Goal: Task Accomplishment & Management: Complete application form

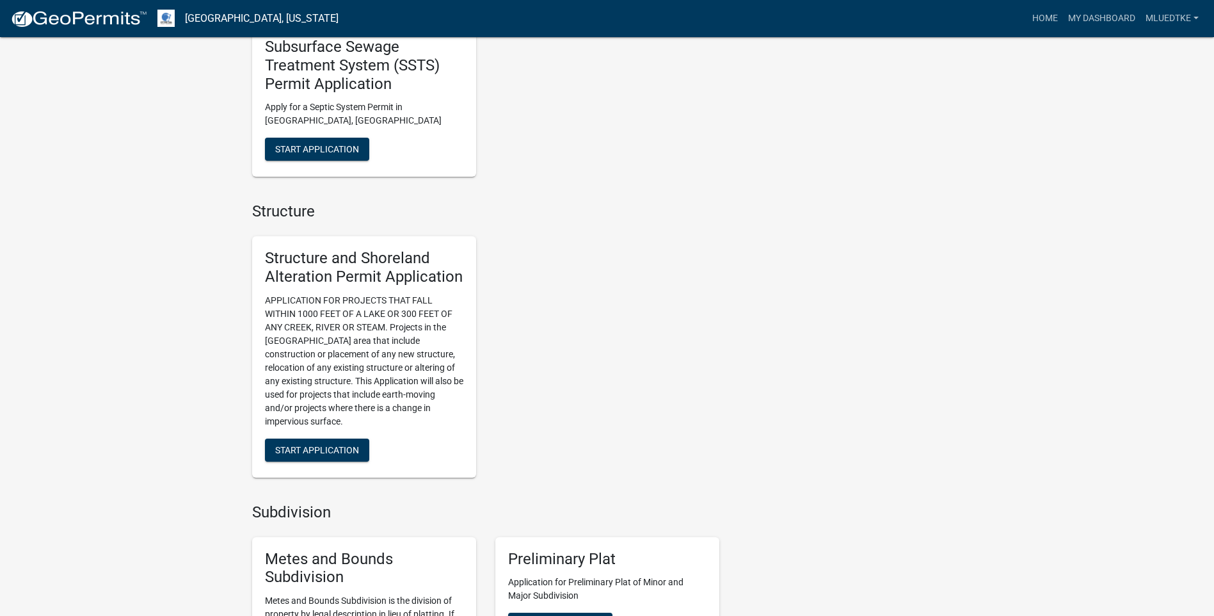
scroll to position [832, 0]
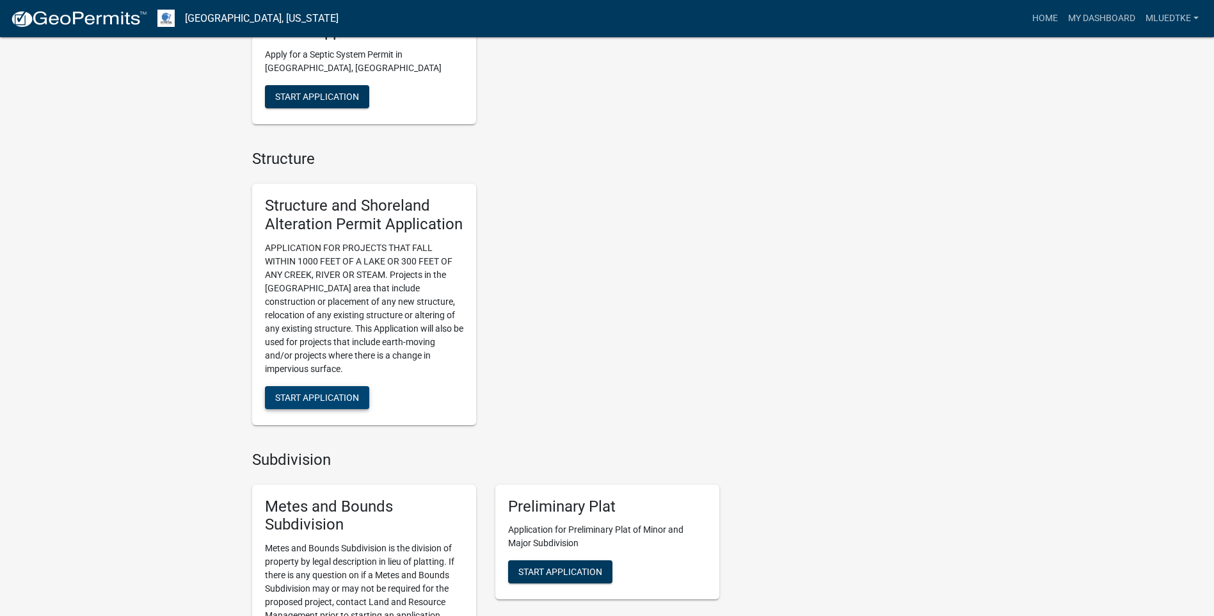
click at [308, 397] on span "Start Application" at bounding box center [317, 397] width 84 height 10
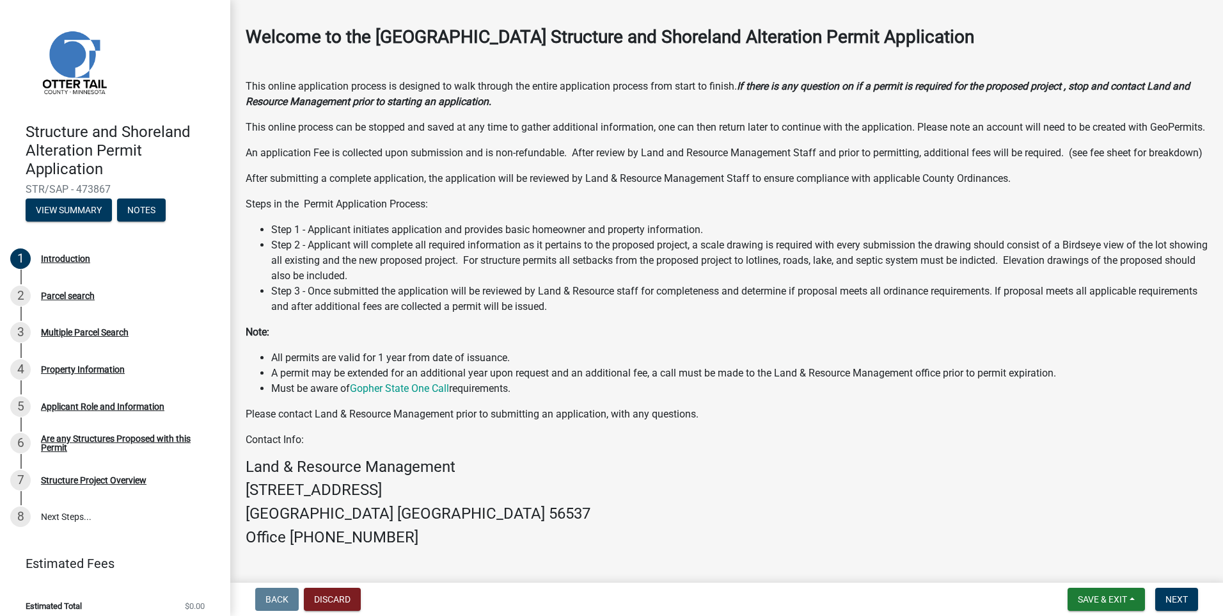
scroll to position [152, 0]
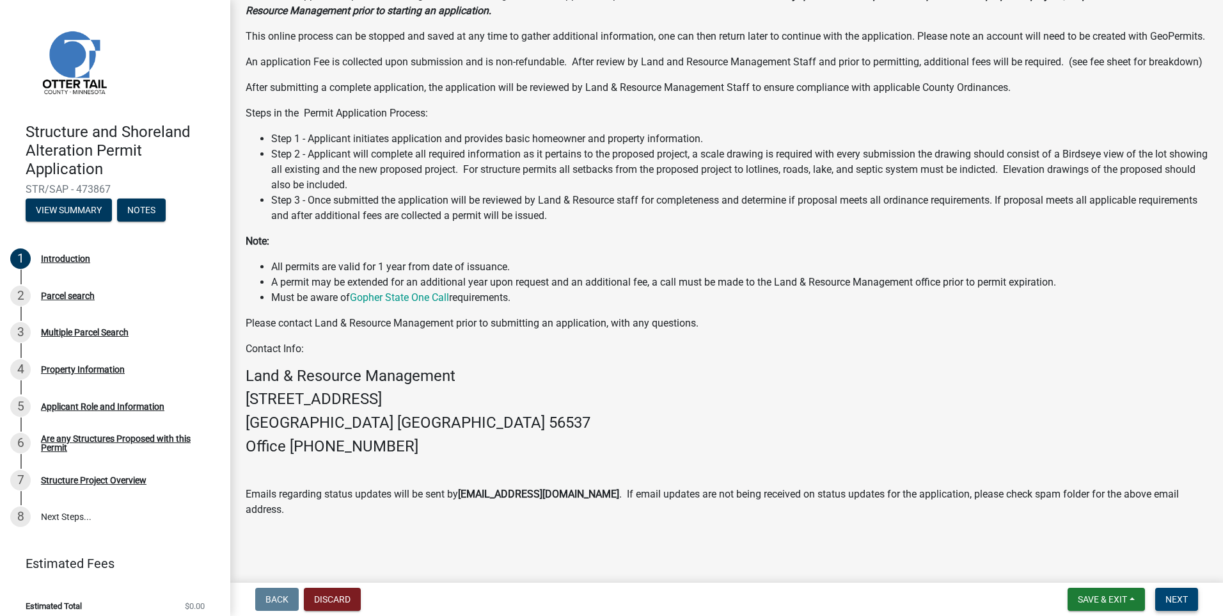
click at [1175, 601] on span "Next" at bounding box center [1177, 599] width 22 height 10
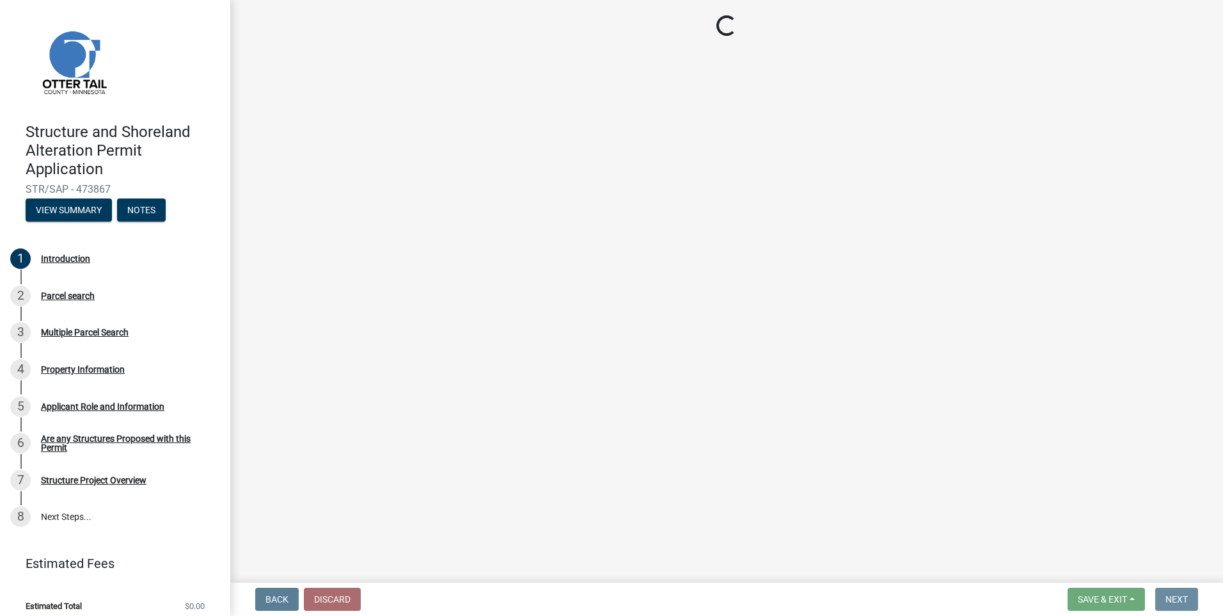
scroll to position [0, 0]
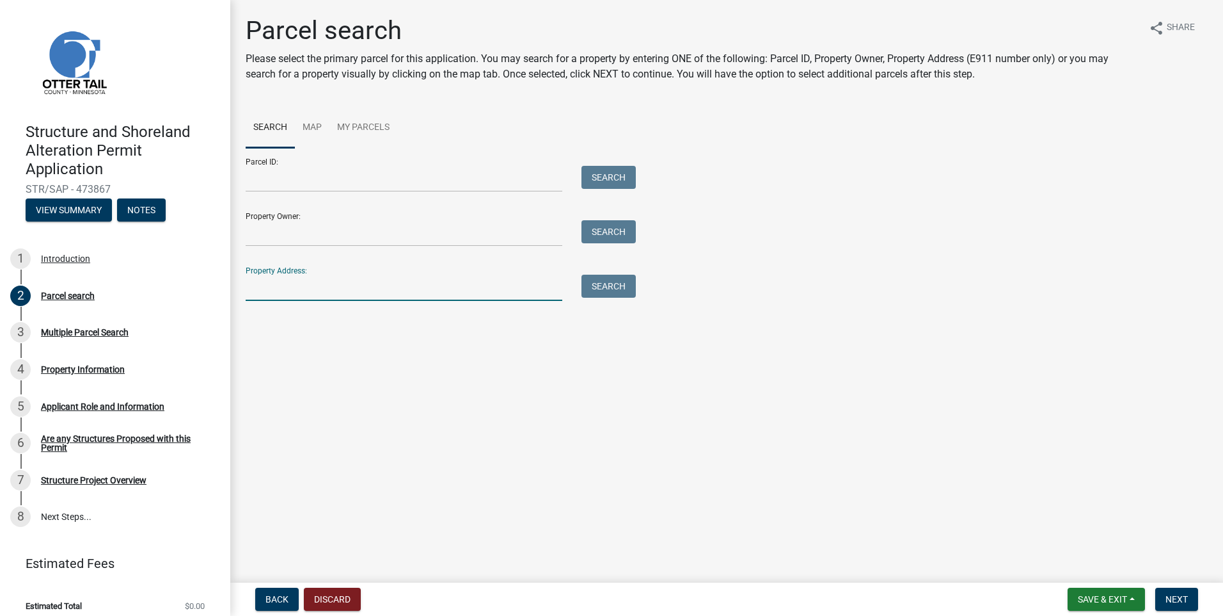
click at [408, 284] on input "Property Address:" at bounding box center [404, 287] width 317 height 26
type input "21492"
click at [616, 288] on button "Search" at bounding box center [609, 285] width 54 height 23
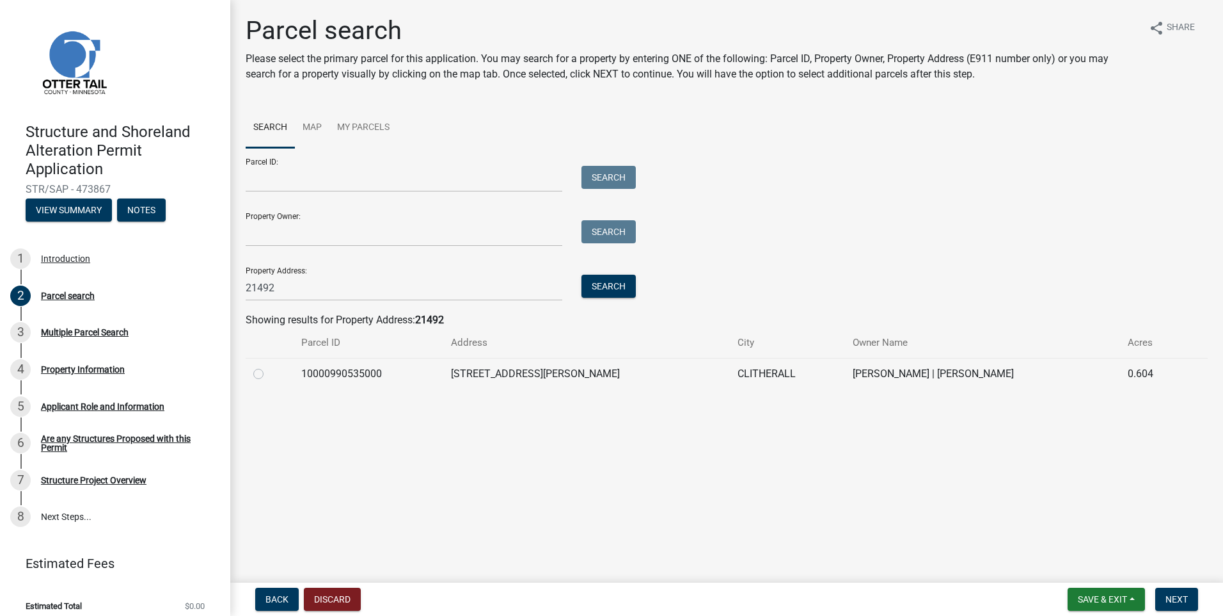
click at [269, 366] on label at bounding box center [269, 366] width 0 height 0
click at [269, 372] on input "radio" at bounding box center [273, 370] width 8 height 8
radio input "true"
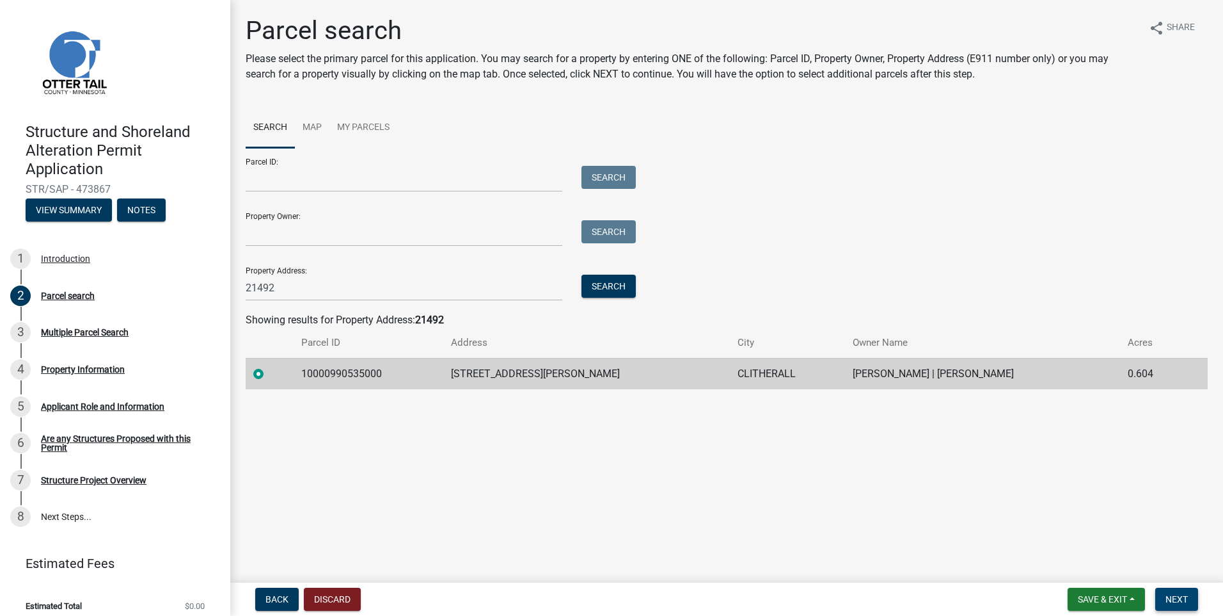
click at [1177, 603] on span "Next" at bounding box center [1177, 599] width 22 height 10
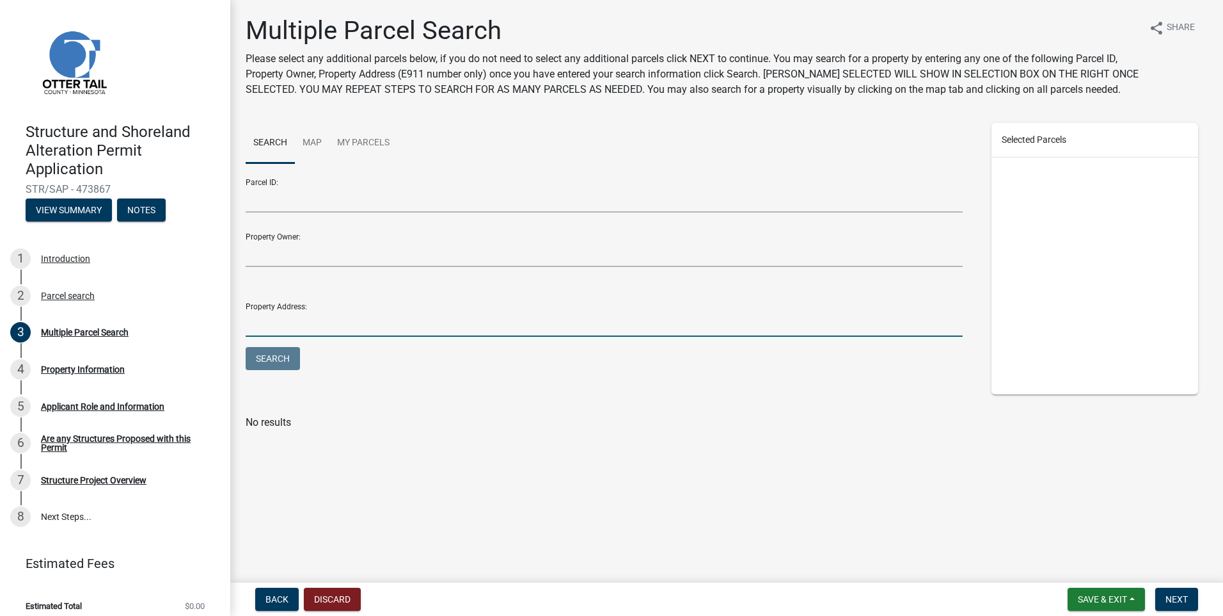
click at [290, 327] on input "Property Address:" at bounding box center [604, 323] width 717 height 26
type input "21492"
click at [264, 356] on button "Search" at bounding box center [273, 358] width 54 height 23
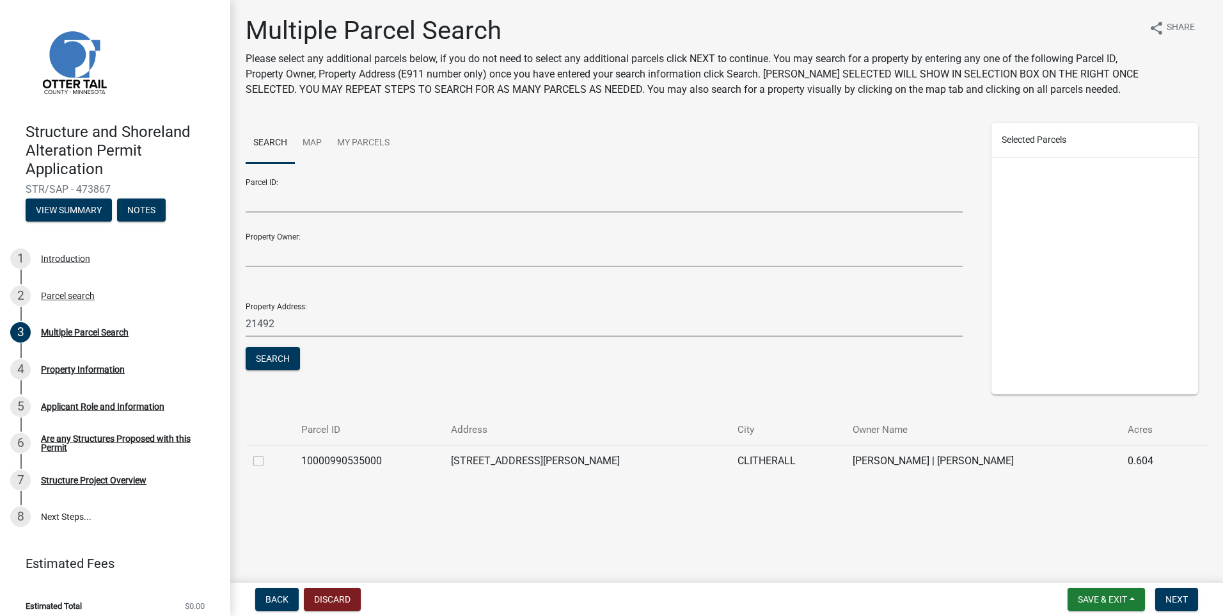
click at [352, 464] on td "10000990535000" at bounding box center [369, 460] width 150 height 31
click at [269, 453] on label at bounding box center [269, 453] width 0 height 0
click at [269, 460] on input "checkbox" at bounding box center [273, 457] width 8 height 8
checkbox input "true"
click at [1183, 601] on span "Next" at bounding box center [1177, 599] width 22 height 10
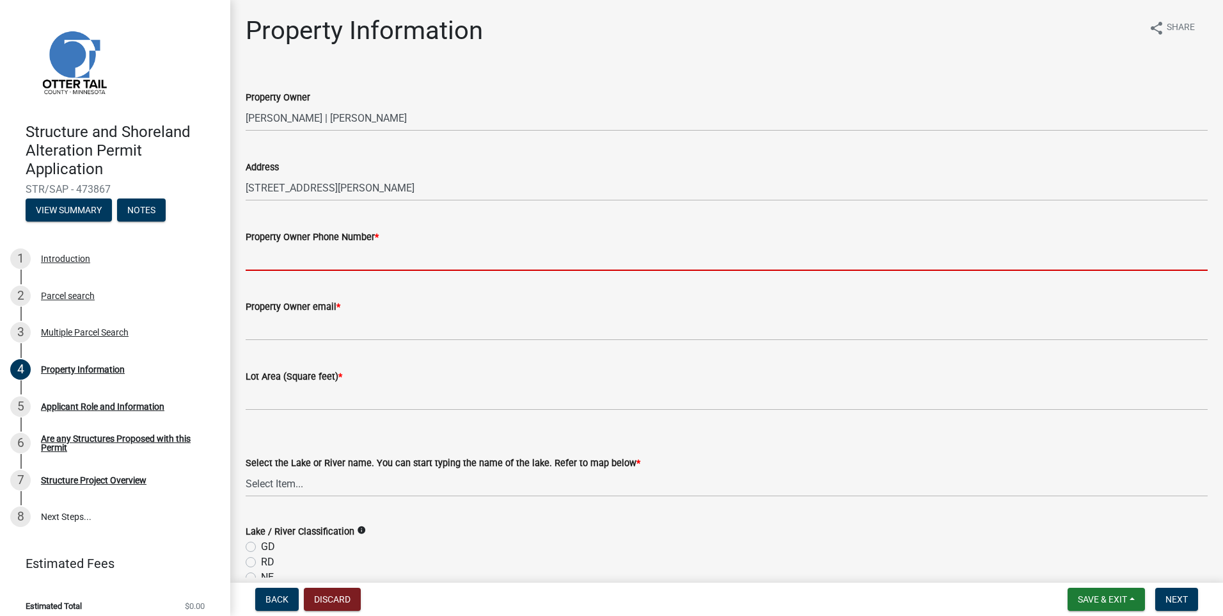
click at [294, 255] on input "Property Owner Phone Number *" at bounding box center [727, 257] width 962 height 26
click at [518, 251] on input "Property Owner Phone Number *" at bounding box center [727, 257] width 962 height 26
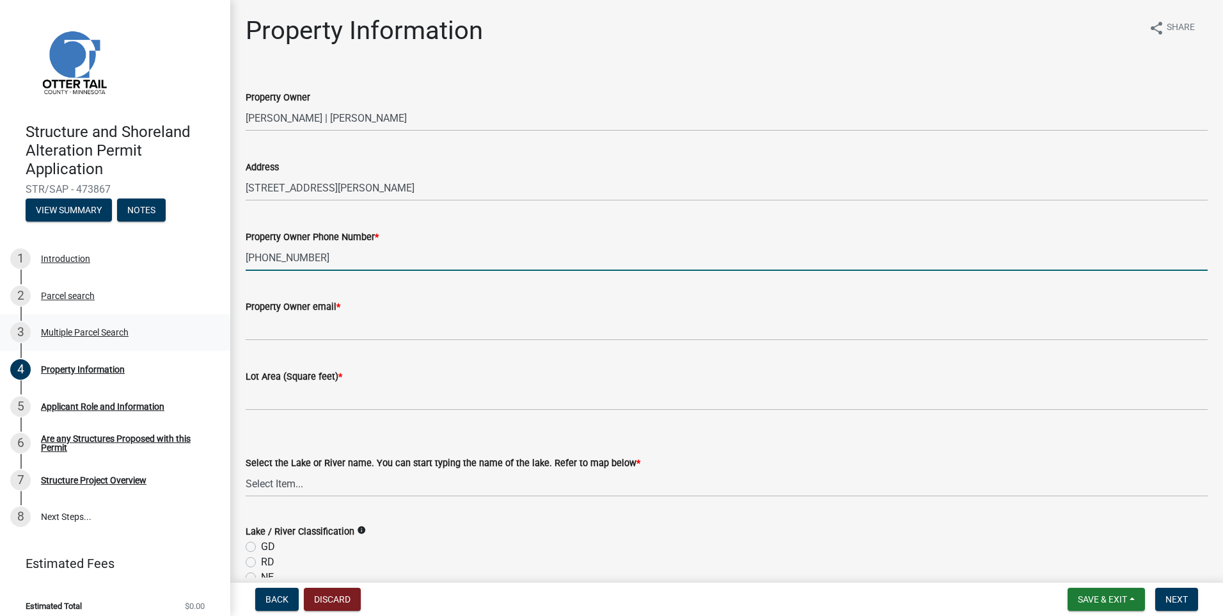
type input "[PHONE_NUMBER]"
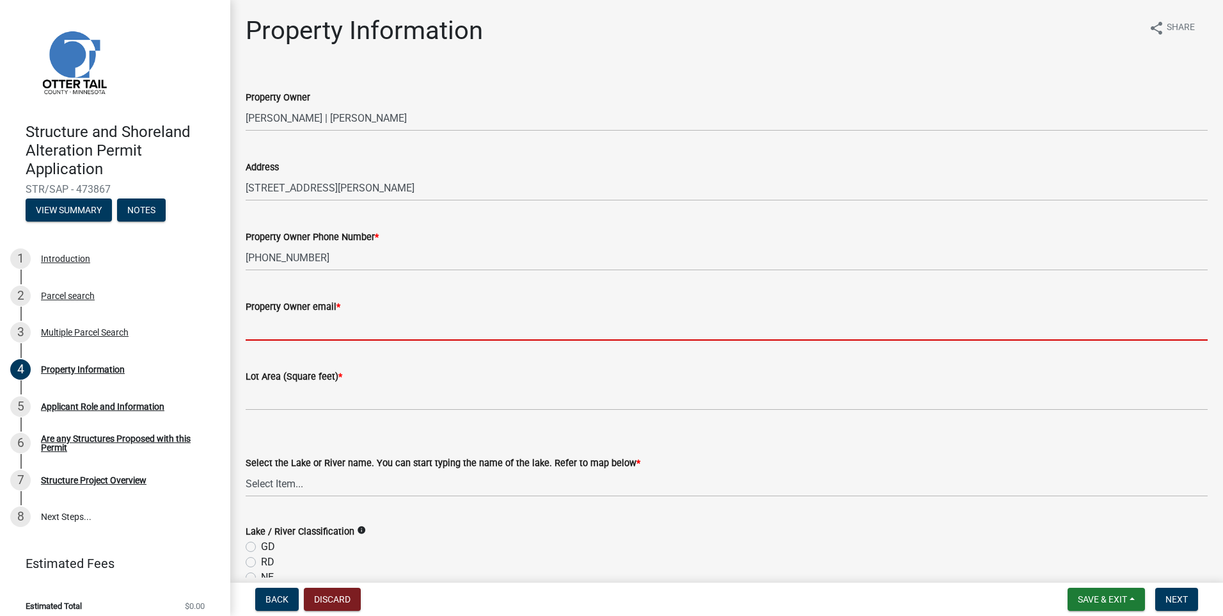
click at [328, 314] on input "Property Owner email *" at bounding box center [727, 327] width 962 height 26
paste input "[EMAIL_ADDRESS][DOMAIN_NAME]"
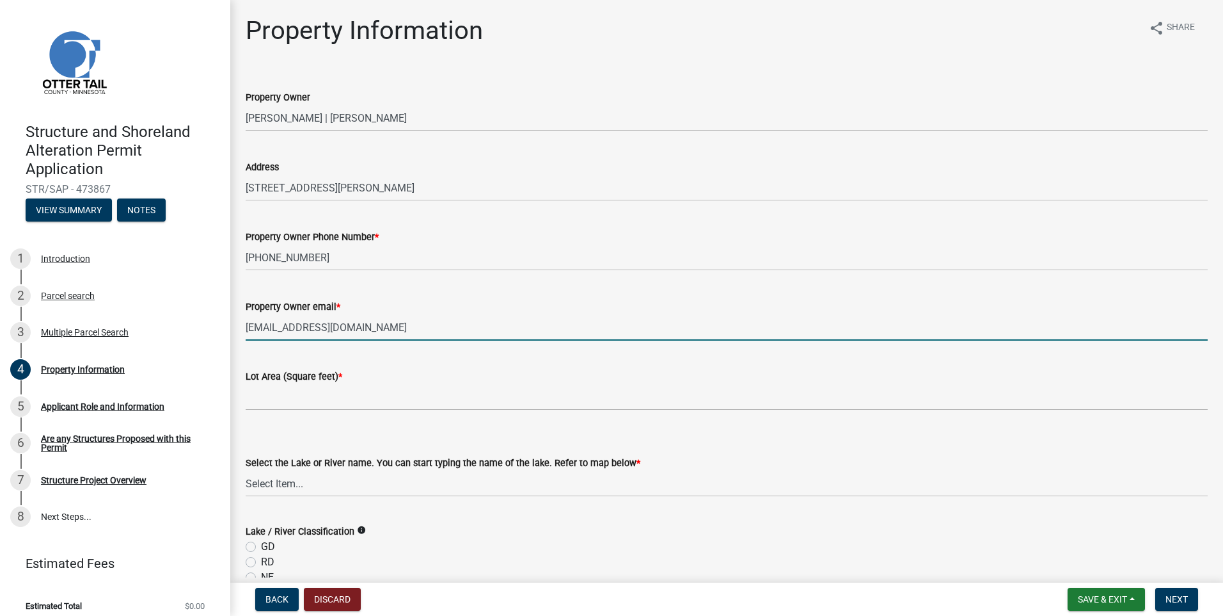
type input "[EMAIL_ADDRESS][DOMAIN_NAME]"
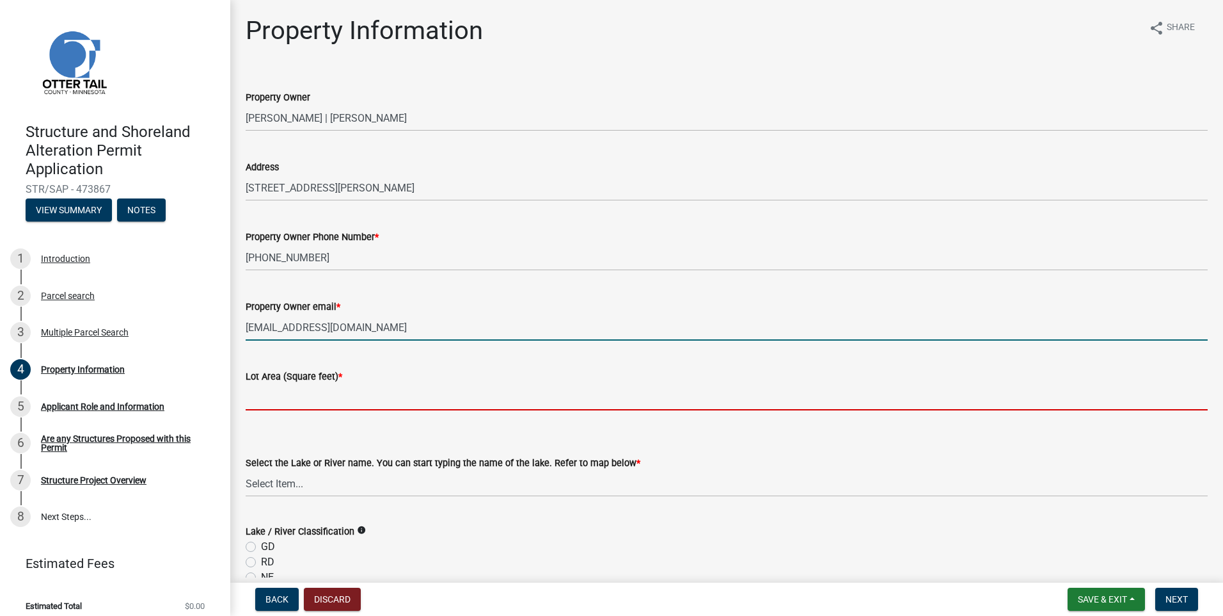
click at [340, 402] on input "text" at bounding box center [727, 397] width 962 height 26
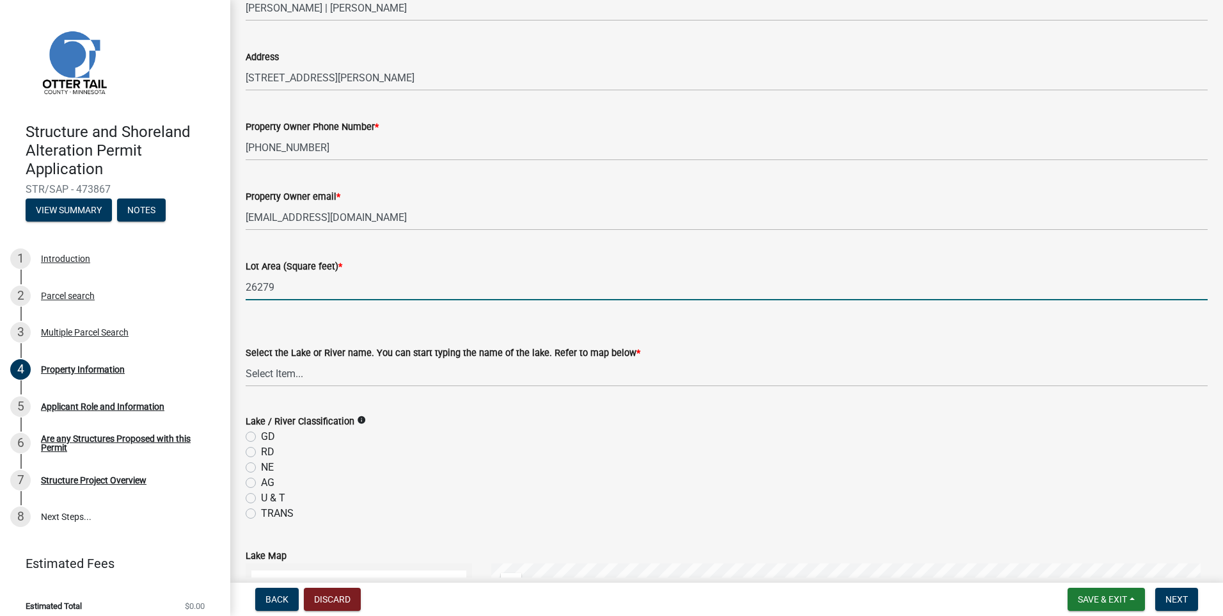
scroll to position [128, 0]
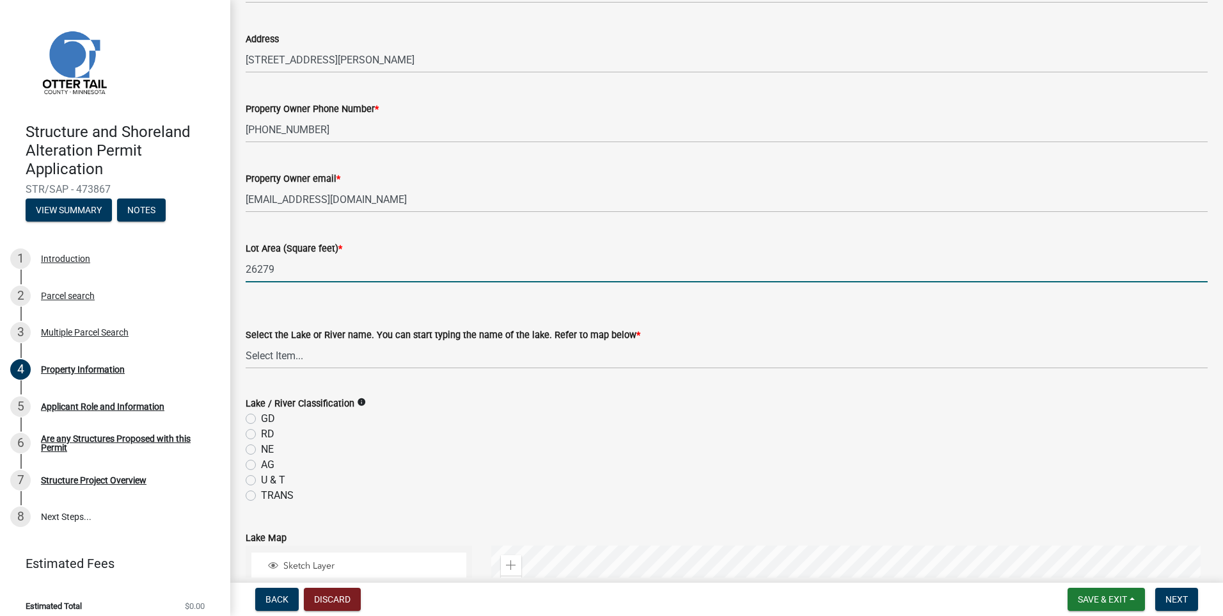
type input "26279"
click at [340, 352] on select "Select Item... None [PERSON_NAME] 56-031 [PERSON_NAME] 56-118 [PERSON_NAME] 56-…" at bounding box center [727, 355] width 962 height 26
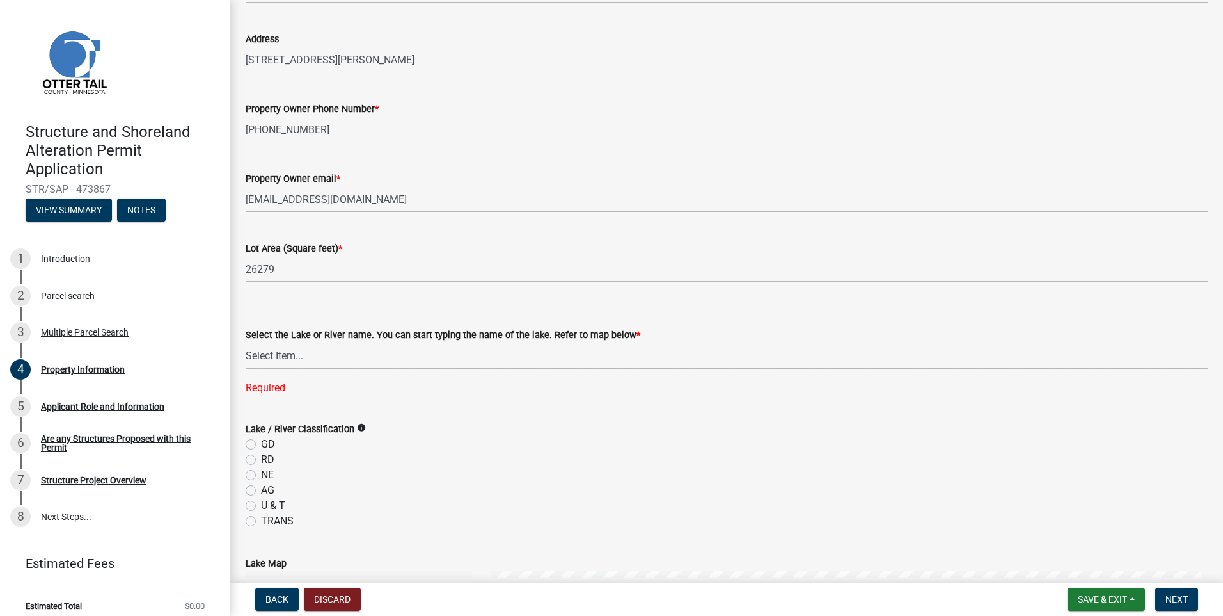
click at [386, 356] on select "Select Item... None [PERSON_NAME] 56-031 [PERSON_NAME] 56-118 [PERSON_NAME] 56-…" at bounding box center [727, 355] width 962 height 26
click at [246, 342] on select "Select Item... None [PERSON_NAME] 56-031 [PERSON_NAME] 56-118 [PERSON_NAME] 56-…" at bounding box center [727, 355] width 962 height 26
select select "4e1281d9-a122-458a-80e3-8ca1aefebfd7"
click at [358, 402] on icon "info" at bounding box center [361, 401] width 9 height 9
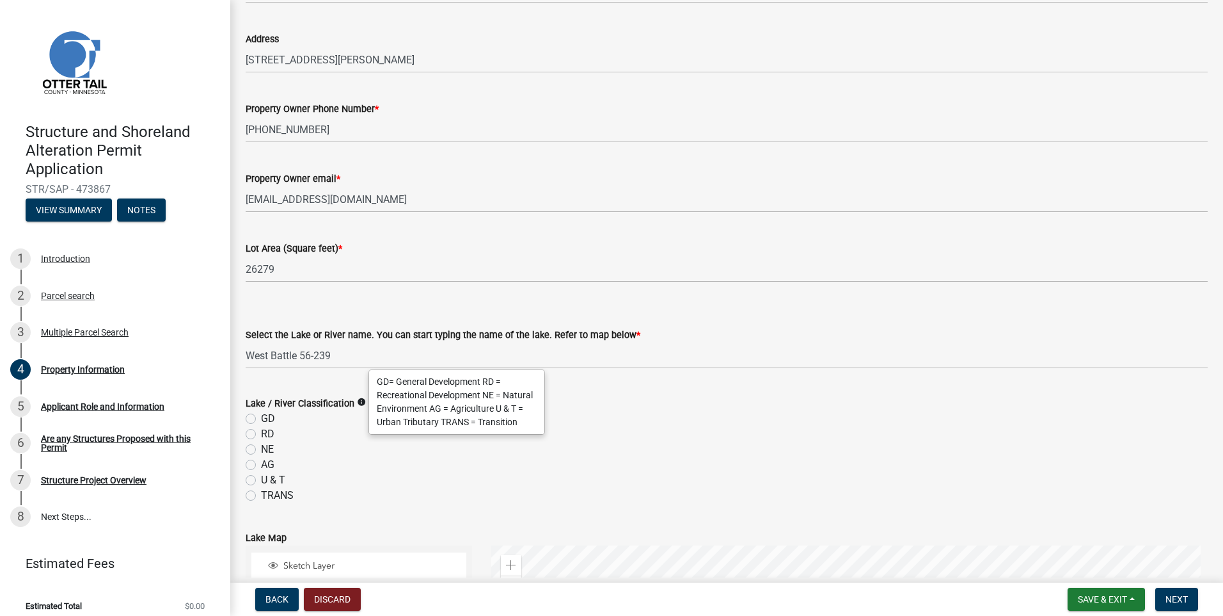
click at [261, 417] on label "GD" at bounding box center [268, 418] width 14 height 15
click at [261, 417] on input "GD" at bounding box center [265, 415] width 8 height 8
radio input "true"
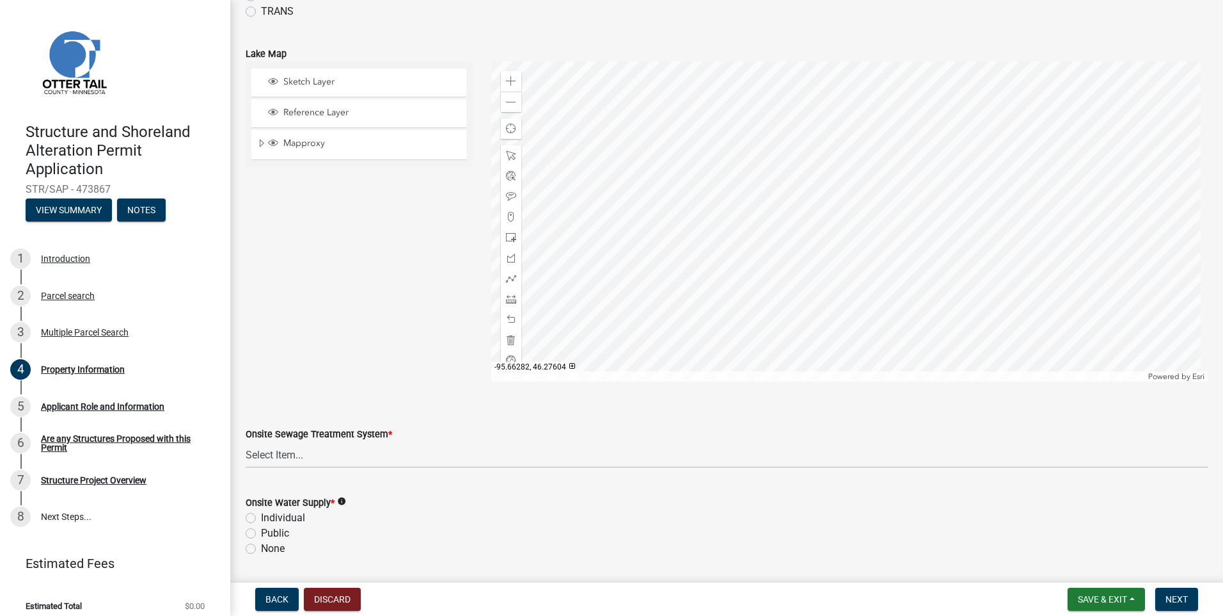
scroll to position [640, 0]
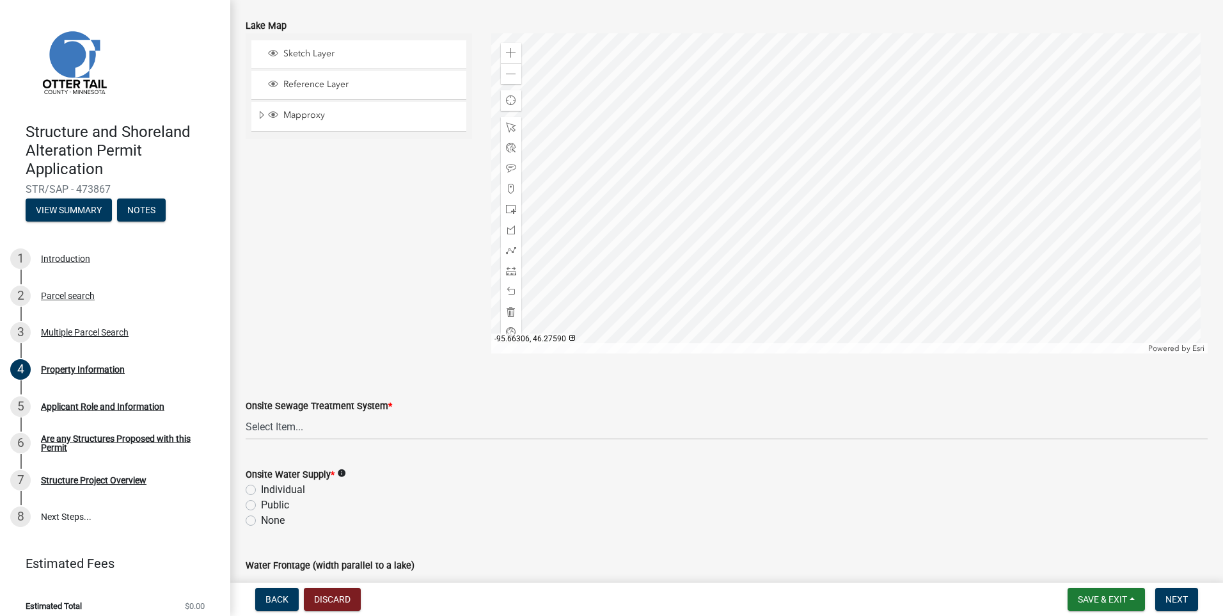
click at [261, 490] on label "Individual" at bounding box center [283, 489] width 44 height 15
click at [261, 490] on input "Individual" at bounding box center [265, 486] width 8 height 8
radio input "true"
click at [277, 427] on select "Select Item... L&R Certificate of Compliance within 5yrs Compliance Inspection …" at bounding box center [727, 426] width 962 height 26
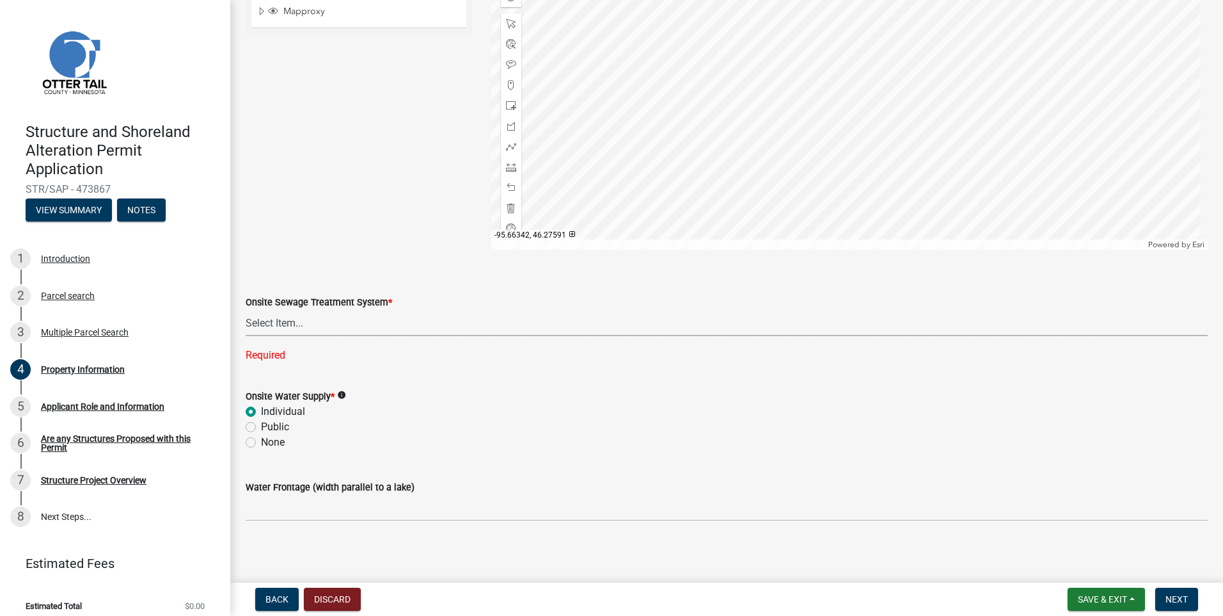
scroll to position [747, 0]
click at [383, 321] on select "Select Item... L&R Certificate of Compliance within 5yrs Compliance Inspection …" at bounding box center [727, 319] width 962 height 26
click at [246, 331] on select "Select Item... L&R Certificate of Compliance within 5yrs Compliance Inspection …" at bounding box center [727, 319] width 962 height 26
select select "bc95ce3f-9706-43bd-97a5-80c1e912429f"
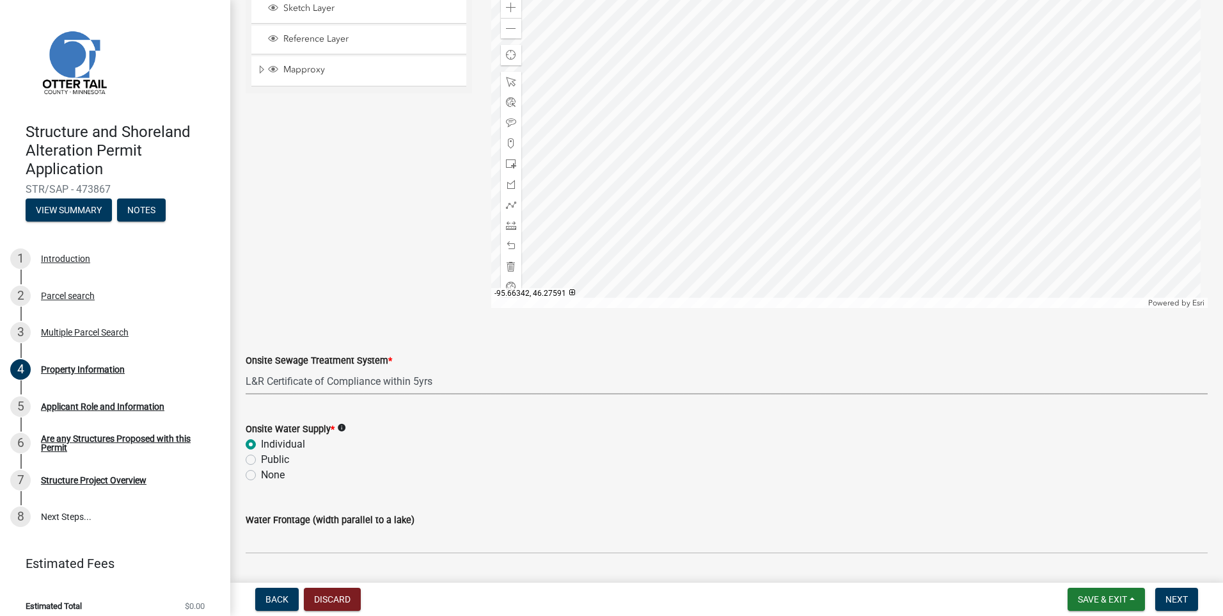
scroll to position [658, 0]
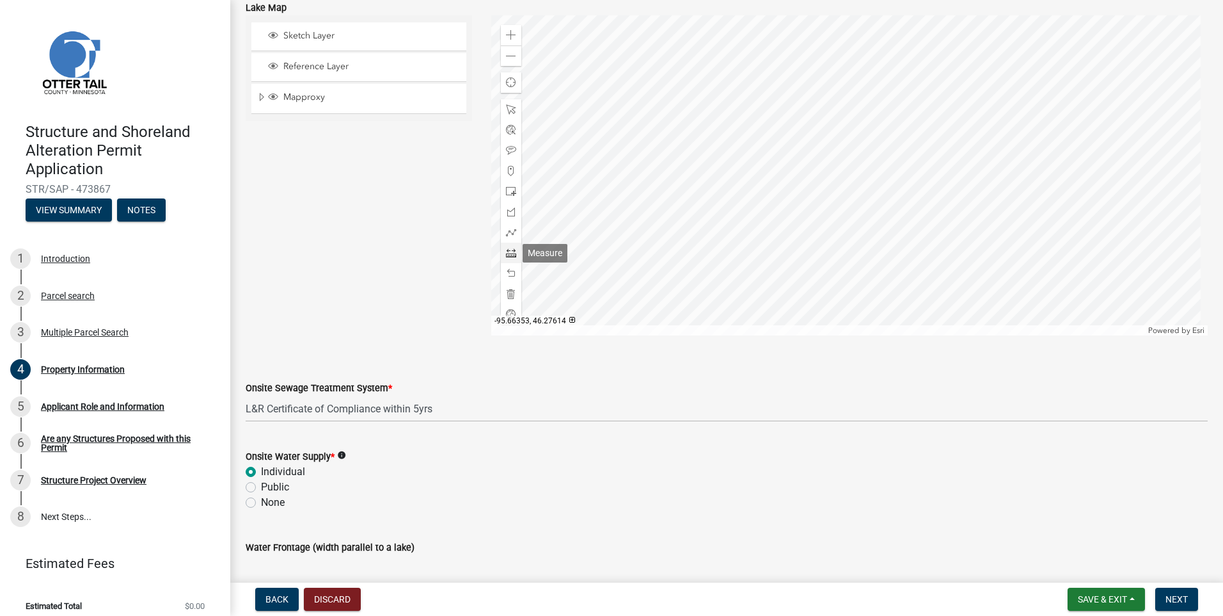
click at [506, 255] on span at bounding box center [511, 253] width 10 height 10
click at [787, 123] on div at bounding box center [849, 175] width 717 height 320
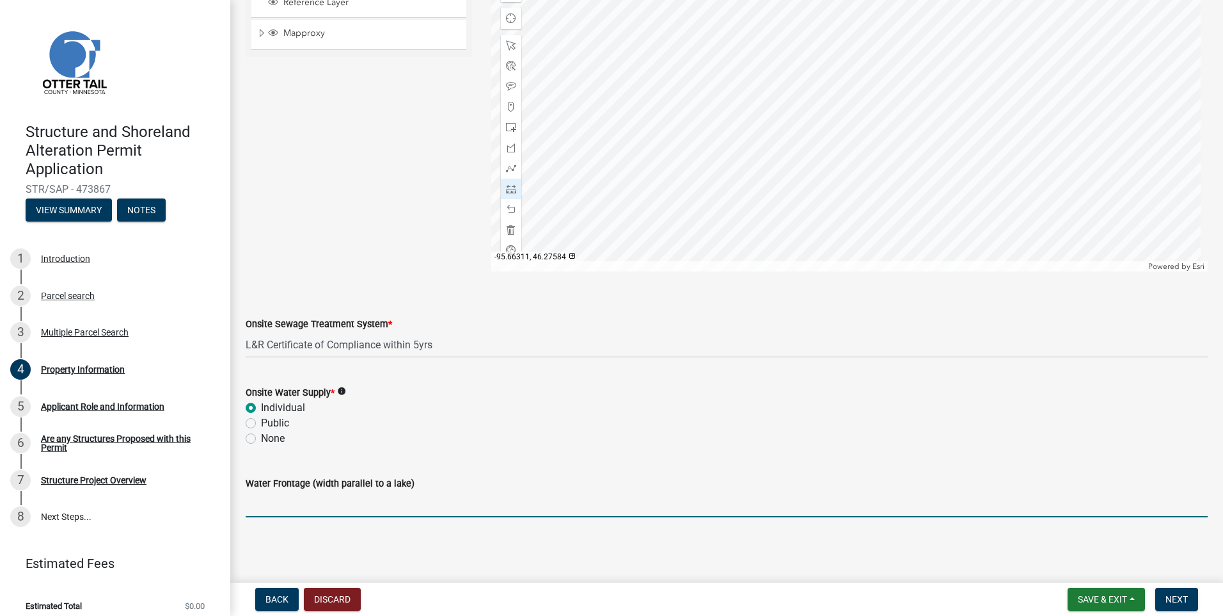
click at [299, 504] on input "Water Frontage (width parallel to a lake)" at bounding box center [727, 504] width 962 height 26
type input "100"
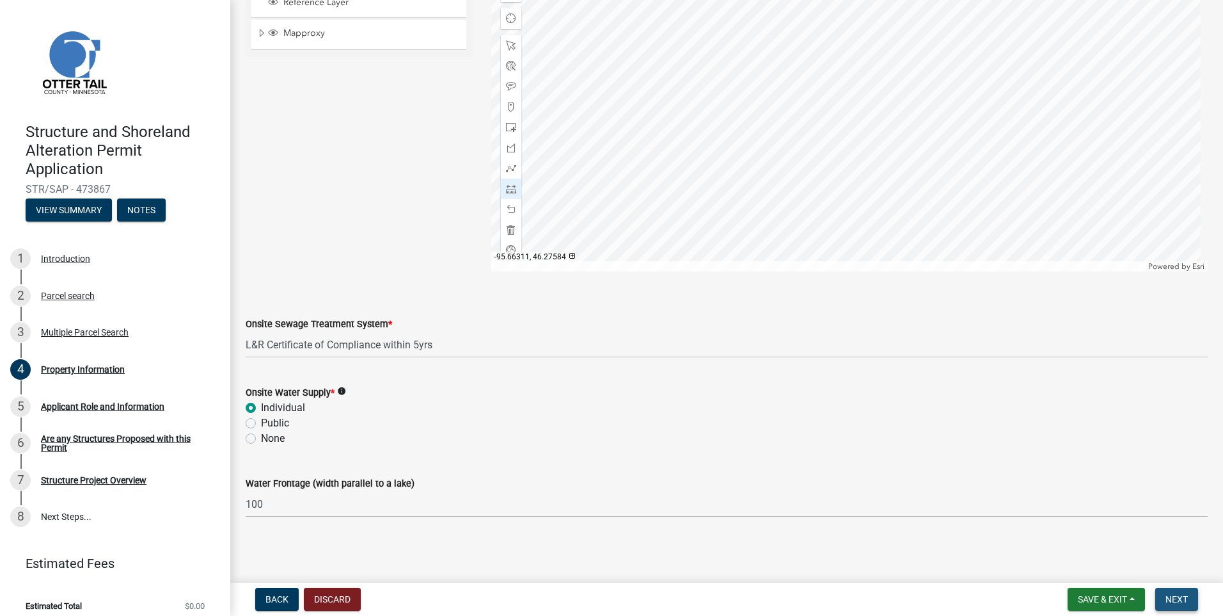
click at [1175, 598] on span "Next" at bounding box center [1177, 599] width 22 height 10
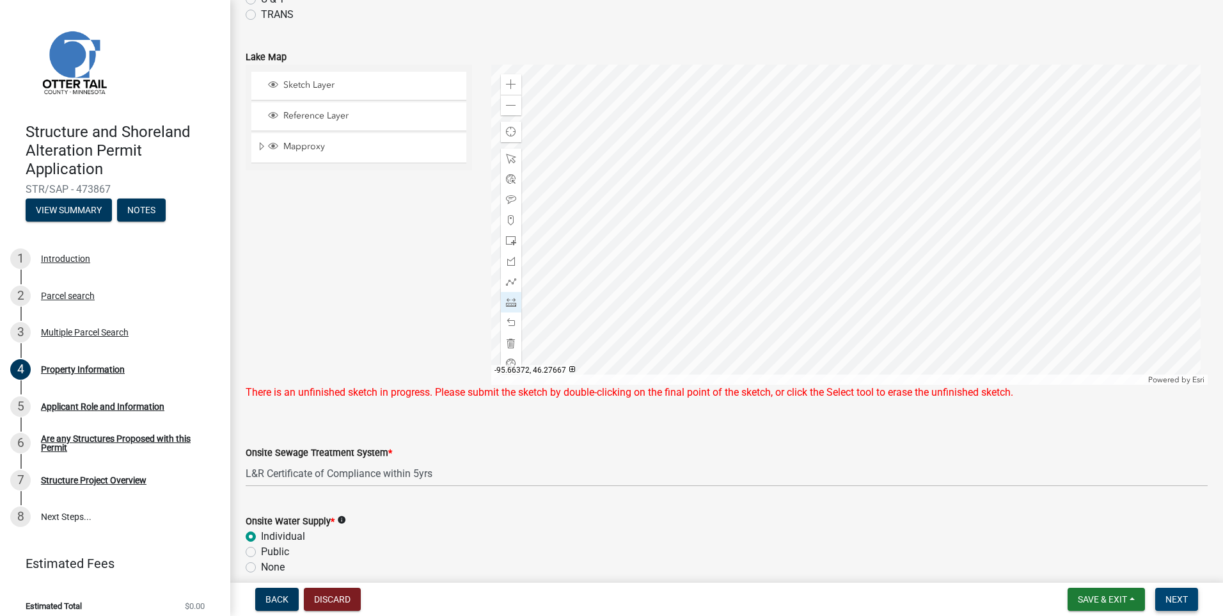
scroll to position [594, 0]
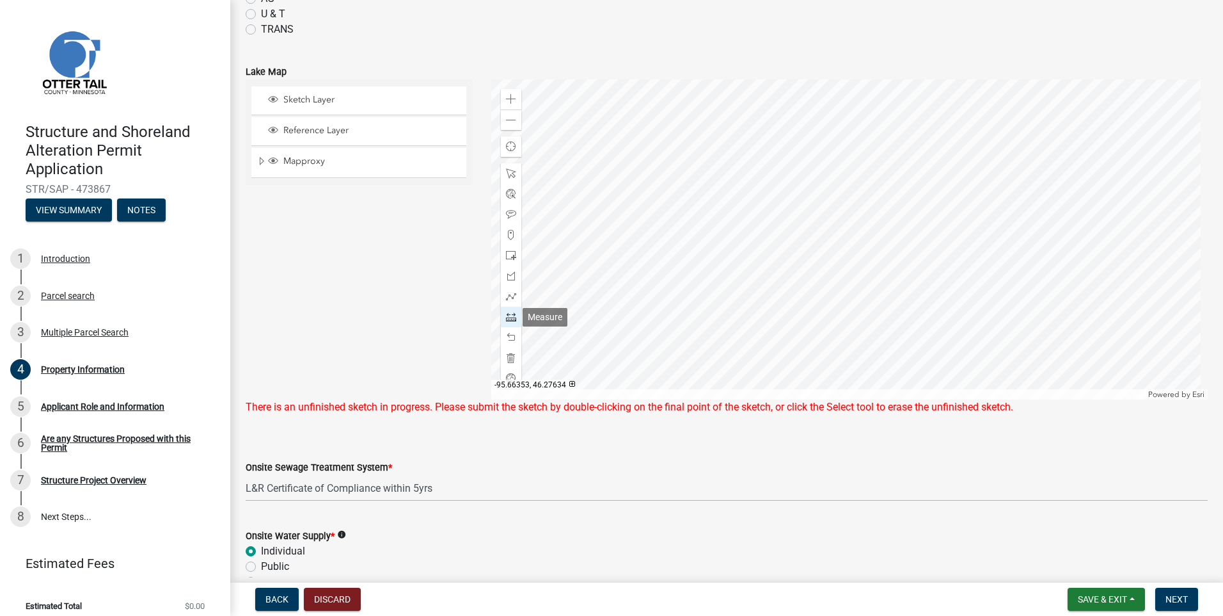
click at [508, 314] on span at bounding box center [511, 317] width 10 height 10
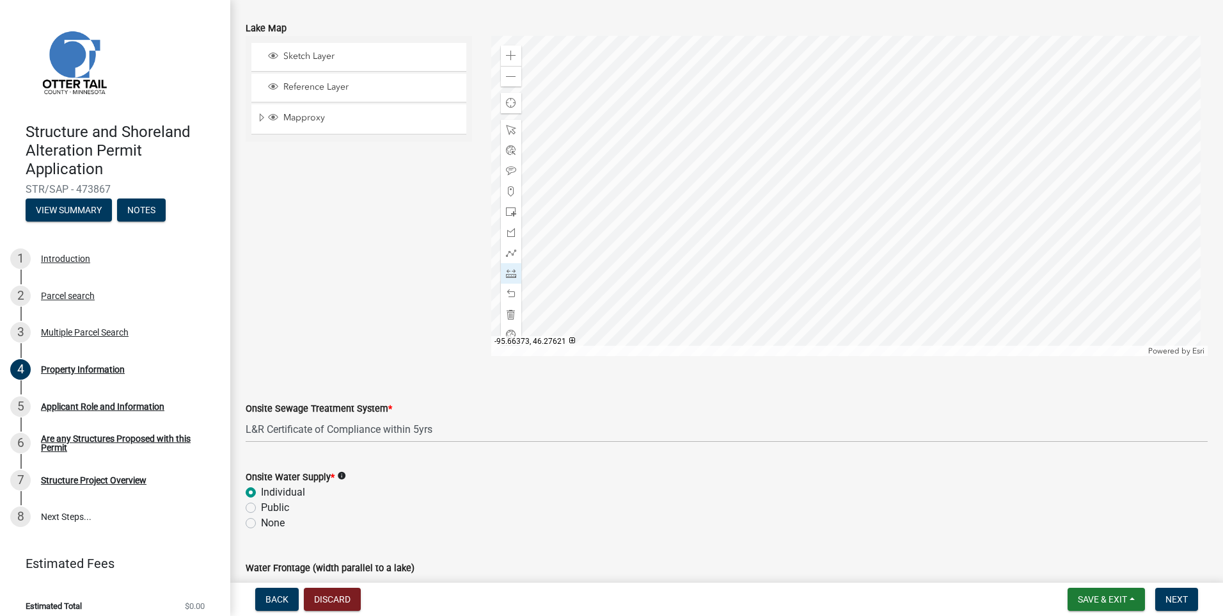
scroll to position [722, 0]
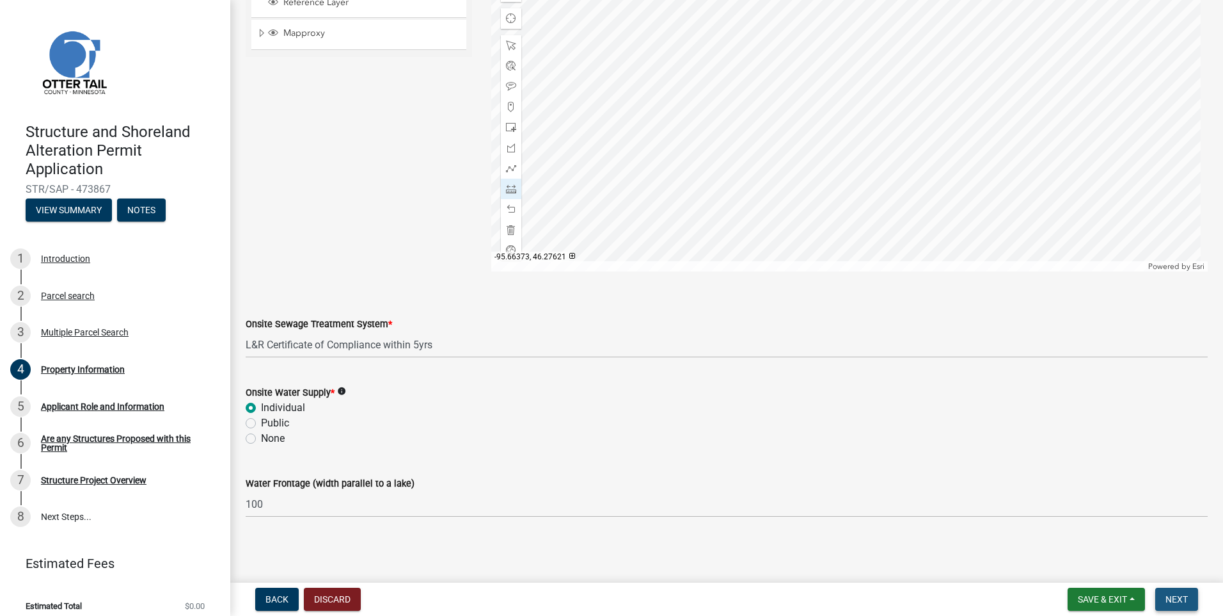
click at [1177, 600] on span "Next" at bounding box center [1177, 599] width 22 height 10
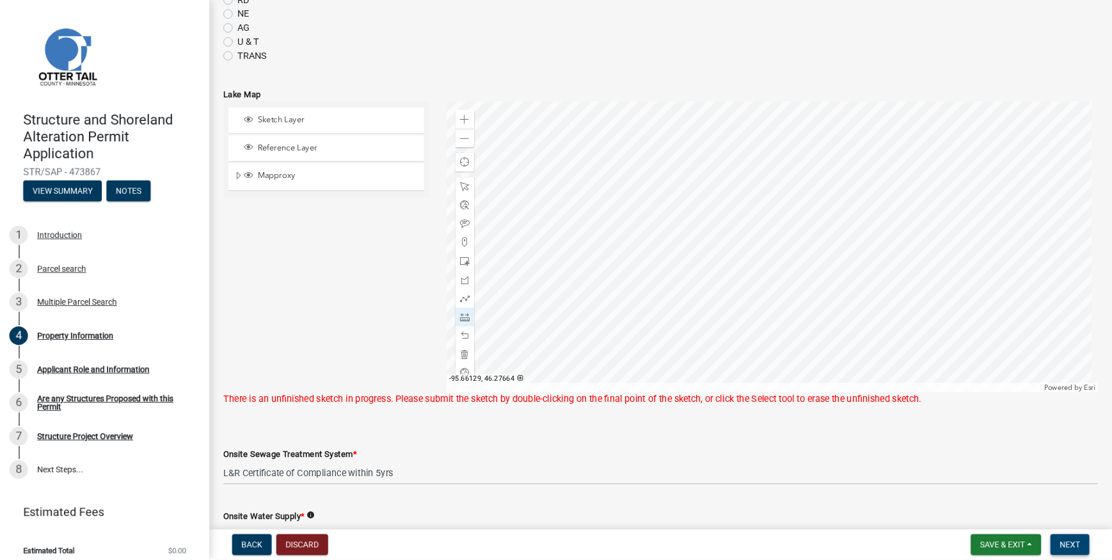
scroll to position [530, 0]
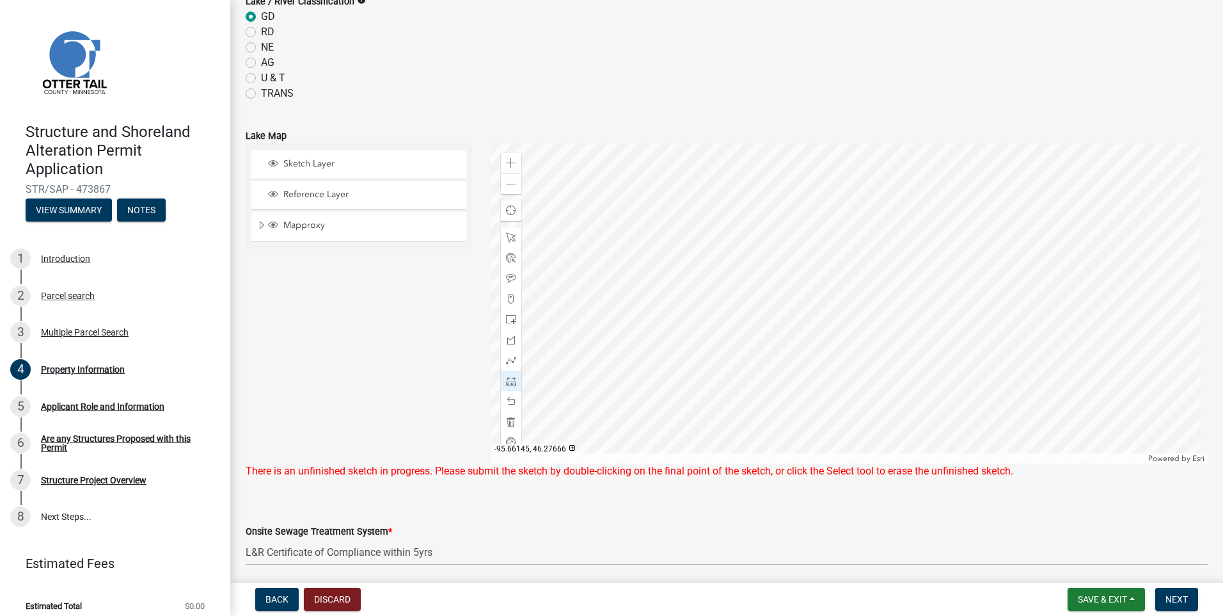
click at [817, 276] on div at bounding box center [849, 303] width 717 height 320
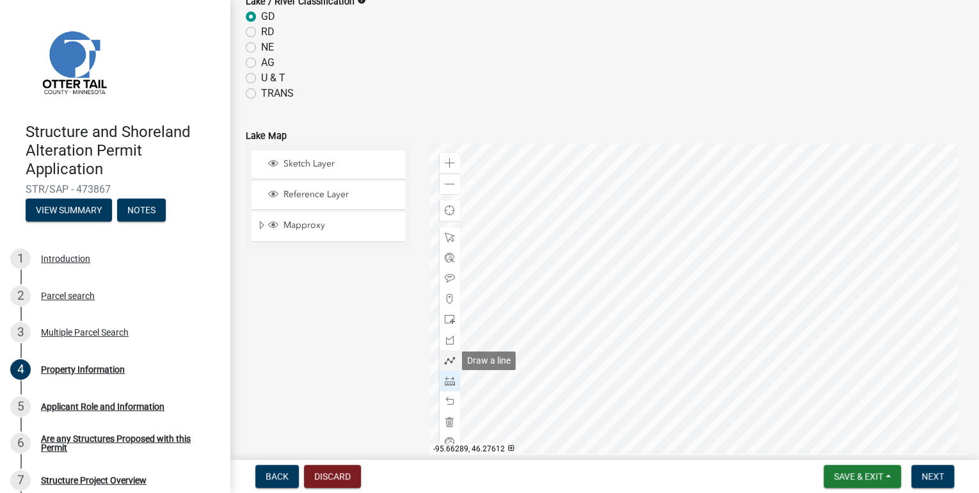
click at [445, 358] on span at bounding box center [450, 360] width 10 height 10
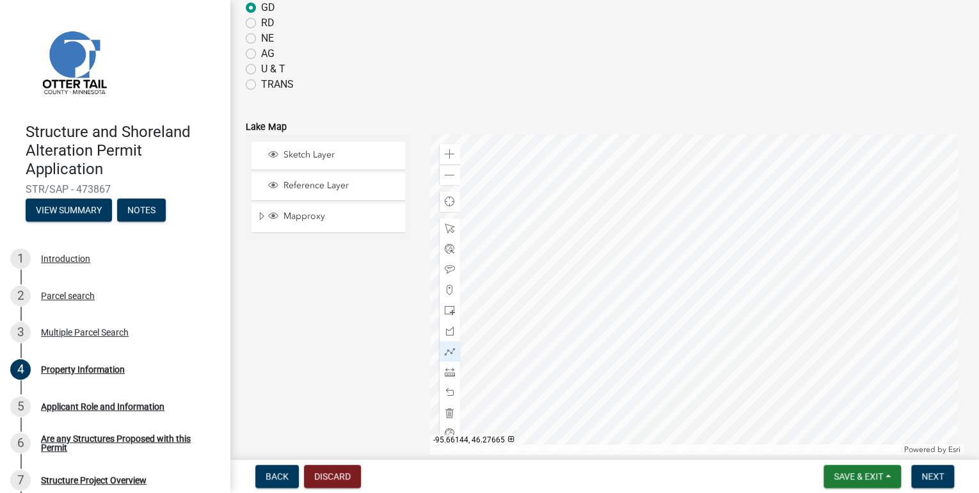
click at [667, 267] on div at bounding box center [697, 294] width 534 height 320
click at [665, 264] on div at bounding box center [697, 294] width 534 height 320
click at [682, 257] on div at bounding box center [697, 294] width 534 height 320
click at [683, 261] on div at bounding box center [697, 294] width 534 height 320
click at [667, 267] on div at bounding box center [697, 294] width 534 height 320
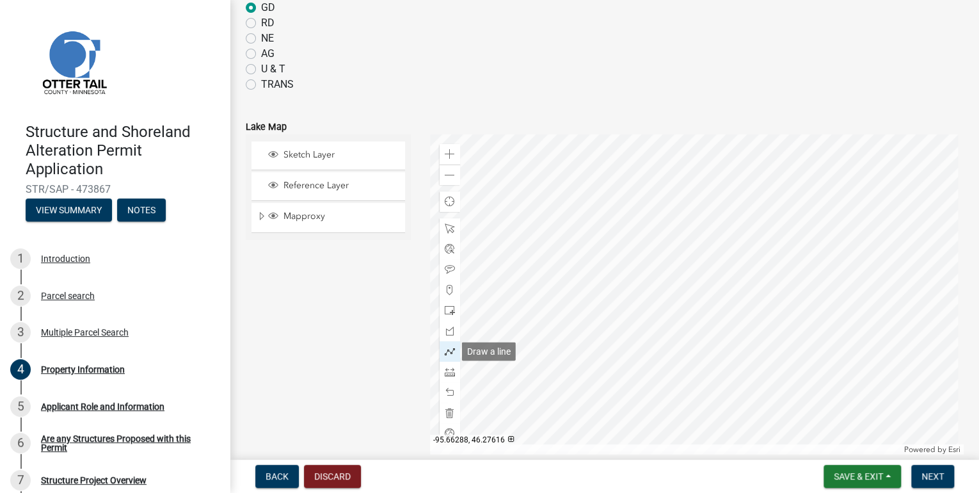
click at [452, 352] on span at bounding box center [450, 351] width 10 height 10
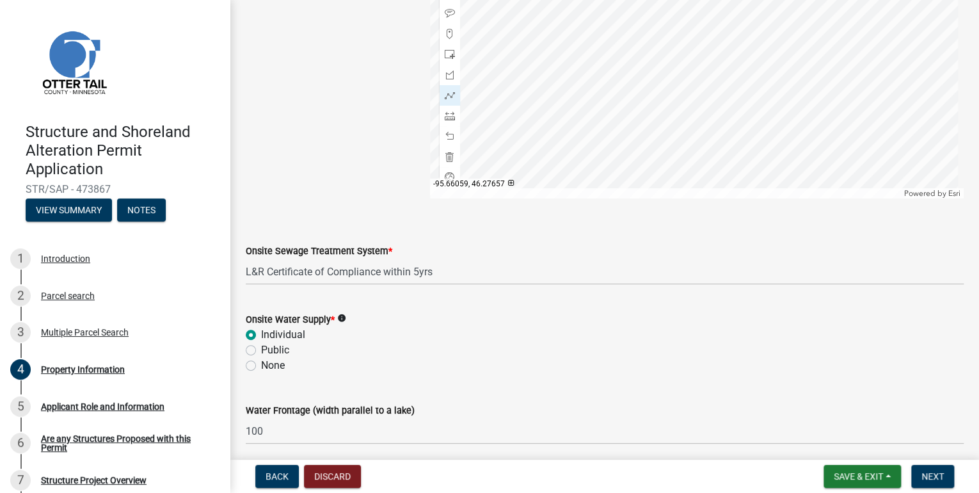
scroll to position [845, 0]
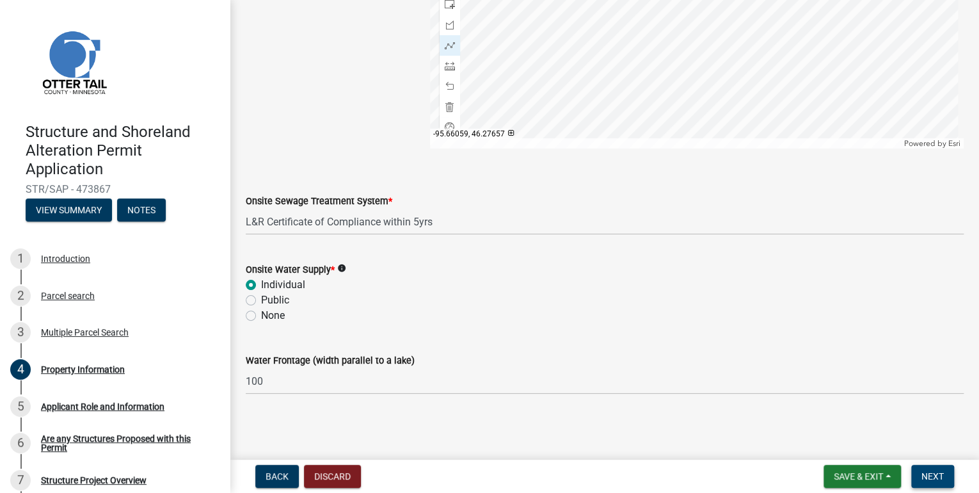
click at [932, 476] on span "Next" at bounding box center [932, 476] width 22 height 10
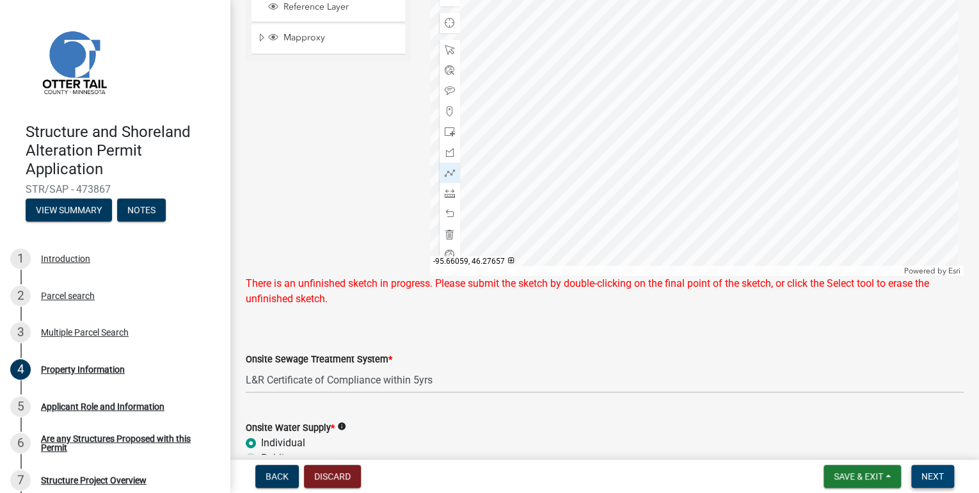
scroll to position [691, 0]
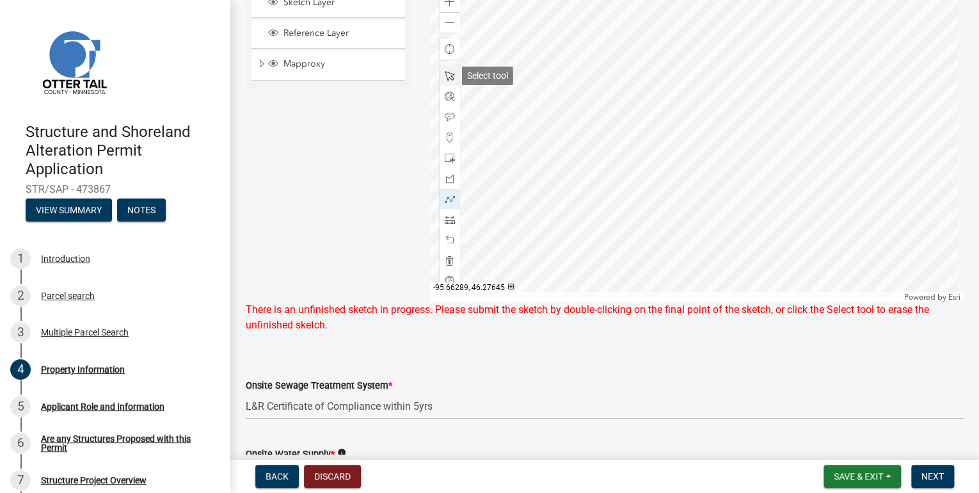
click at [448, 72] on span at bounding box center [450, 76] width 10 height 10
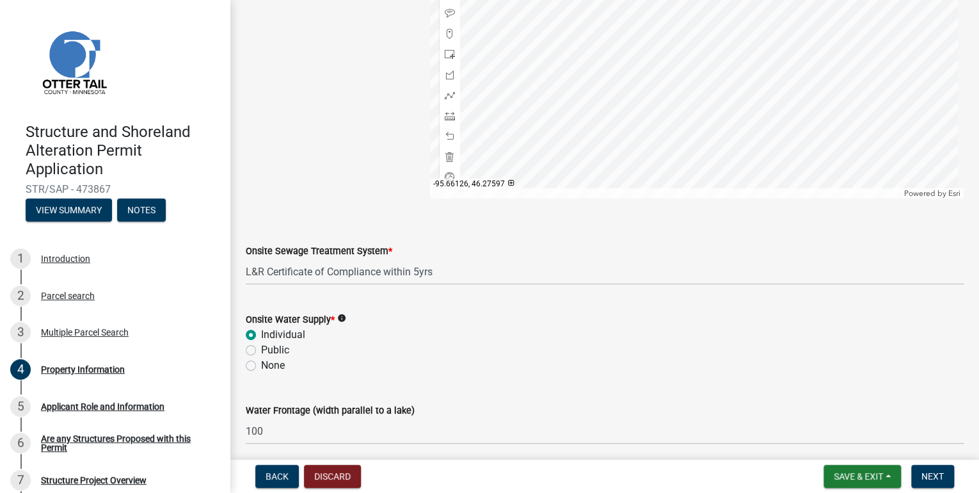
scroll to position [845, 0]
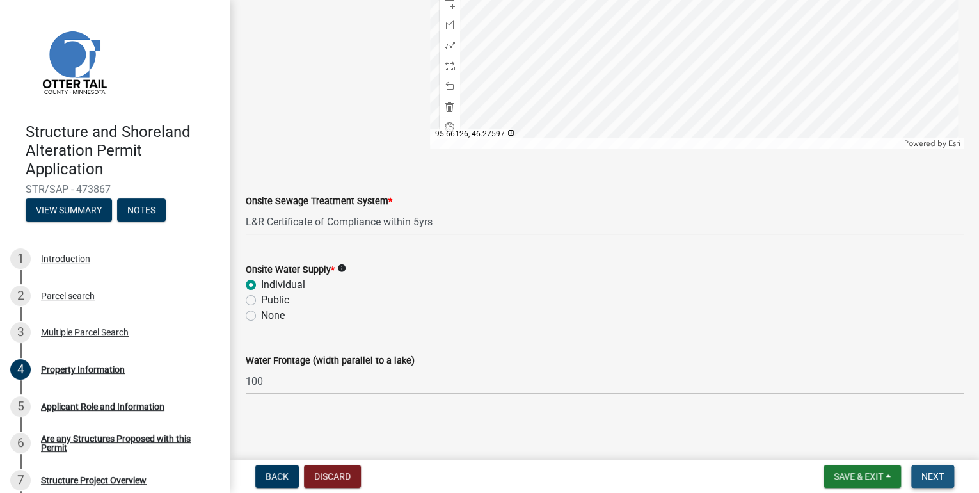
click at [928, 475] on span "Next" at bounding box center [932, 476] width 22 height 10
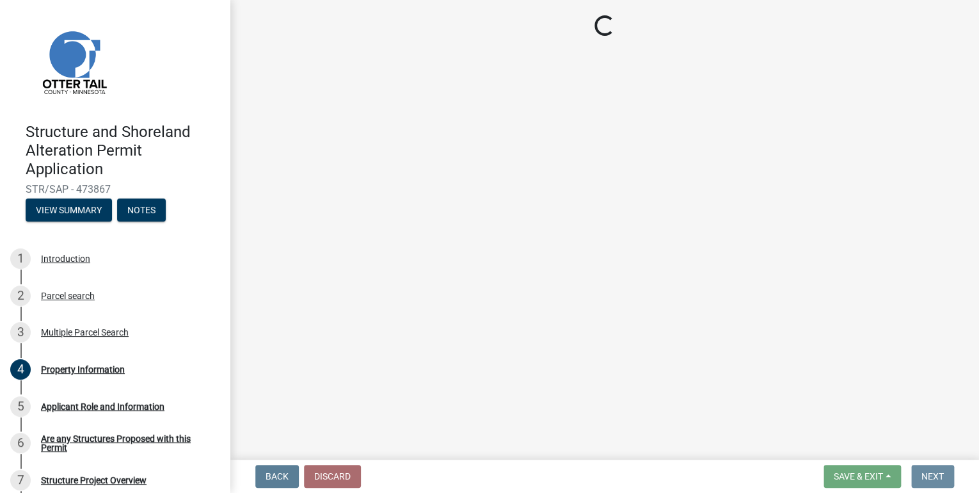
scroll to position [0, 0]
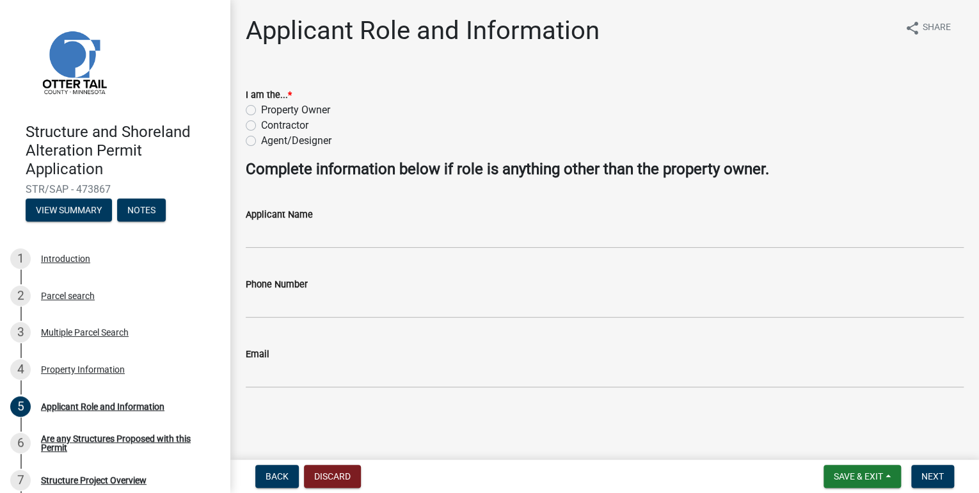
click at [261, 125] on label "Contractor" at bounding box center [284, 125] width 47 height 15
click at [261, 125] on input "Contractor" at bounding box center [265, 122] width 8 height 8
radio input "true"
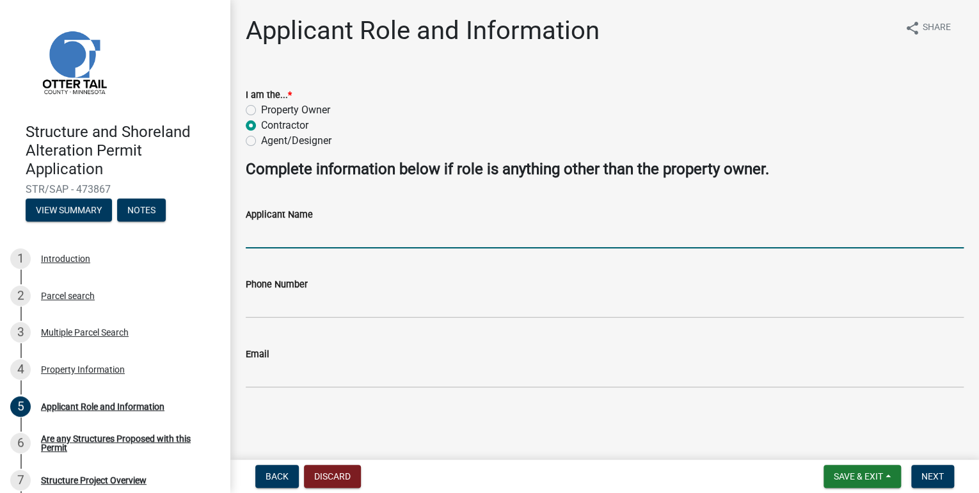
click at [317, 236] on input "Applicant Name" at bounding box center [605, 235] width 718 height 26
type input "[PERSON_NAME] Companies"
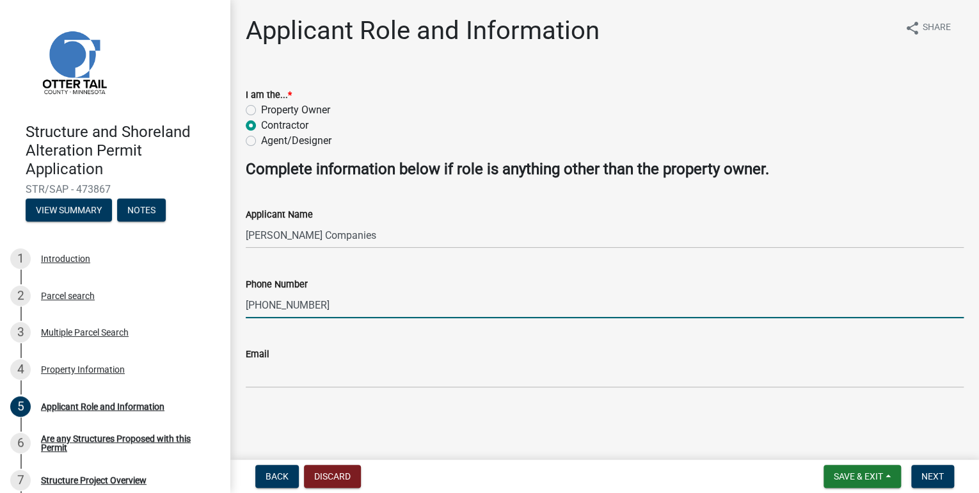
type input "[PHONE_NUMBER]"
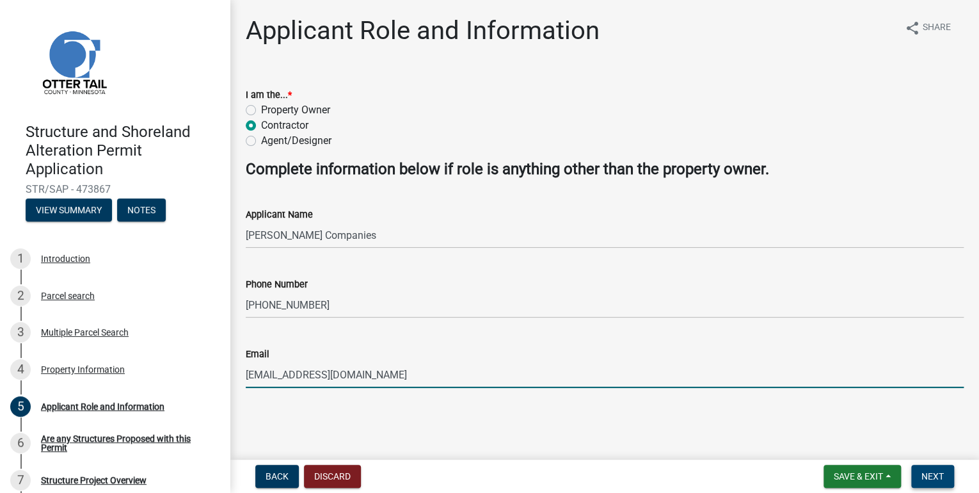
type input "[EMAIL_ADDRESS][DOMAIN_NAME]"
click at [937, 479] on span "Next" at bounding box center [932, 476] width 22 height 10
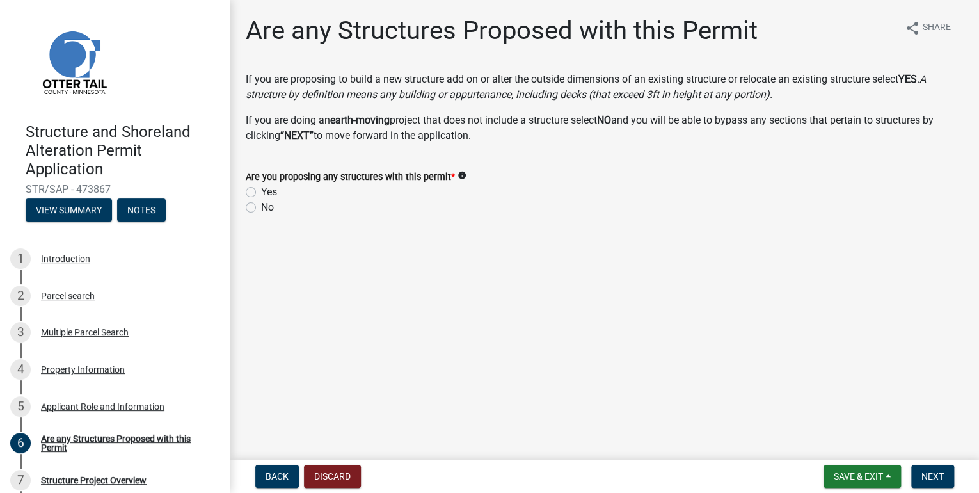
click at [261, 192] on label "Yes" at bounding box center [269, 191] width 16 height 15
click at [261, 192] on input "Yes" at bounding box center [265, 188] width 8 height 8
radio input "true"
click at [932, 475] on span "Next" at bounding box center [932, 476] width 22 height 10
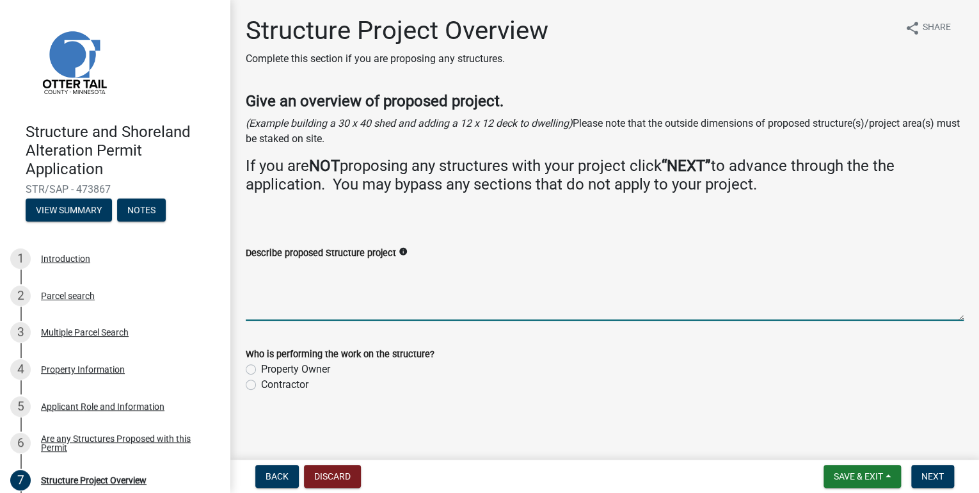
click at [317, 297] on textarea "Describe proposed Structure project" at bounding box center [605, 290] width 718 height 60
type textarea "Replace deck on lake side of property"
click at [261, 385] on label "Contractor" at bounding box center [284, 384] width 47 height 15
click at [261, 385] on input "Contractor" at bounding box center [265, 381] width 8 height 8
radio input "true"
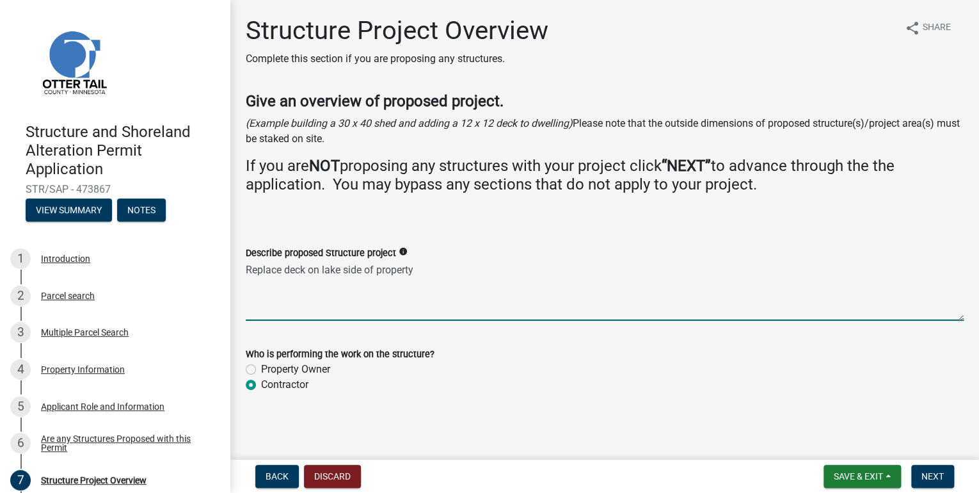
click at [429, 269] on textarea "Replace deck on lake side of property" at bounding box center [605, 290] width 718 height 60
type textarea "Replace deck on lake side of property to same footprint"
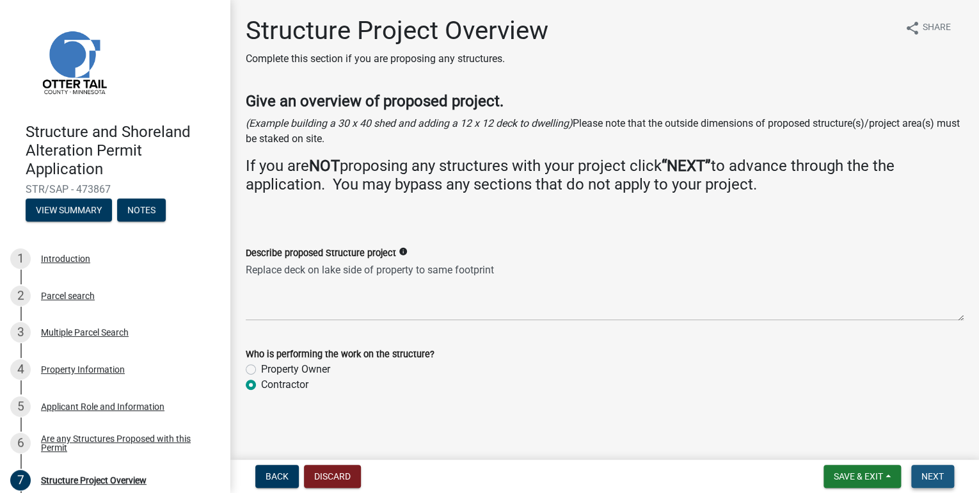
click at [939, 477] on span "Next" at bounding box center [932, 476] width 22 height 10
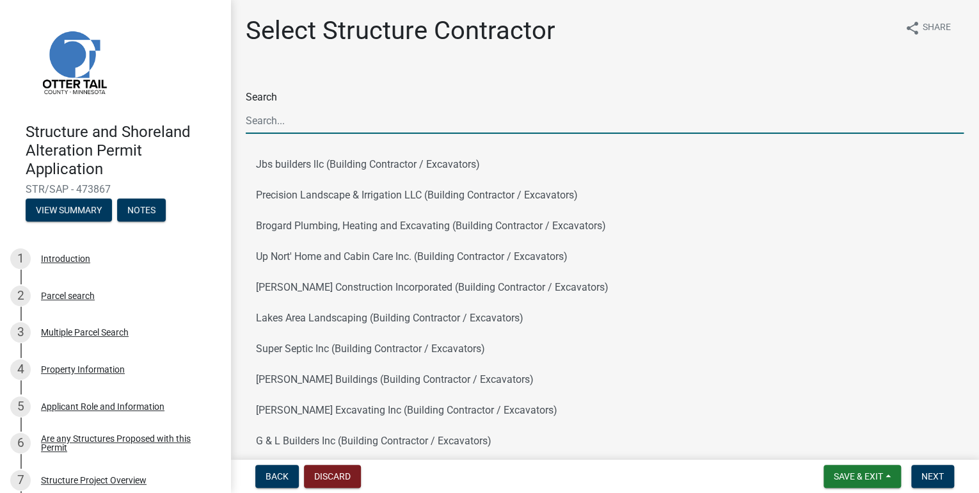
click at [287, 123] on input "Search" at bounding box center [605, 120] width 718 height 26
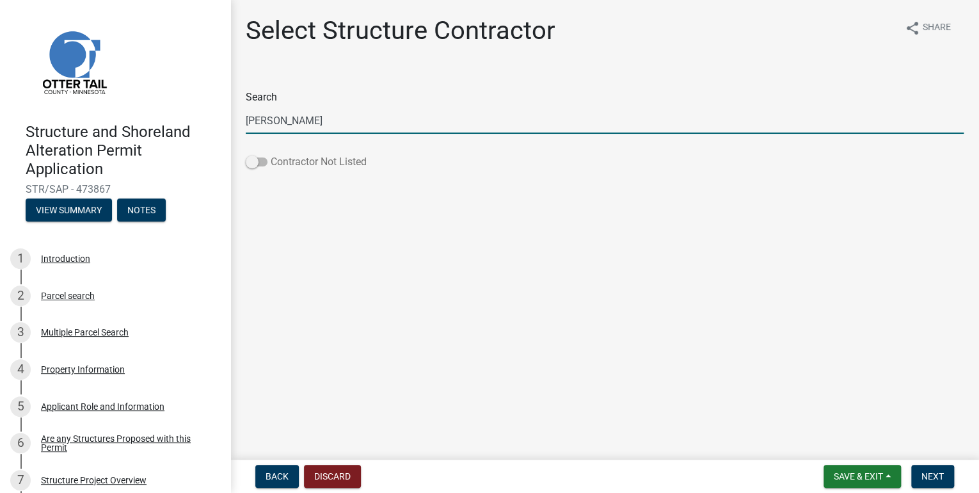
type input "[PERSON_NAME]"
click at [264, 160] on span at bounding box center [257, 161] width 22 height 9
click at [271, 154] on input "Contractor Not Listed" at bounding box center [271, 154] width 0 height 0
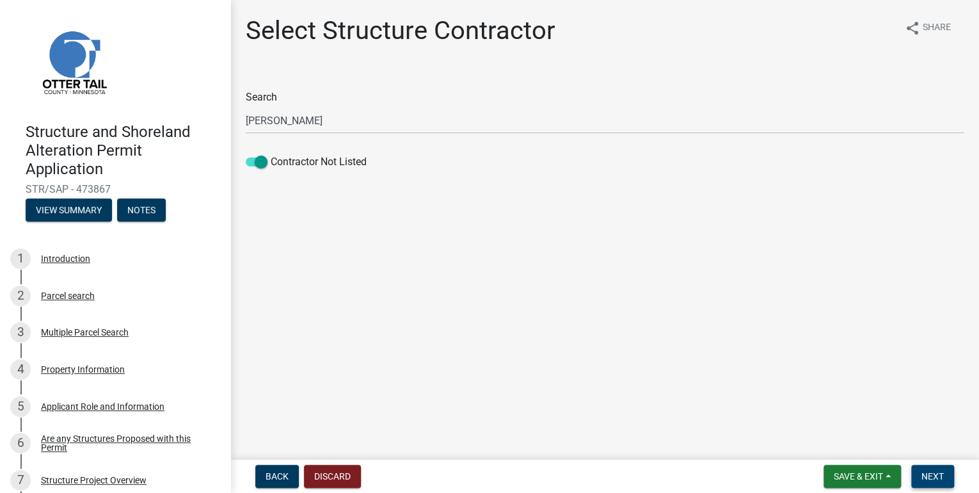
click at [938, 473] on span "Next" at bounding box center [932, 476] width 22 height 10
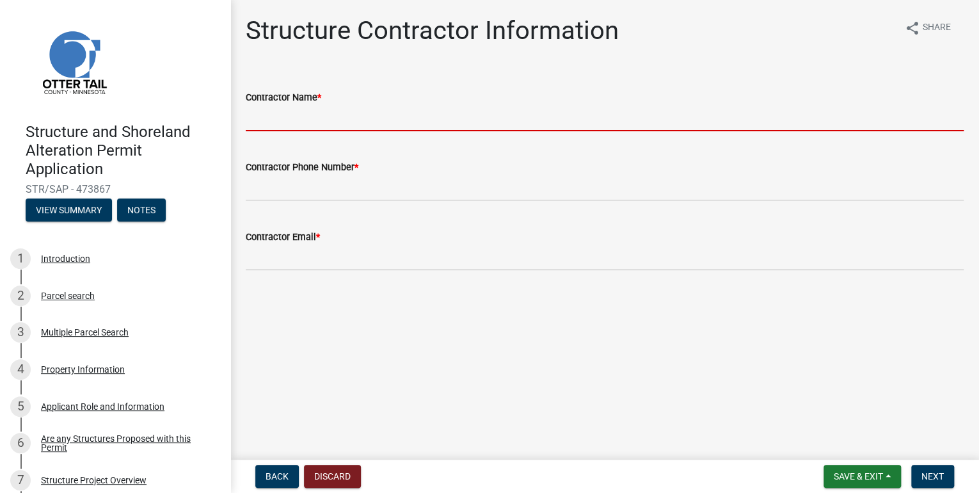
click at [315, 123] on input "Contractor Name *" at bounding box center [605, 118] width 718 height 26
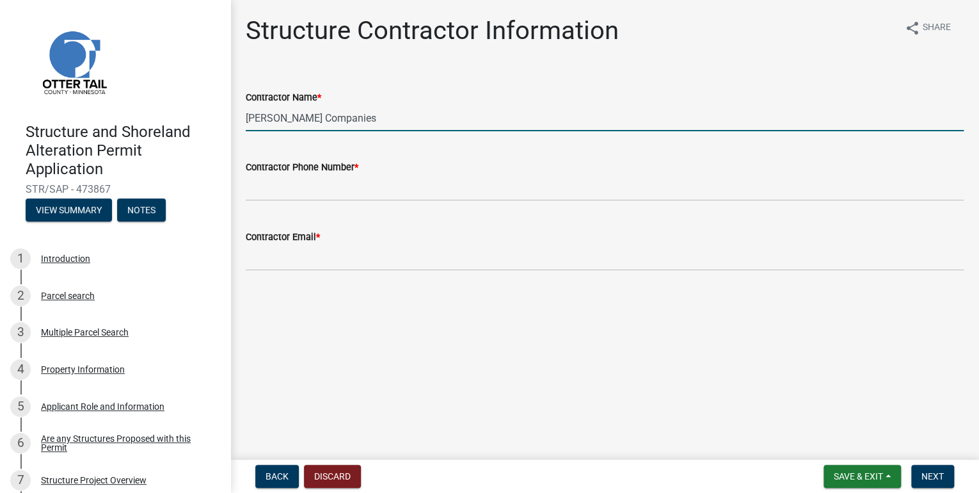
type input "[PERSON_NAME] Companies"
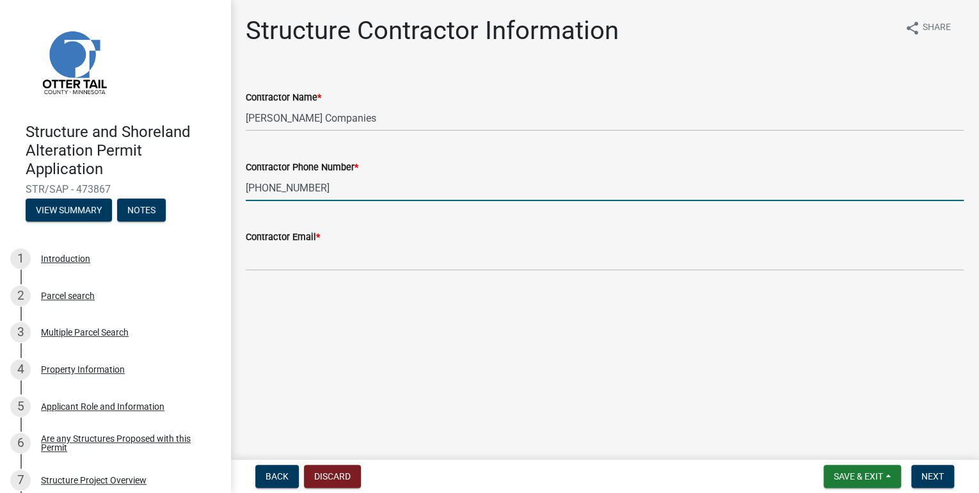
type input "[PHONE_NUMBER]"
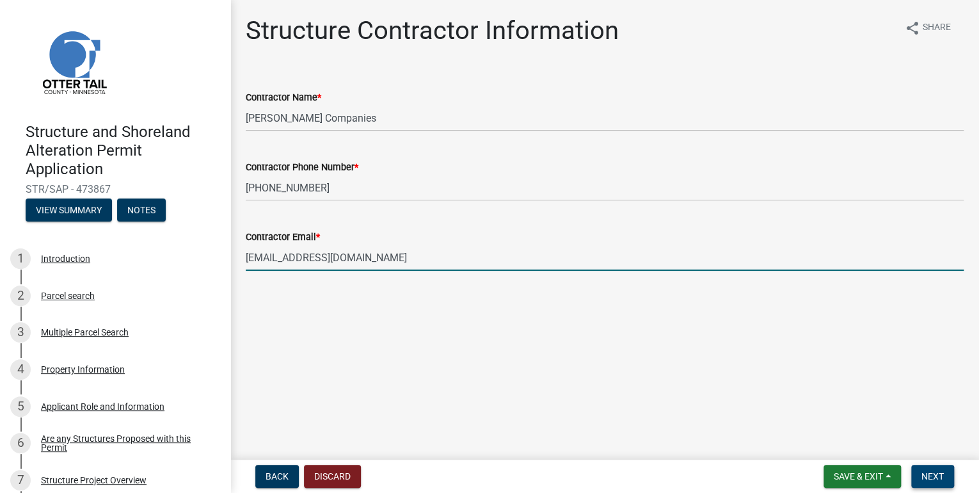
type input "[EMAIL_ADDRESS][DOMAIN_NAME]"
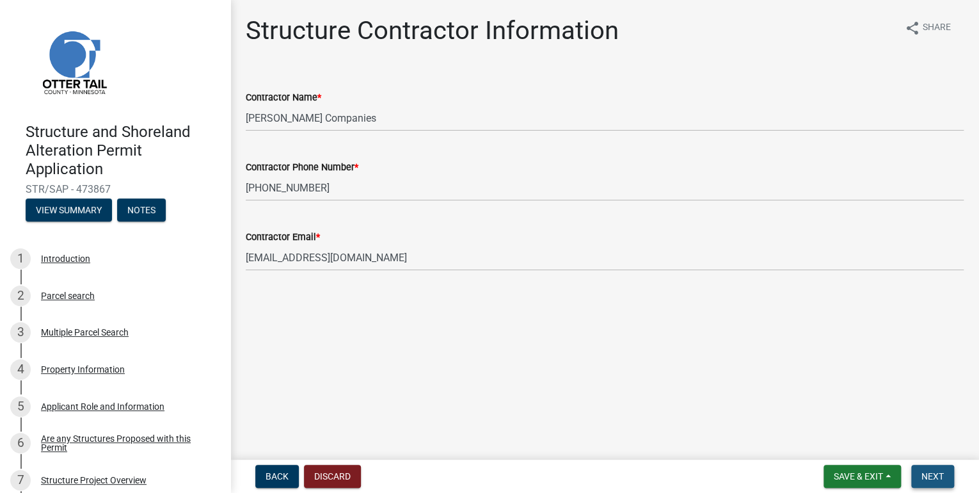
click at [932, 477] on span "Next" at bounding box center [932, 476] width 22 height 10
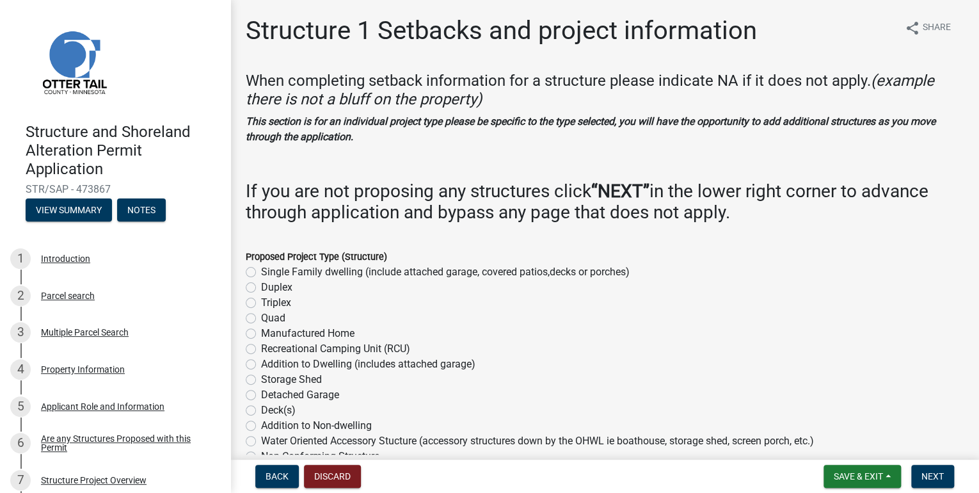
scroll to position [51, 0]
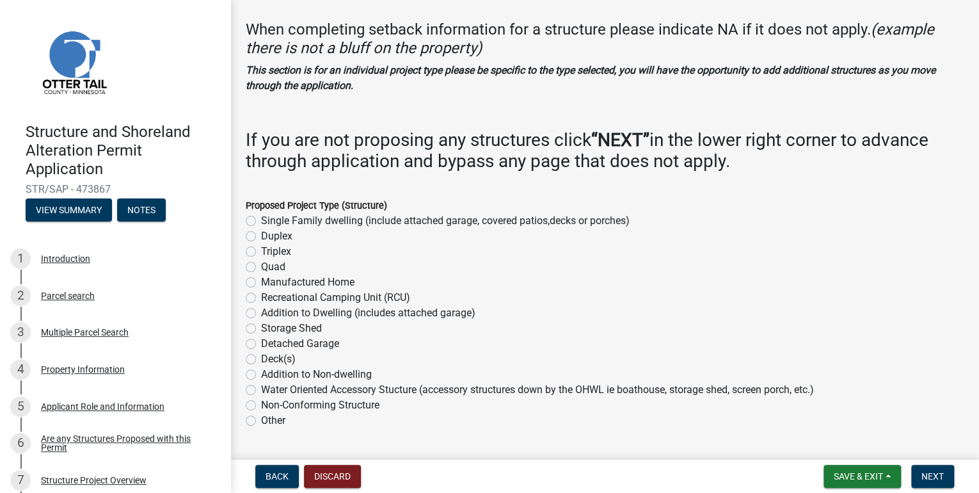
drag, startPoint x: 251, startPoint y: 358, endPoint x: 271, endPoint y: 361, distance: 20.6
click at [261, 358] on label "Deck(s)" at bounding box center [278, 358] width 35 height 15
click at [261, 358] on input "Deck(s)" at bounding box center [265, 355] width 8 height 8
radio input "true"
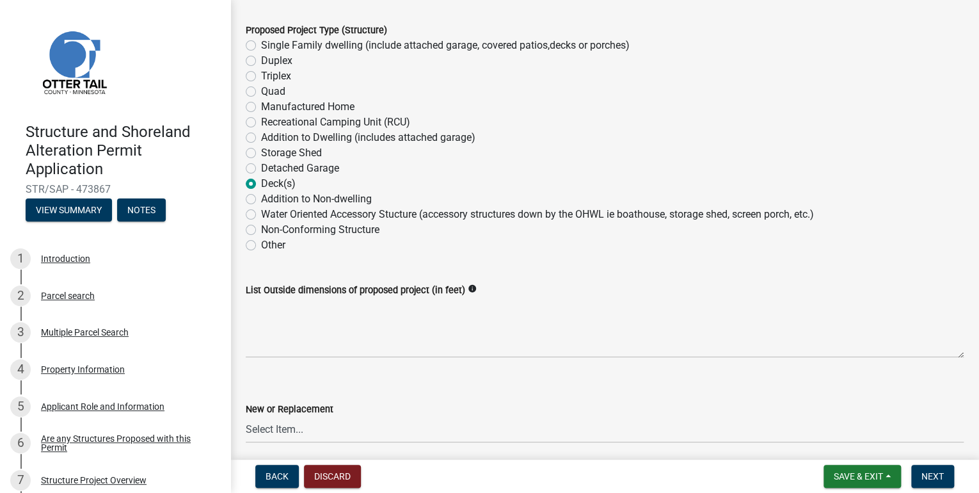
scroll to position [256, 0]
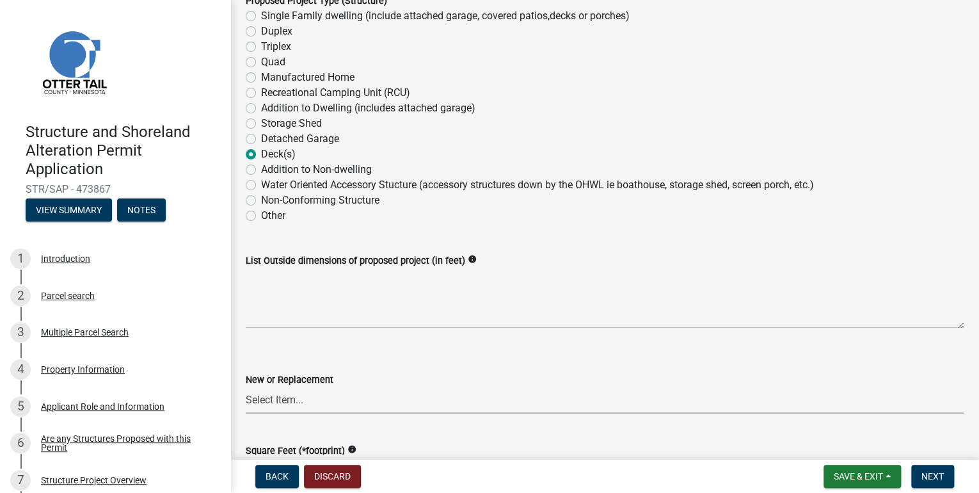
click at [295, 400] on select "Select Item... New Replacement" at bounding box center [605, 400] width 718 height 26
click at [246, 387] on select "Select Item... New Replacement" at bounding box center [605, 400] width 718 height 26
select select "a3cc236c-43aa-406a-8353-e0398d57c407"
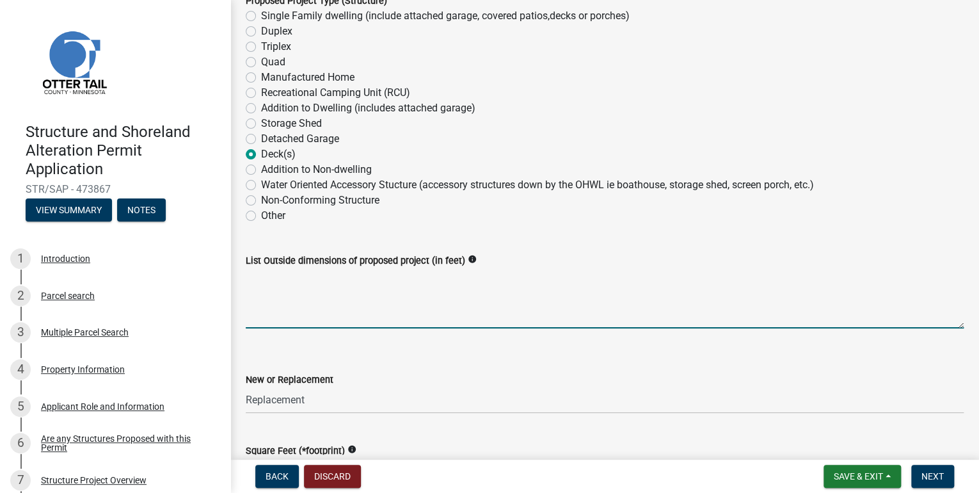
click at [310, 317] on textarea "List Outside dimensions of proposed project (in feet)" at bounding box center [605, 298] width 718 height 60
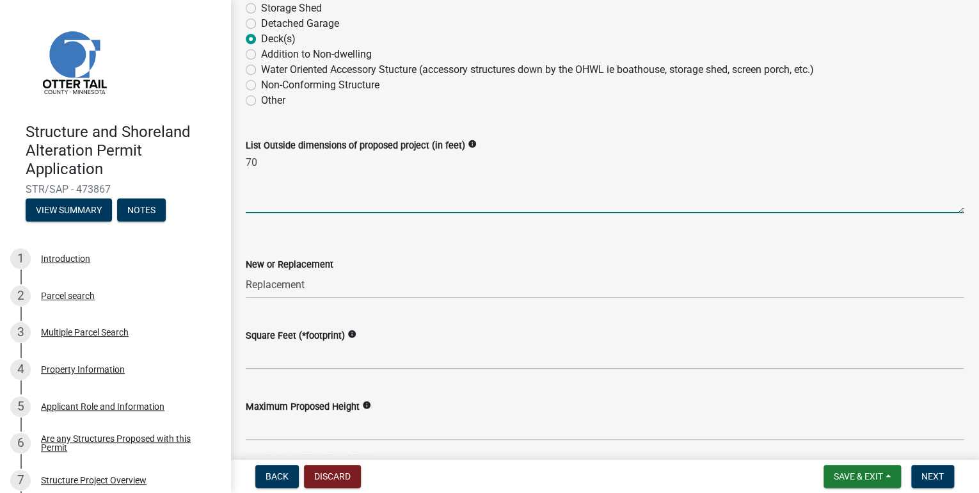
scroll to position [512, 0]
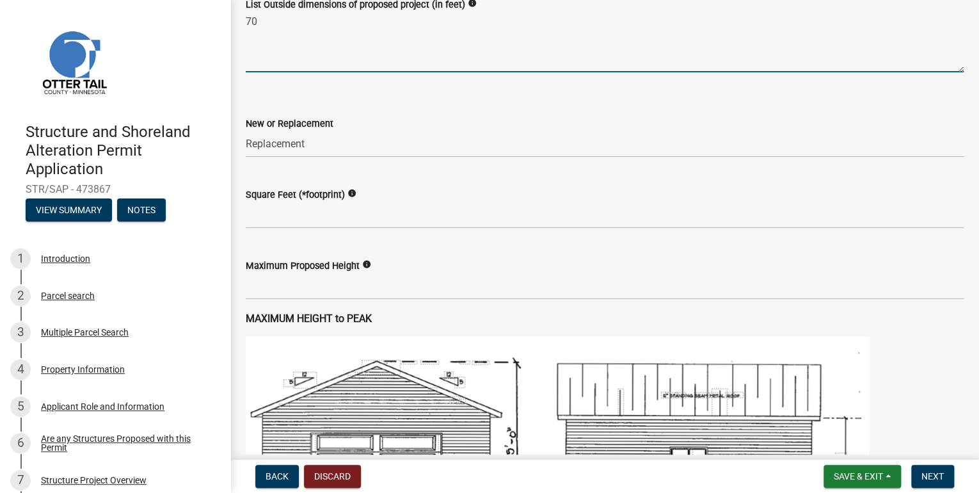
type textarea "70"
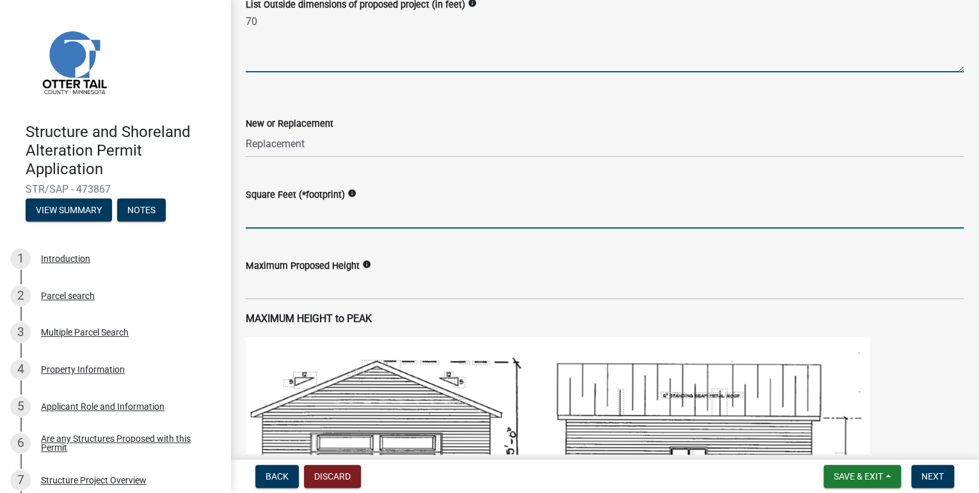
click at [292, 218] on input "text" at bounding box center [605, 215] width 718 height 26
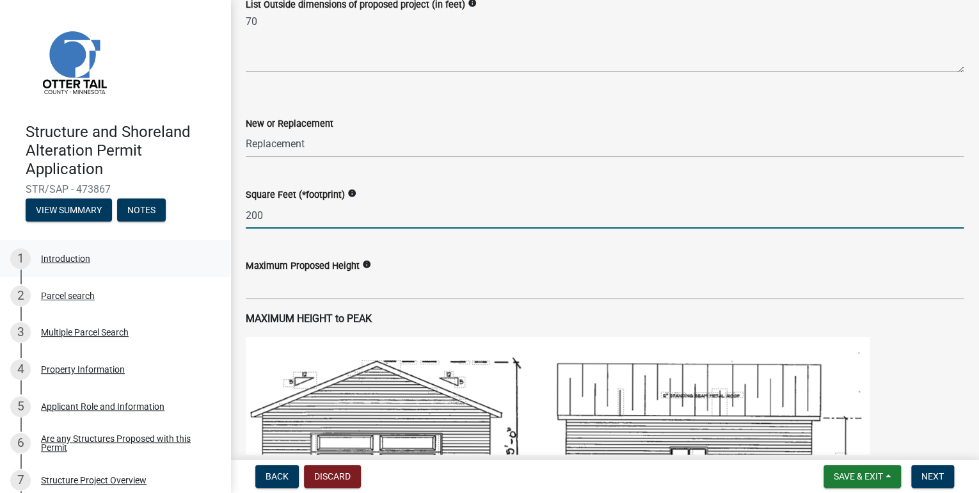
type input "200"
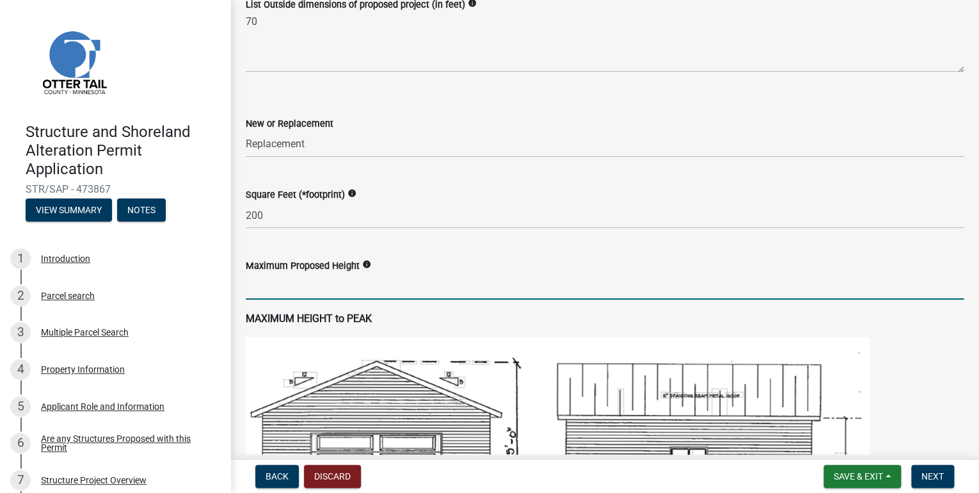
click at [371, 287] on input "text" at bounding box center [605, 286] width 718 height 26
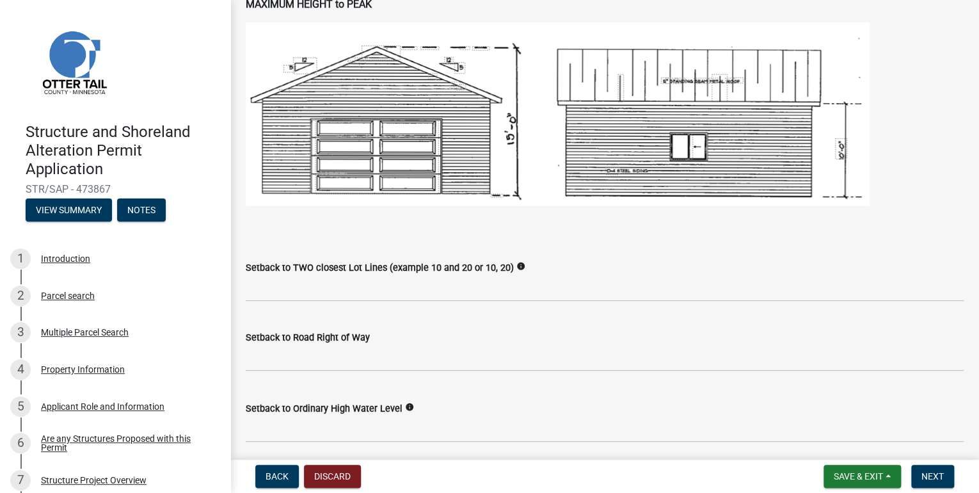
scroll to position [870, 0]
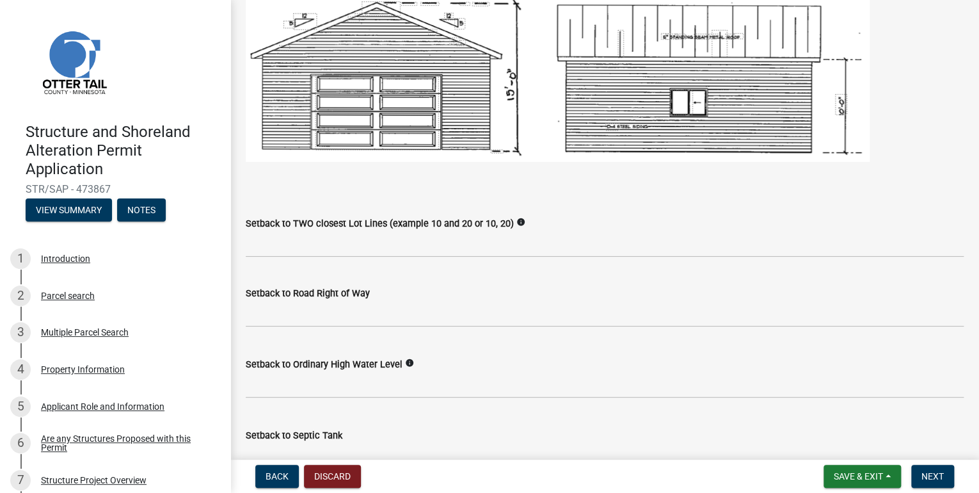
type input "9"
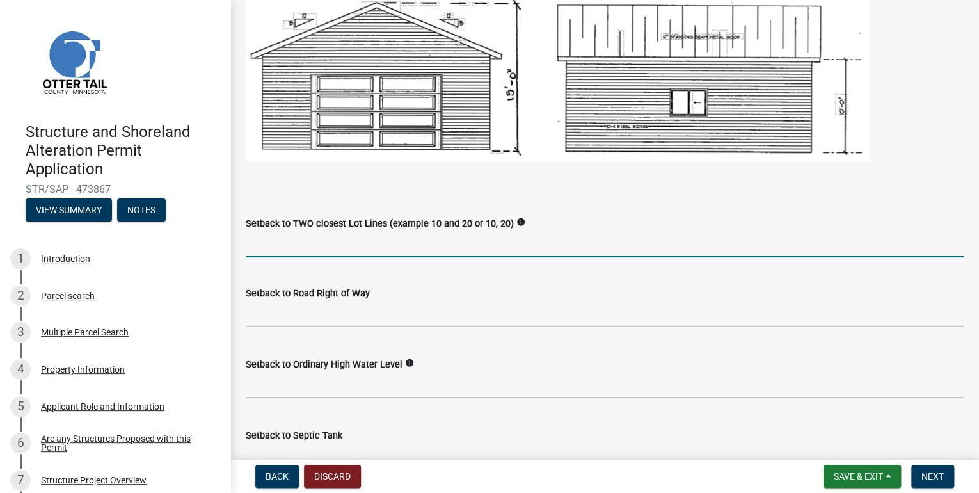
click at [326, 245] on input "Setback to TWO closest Lot Lines (example 10 and 20 or 10, 20)" at bounding box center [605, 244] width 718 height 26
type input "20 and 50"
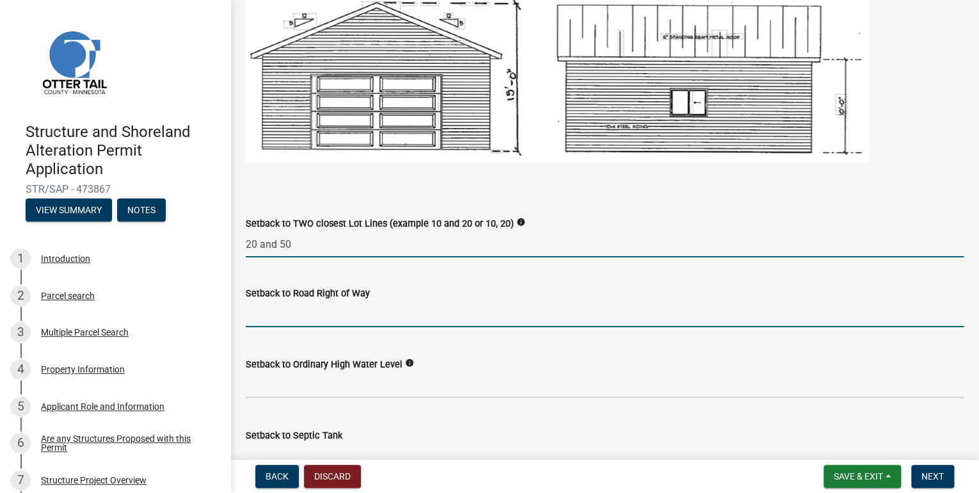
click at [296, 323] on input "text" at bounding box center [605, 314] width 718 height 26
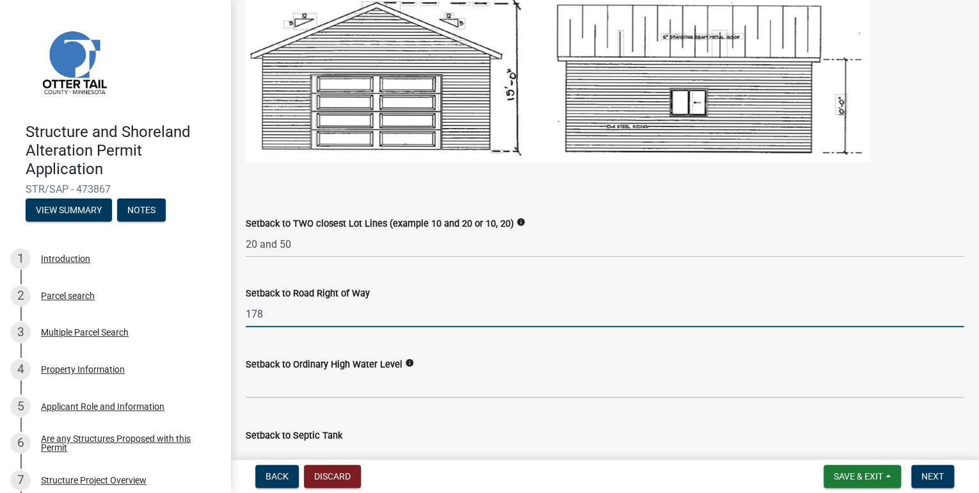
type input "178"
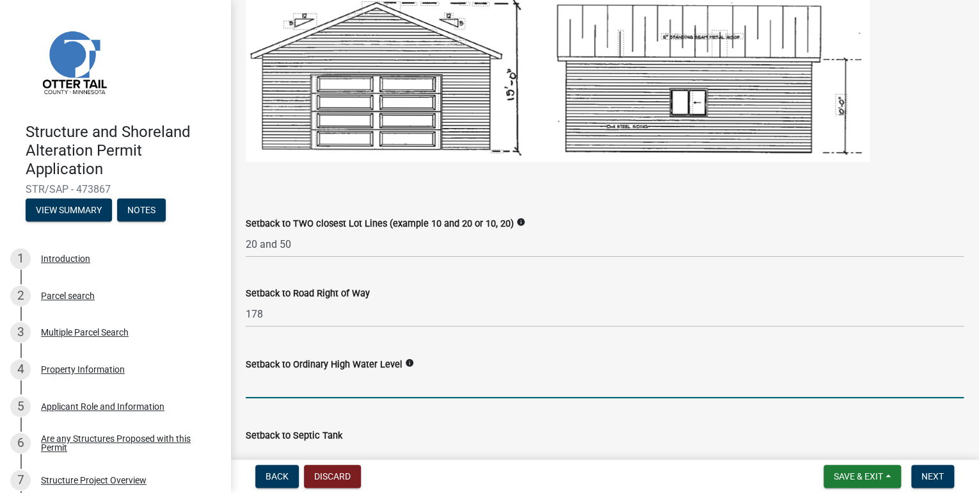
click at [339, 392] on input "text" at bounding box center [605, 385] width 718 height 26
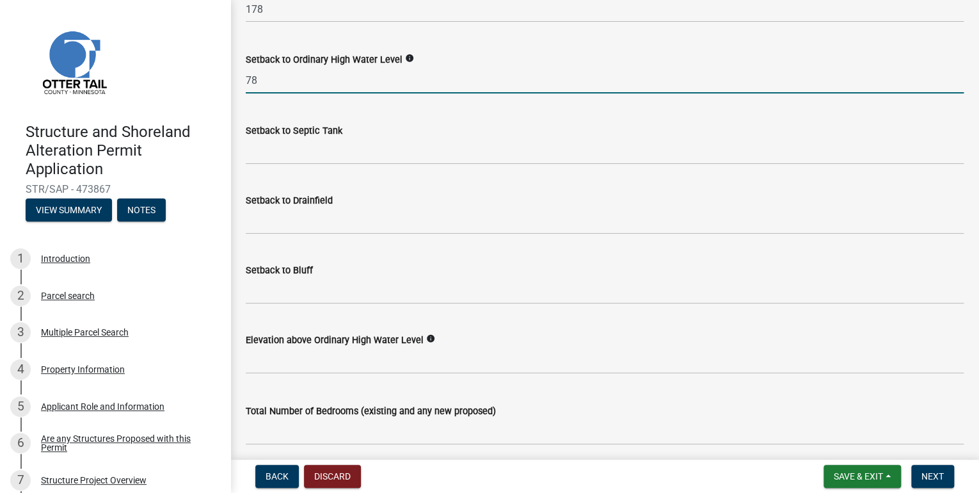
scroll to position [1229, 0]
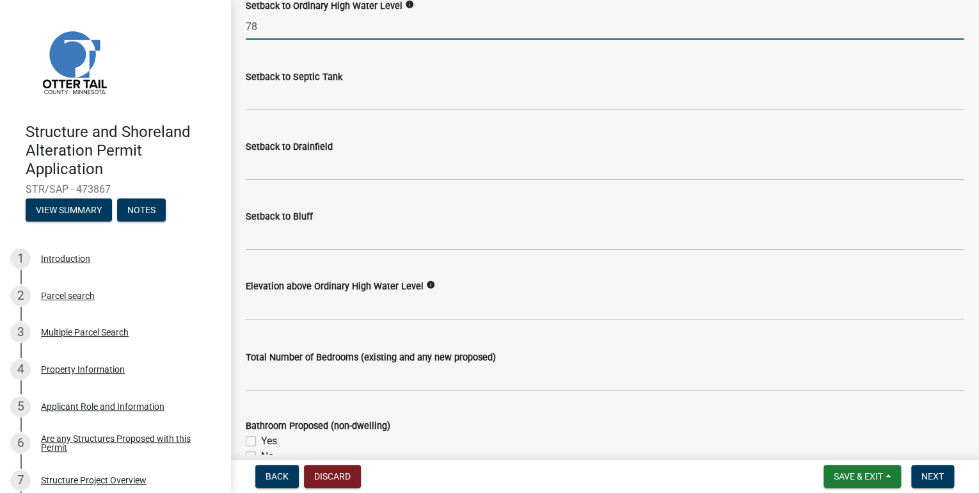
type input "78"
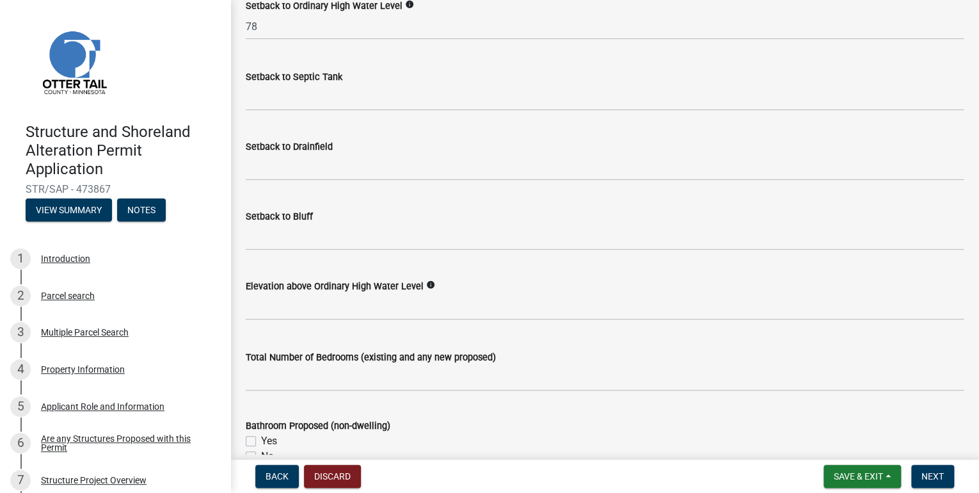
click at [427, 284] on icon "info" at bounding box center [430, 284] width 9 height 9
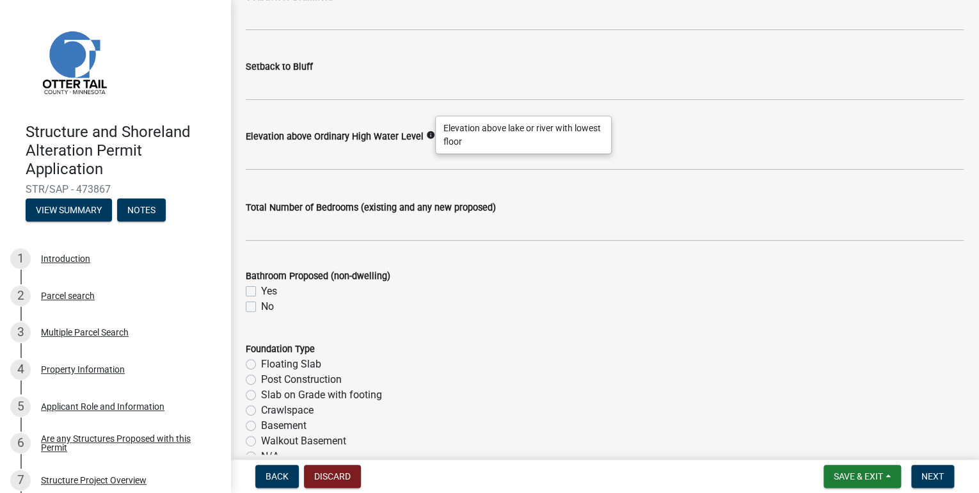
scroll to position [1382, 0]
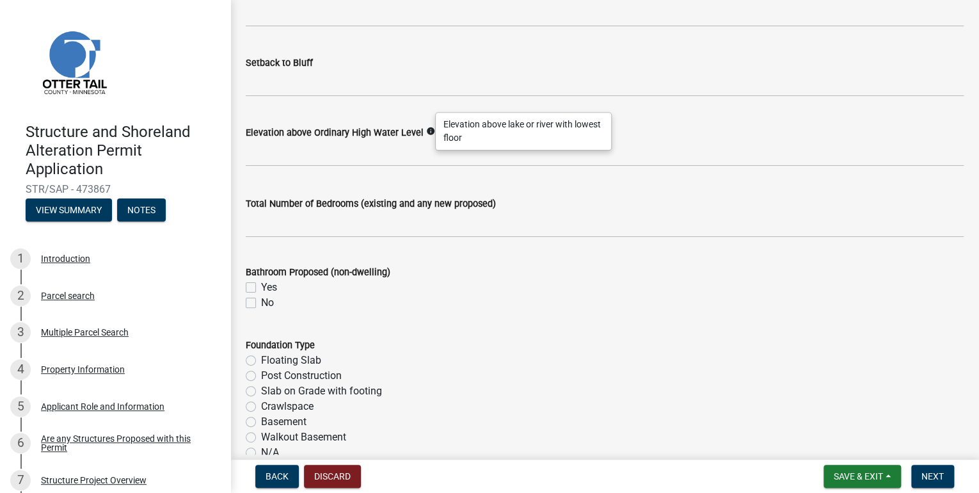
click at [261, 303] on label "No" at bounding box center [267, 302] width 13 height 15
click at [261, 303] on input "No" at bounding box center [265, 299] width 8 height 8
checkbox input "true"
checkbox input "false"
checkbox input "true"
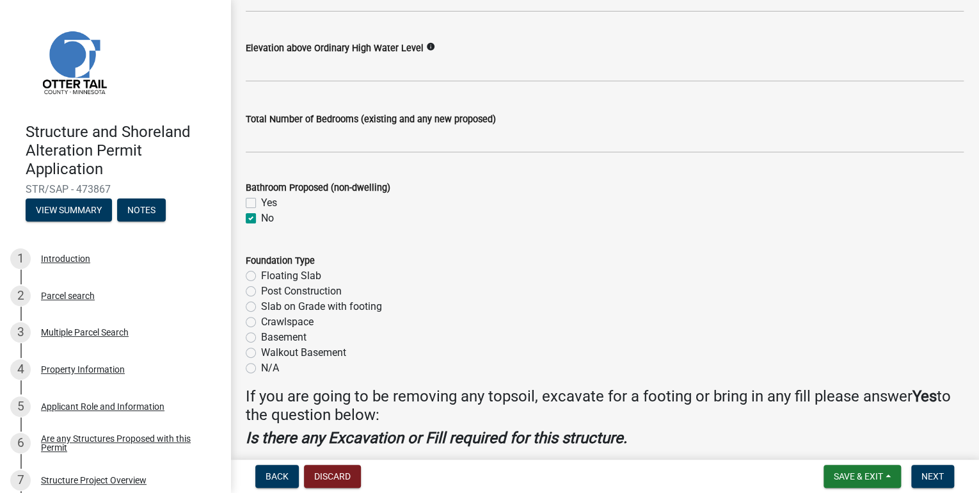
scroll to position [1484, 0]
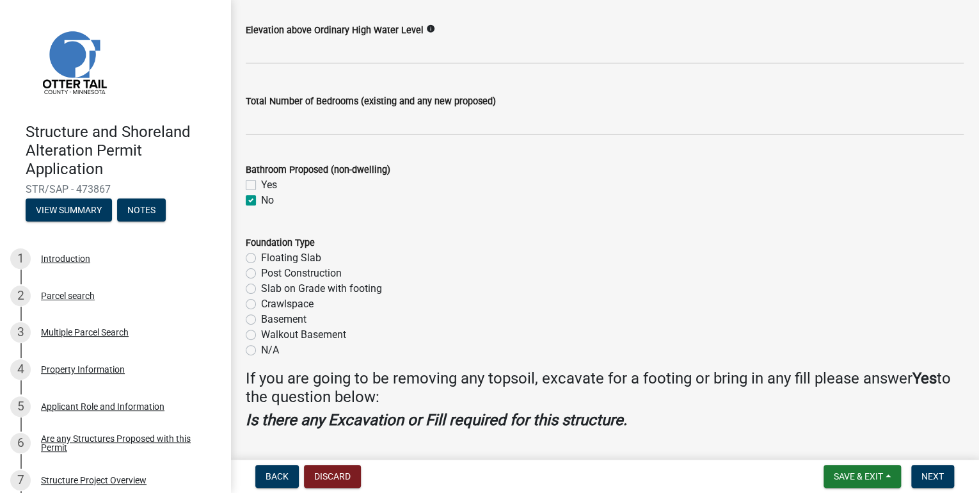
click at [261, 336] on label "Walkout Basement" at bounding box center [303, 334] width 85 height 15
click at [261, 335] on input "Walkout Basement" at bounding box center [265, 331] width 8 height 8
radio input "true"
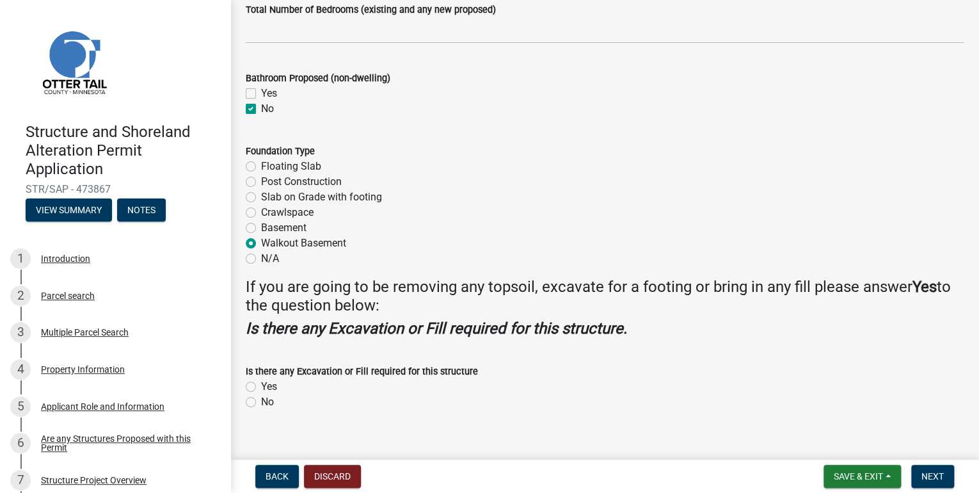
scroll to position [1593, 0]
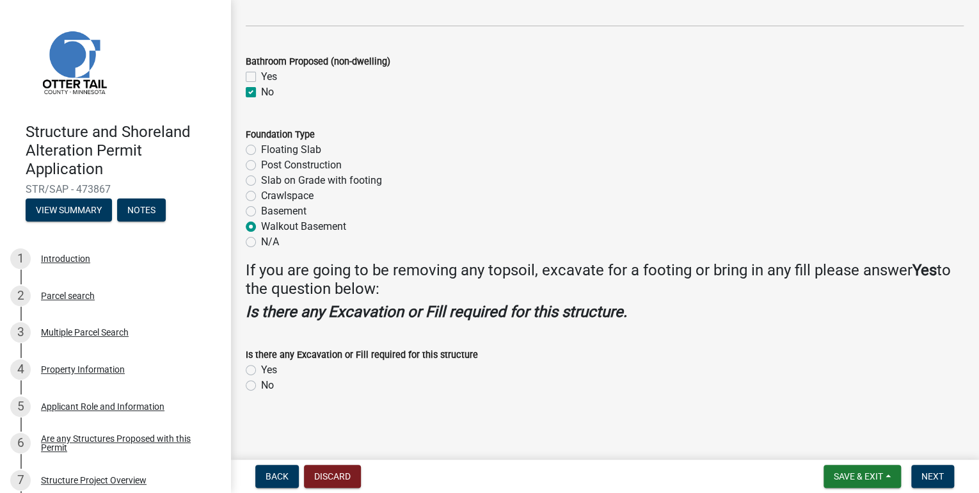
click at [261, 385] on label "No" at bounding box center [267, 385] width 13 height 15
click at [261, 385] on input "No" at bounding box center [265, 382] width 8 height 8
radio input "true"
click at [935, 482] on button "Next" at bounding box center [932, 476] width 43 height 23
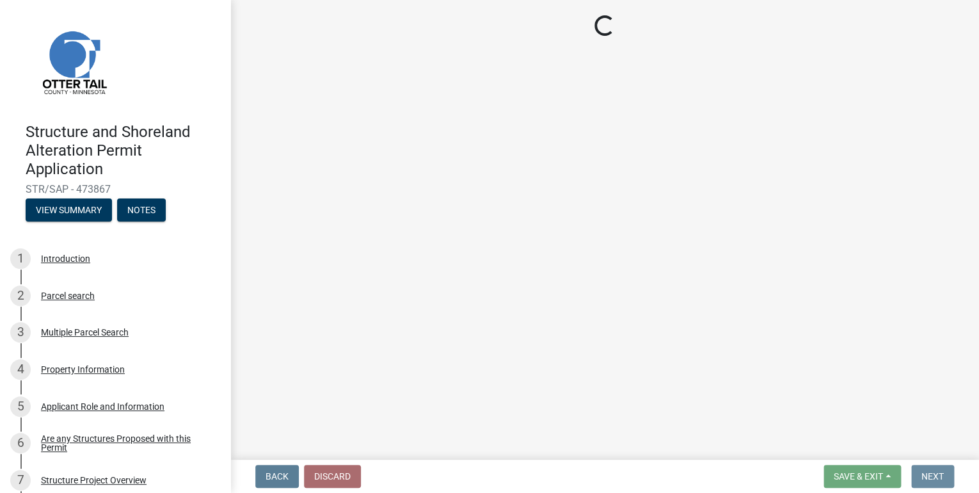
scroll to position [0, 0]
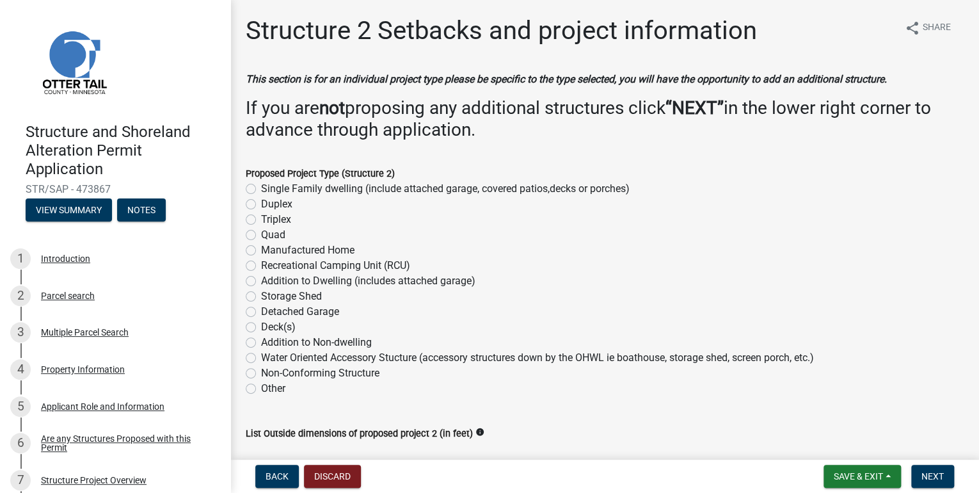
click at [261, 325] on label "Deck(s)" at bounding box center [278, 326] width 35 height 15
click at [261, 325] on input "Deck(s)" at bounding box center [265, 323] width 8 height 8
radio input "true"
click at [261, 326] on label "Deck(s)" at bounding box center [278, 326] width 35 height 15
click at [261, 326] on input "Deck(s)" at bounding box center [265, 323] width 8 height 8
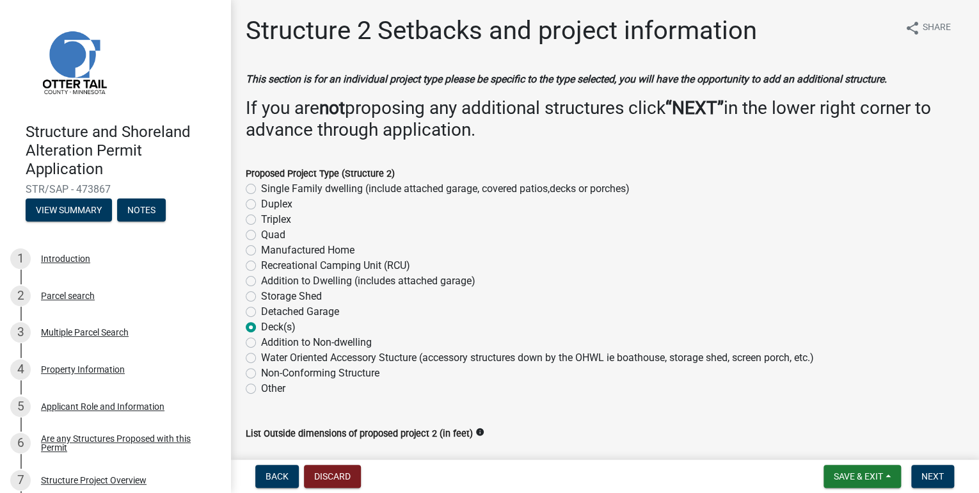
click at [518, 246] on div "Manufactured Home" at bounding box center [605, 250] width 718 height 15
click at [261, 328] on label "Deck(s)" at bounding box center [278, 326] width 35 height 15
click at [261, 328] on input "Deck(s)" at bounding box center [265, 323] width 8 height 8
click at [261, 325] on label "Deck(s)" at bounding box center [278, 326] width 35 height 15
click at [261, 325] on input "Deck(s)" at bounding box center [265, 323] width 8 height 8
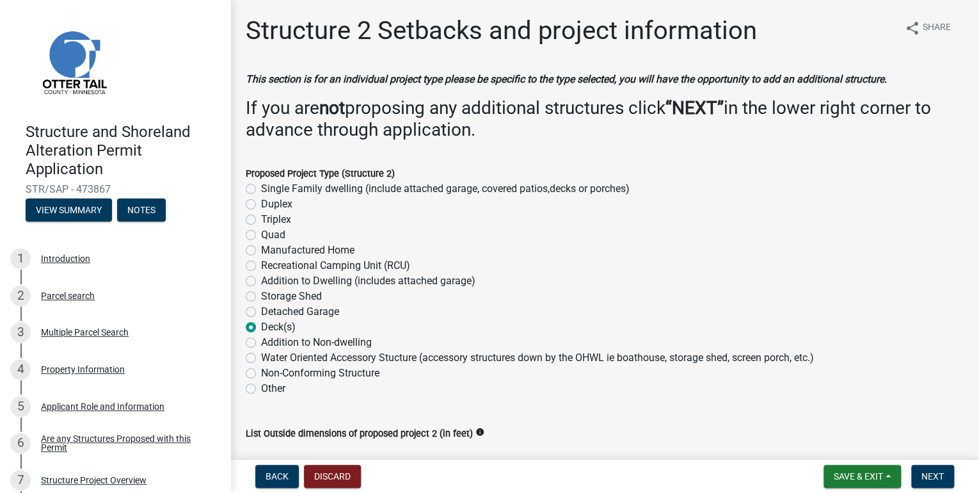
click at [340, 390] on div "Other" at bounding box center [605, 388] width 718 height 15
click at [276, 474] on span "Back" at bounding box center [277, 476] width 23 height 10
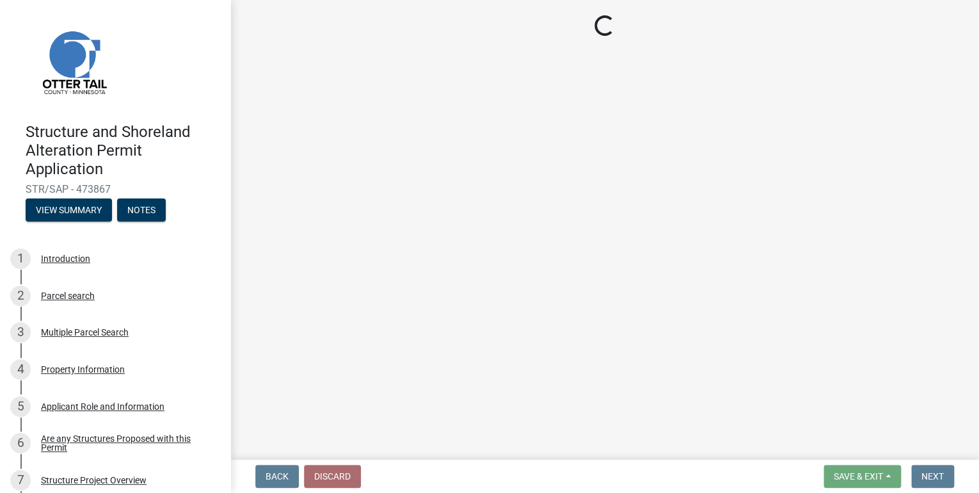
select select "a3cc236c-43aa-406a-8353-e0398d57c407"
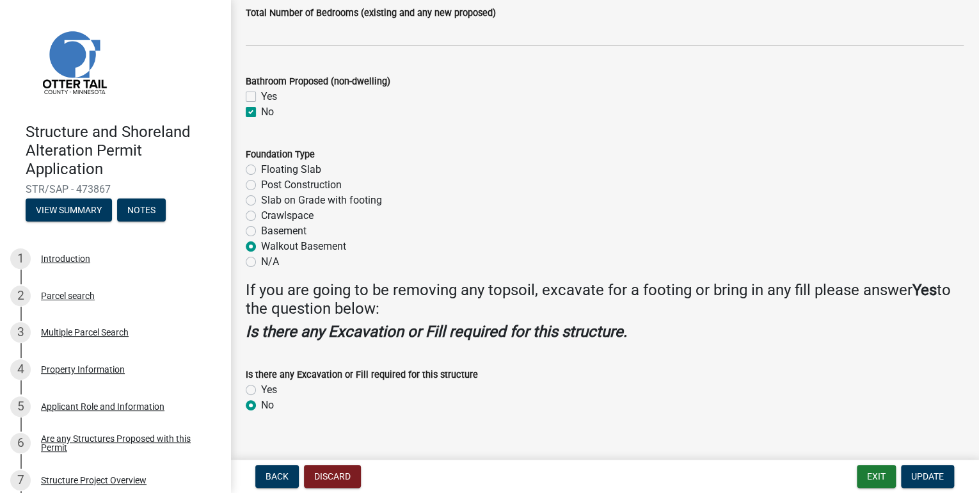
scroll to position [1593, 0]
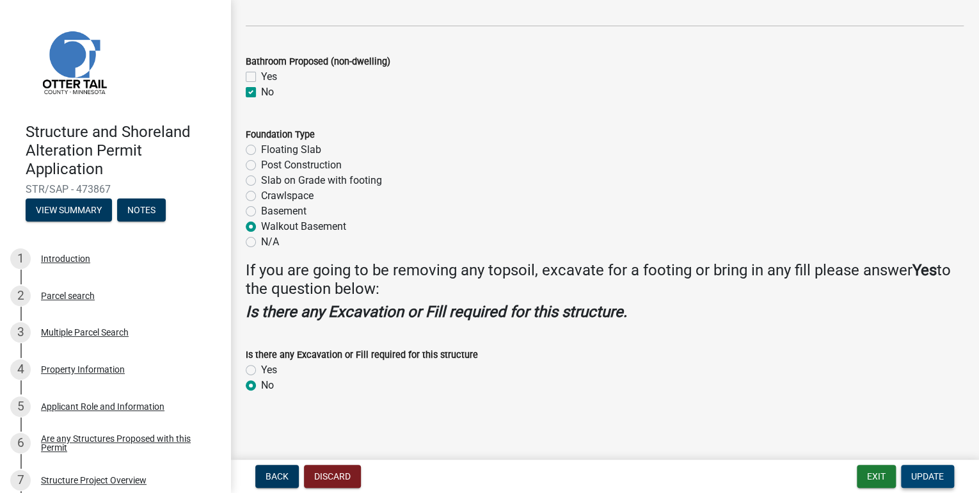
click at [929, 479] on span "Update" at bounding box center [927, 476] width 33 height 10
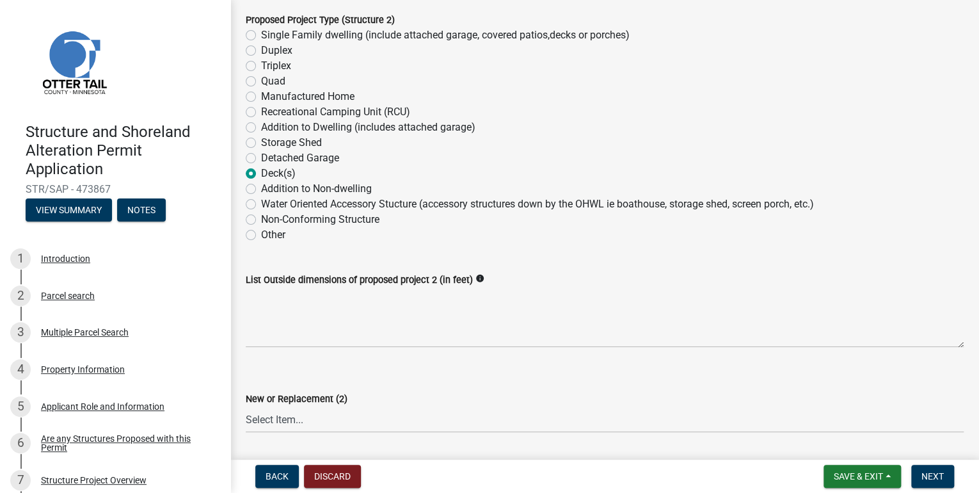
scroll to position [205, 0]
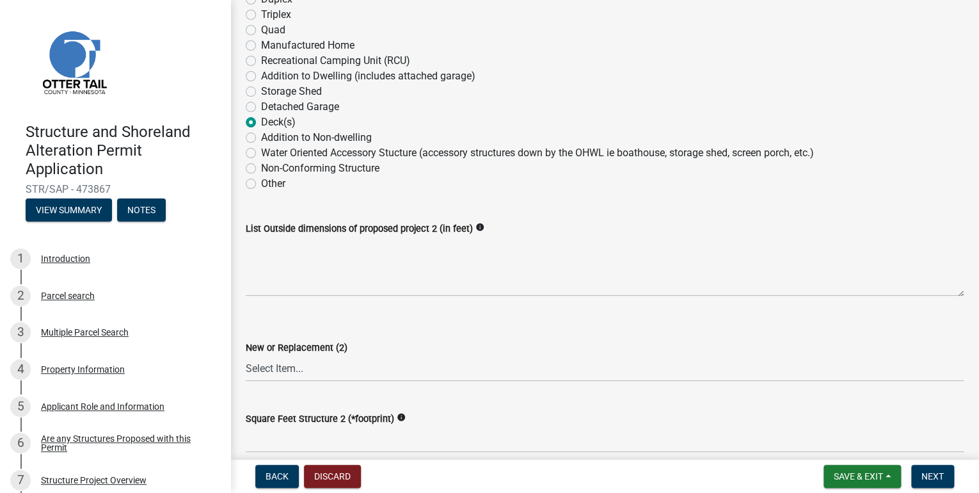
click at [261, 122] on label "Deck(s)" at bounding box center [278, 122] width 35 height 15
click at [261, 122] on input "Deck(s)" at bounding box center [265, 119] width 8 height 8
click at [261, 123] on label "Deck(s)" at bounding box center [278, 122] width 35 height 15
click at [261, 123] on input "Deck(s)" at bounding box center [265, 119] width 8 height 8
drag, startPoint x: 251, startPoint y: 123, endPoint x: 452, endPoint y: 121, distance: 200.9
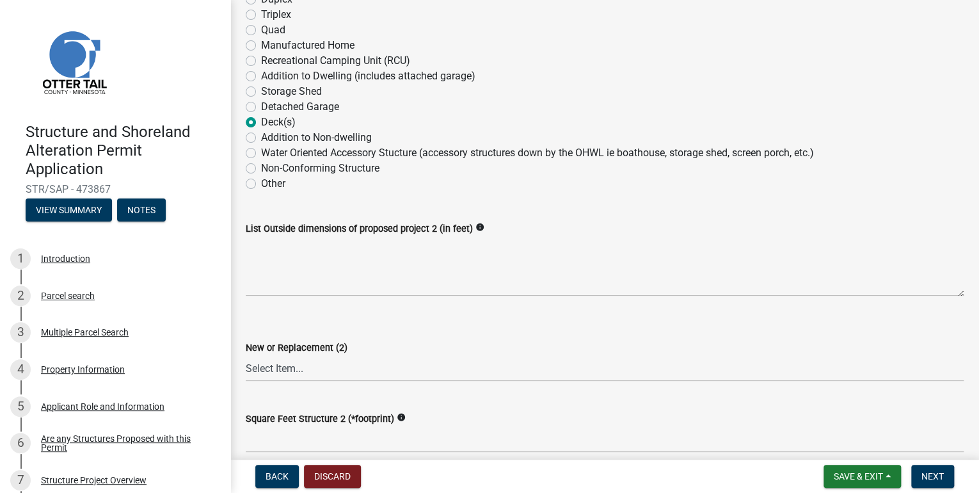
click at [452, 121] on div "Deck(s)" at bounding box center [605, 122] width 718 height 15
click at [261, 184] on label "Other" at bounding box center [273, 183] width 24 height 15
click at [261, 184] on input "Other" at bounding box center [265, 180] width 8 height 8
radio input "true"
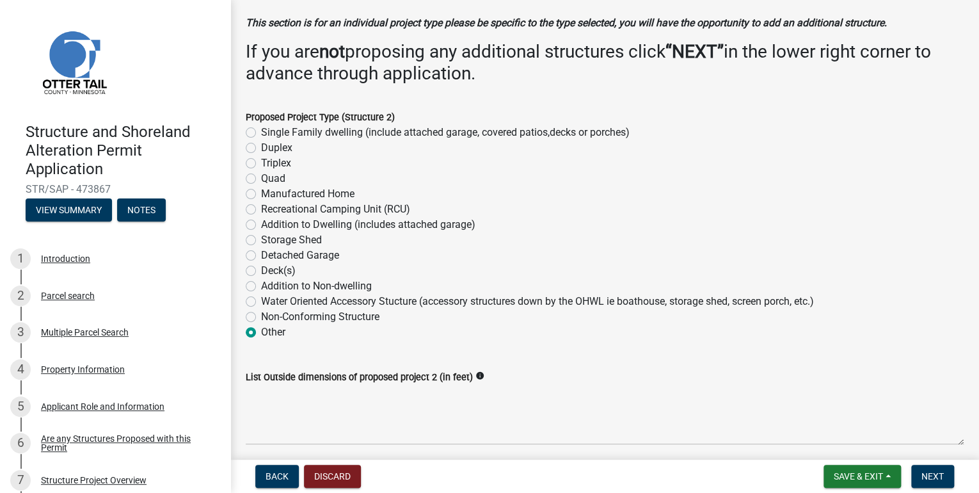
scroll to position [51, 0]
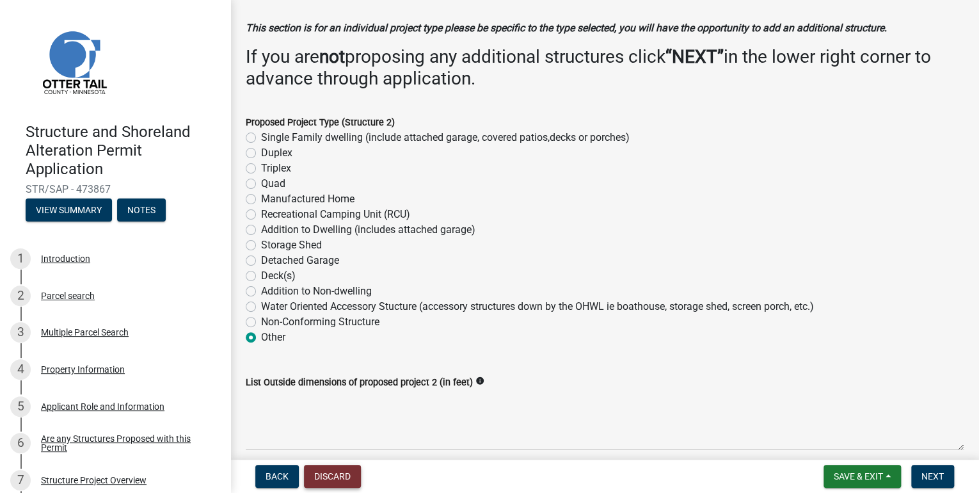
click at [326, 476] on button "Discard" at bounding box center [332, 476] width 57 height 23
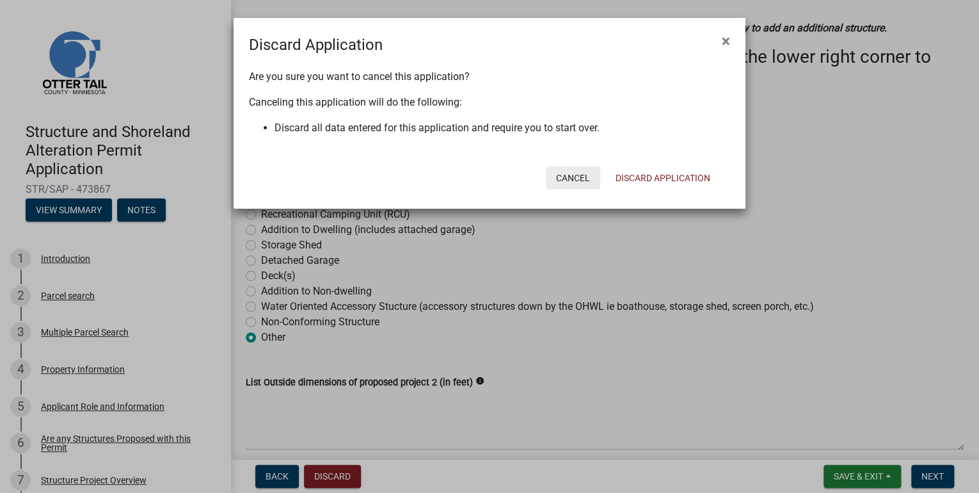
click at [582, 177] on button "Cancel" at bounding box center [573, 177] width 54 height 23
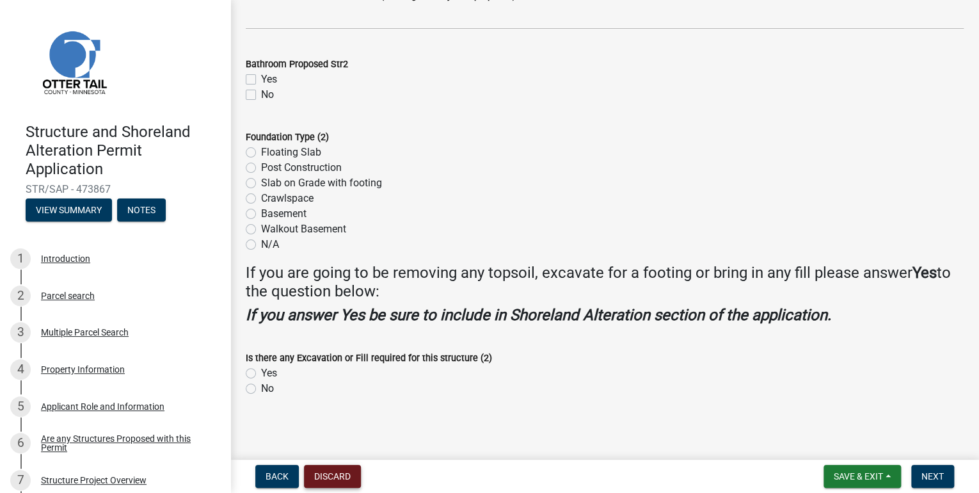
scroll to position [1264, 0]
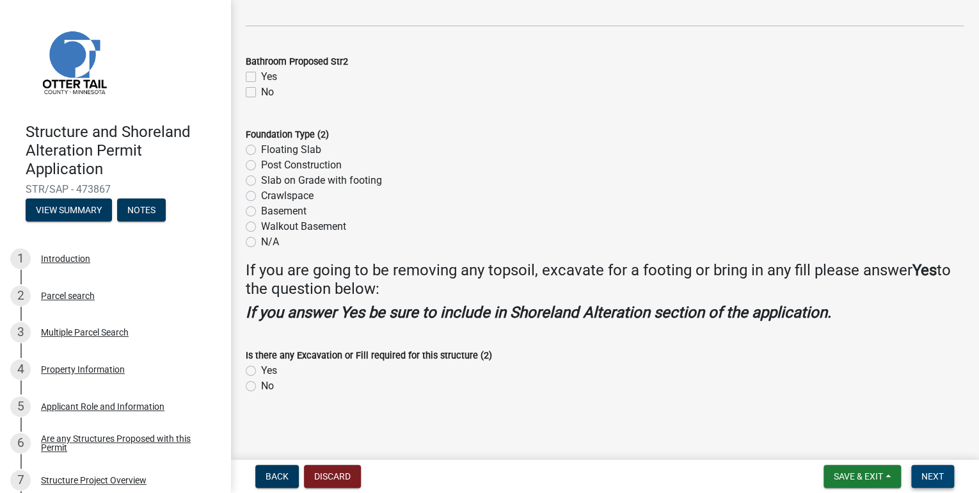
click at [942, 480] on span "Next" at bounding box center [932, 476] width 22 height 10
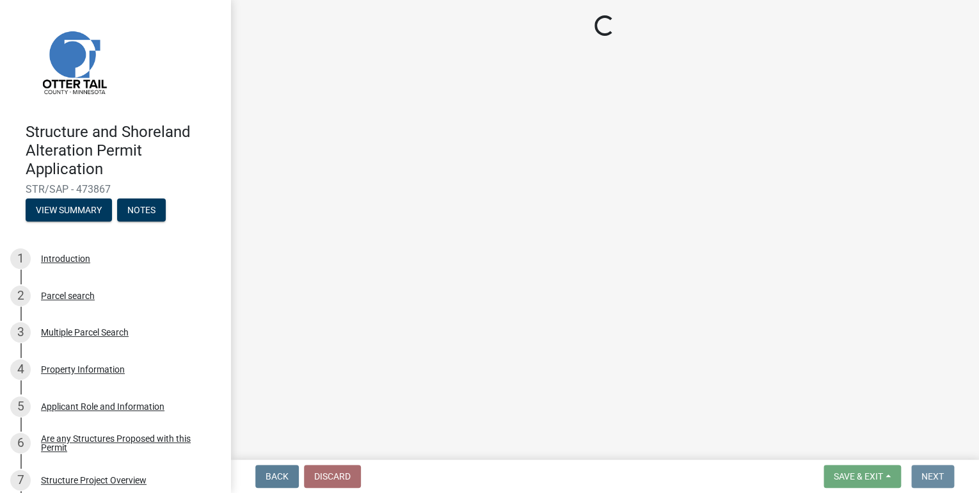
scroll to position [0, 0]
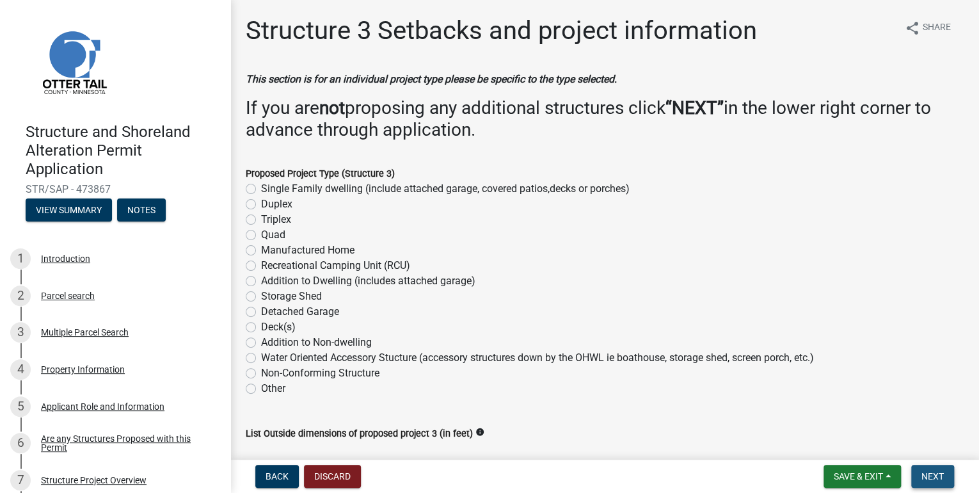
click at [942, 480] on span "Next" at bounding box center [932, 476] width 22 height 10
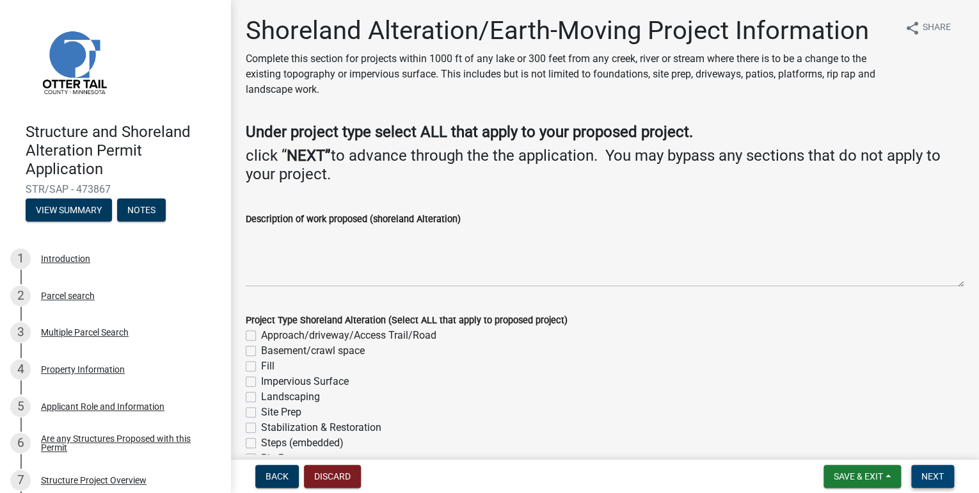
click at [929, 476] on span "Next" at bounding box center [932, 476] width 22 height 10
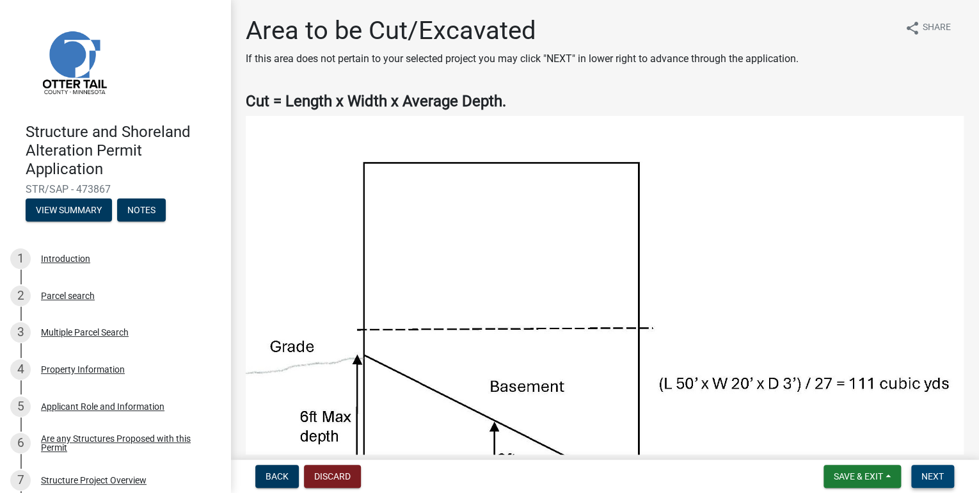
click at [929, 476] on span "Next" at bounding box center [932, 476] width 22 height 10
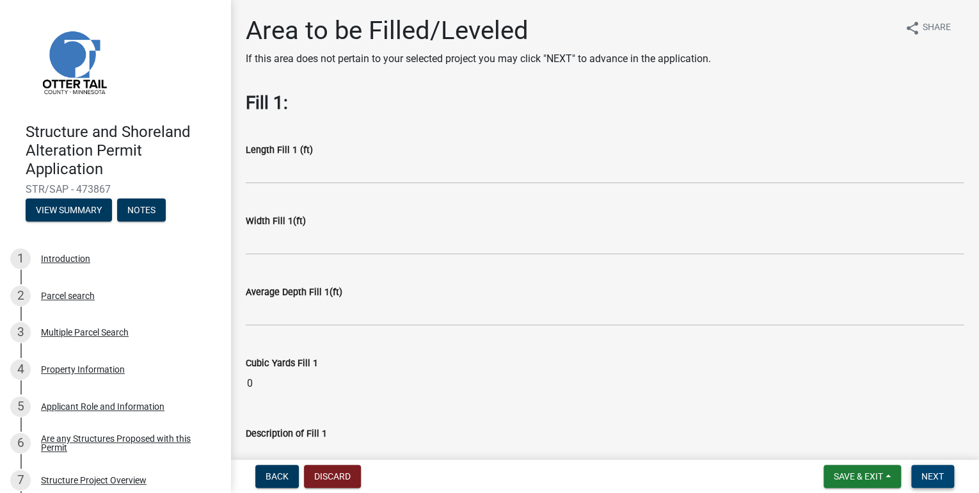
click at [929, 476] on span "Next" at bounding box center [932, 476] width 22 height 10
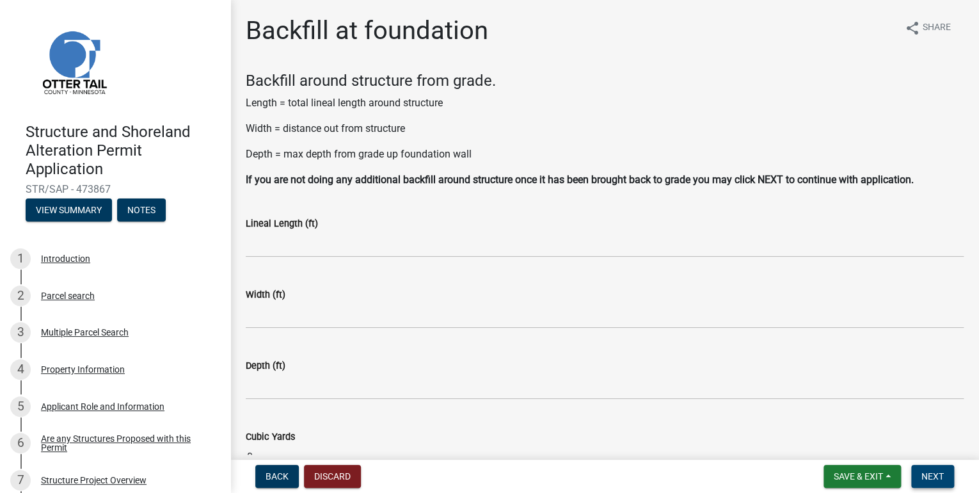
click at [929, 476] on span "Next" at bounding box center [932, 476] width 22 height 10
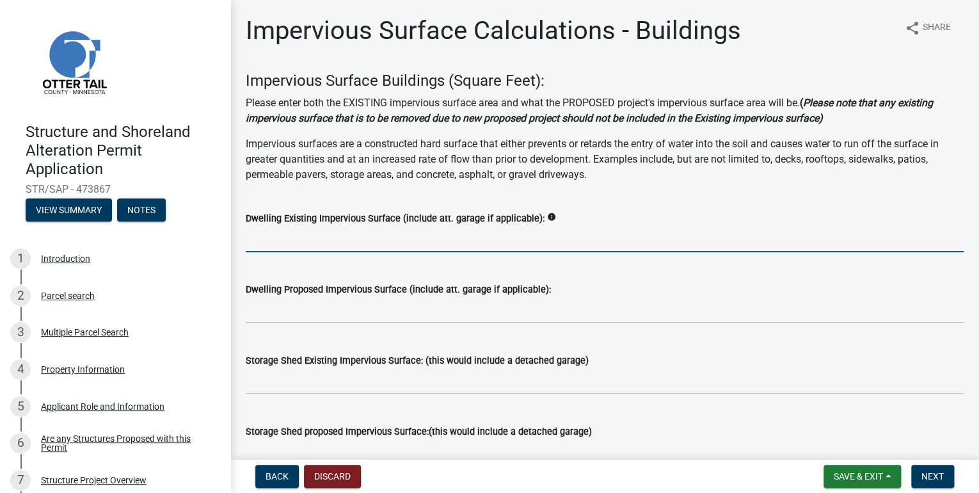
click at [301, 235] on input "text" at bounding box center [605, 239] width 718 height 26
type input "5540"
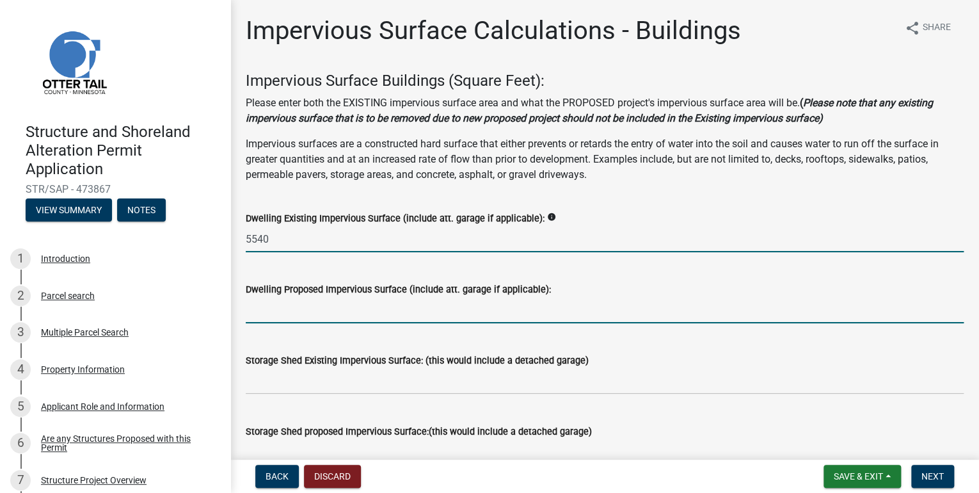
click at [358, 312] on input "text" at bounding box center [605, 310] width 718 height 26
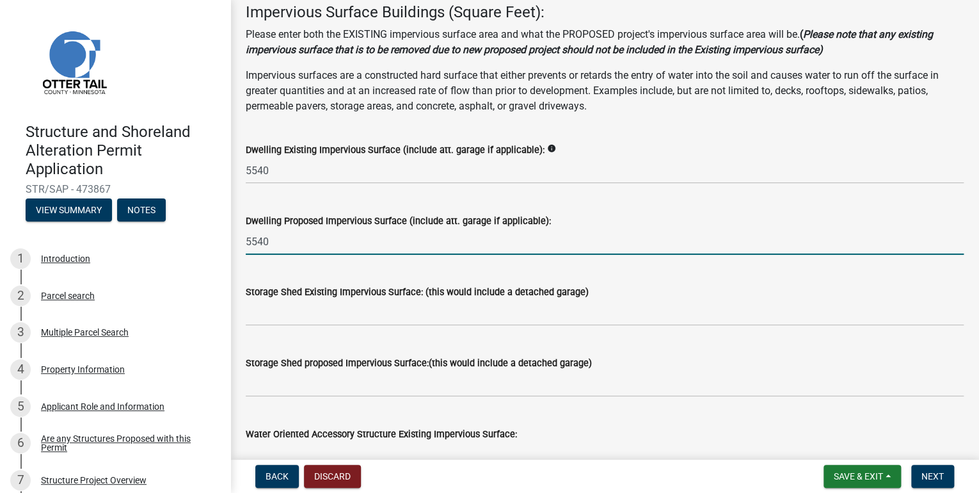
scroll to position [102, 0]
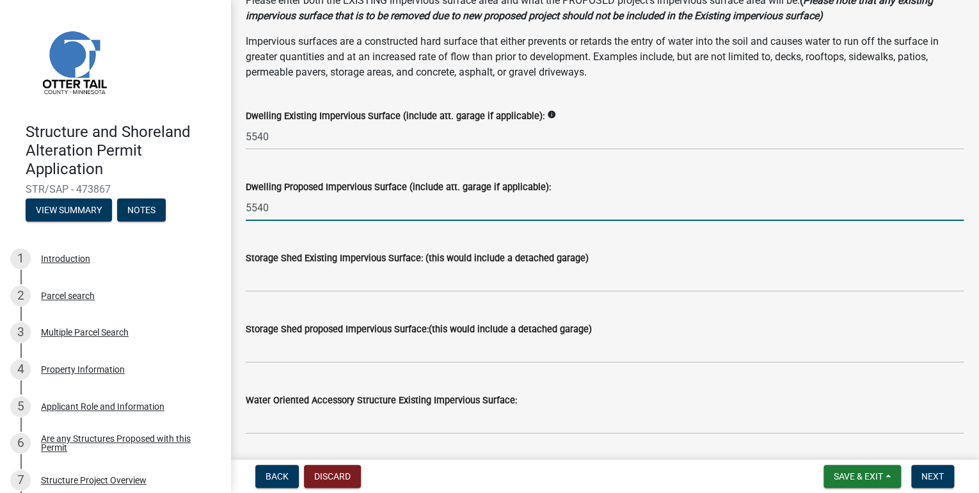
type input "5540"
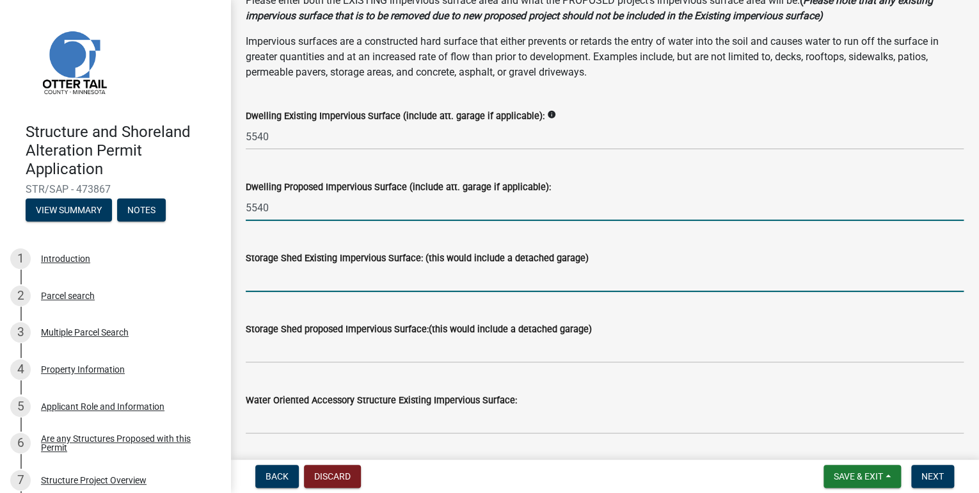
click at [361, 280] on input "text" at bounding box center [605, 279] width 718 height 26
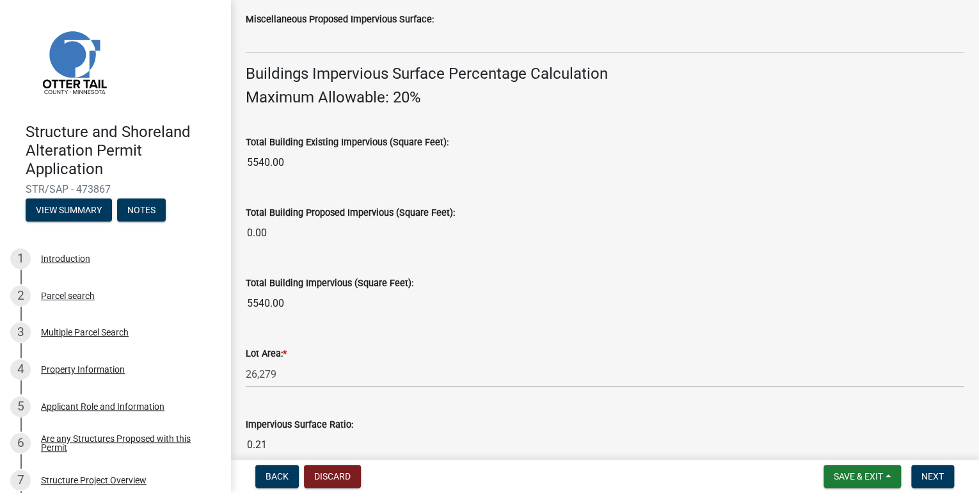
scroll to position [921, 0]
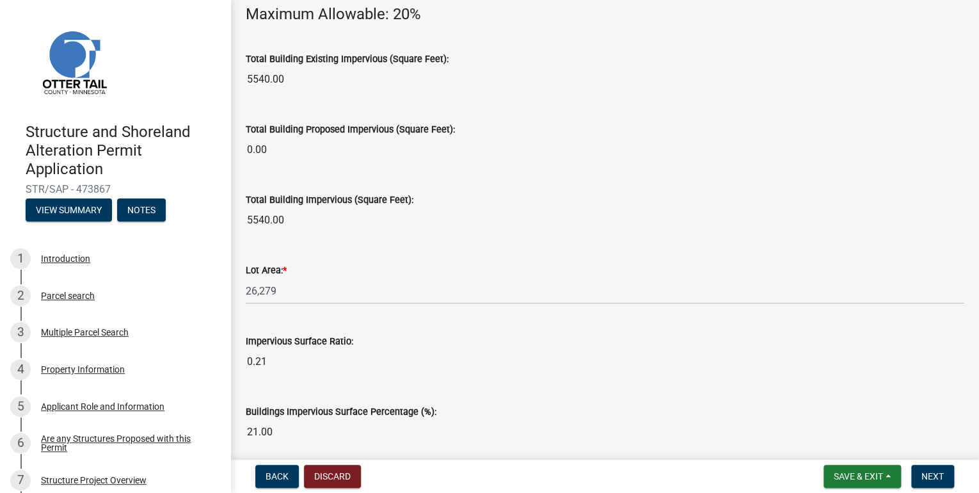
click at [286, 218] on input "5540.00" at bounding box center [605, 220] width 718 height 26
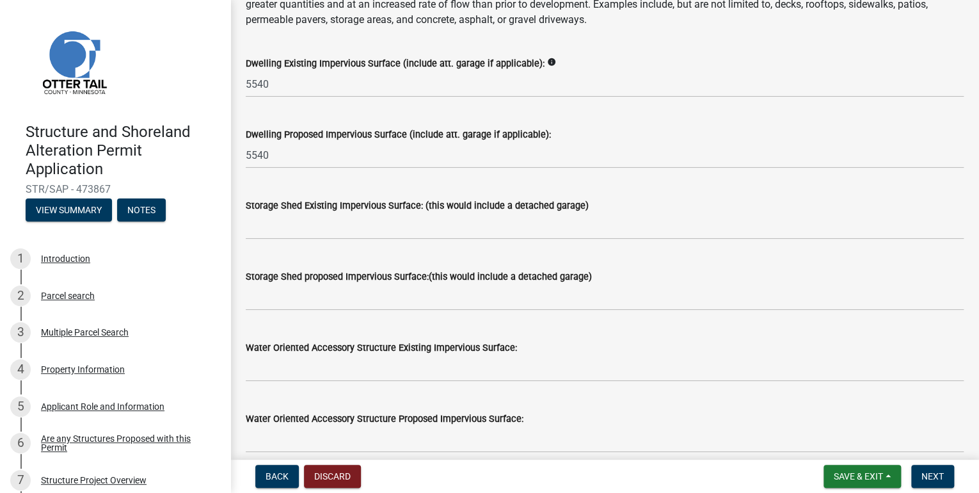
scroll to position [154, 0]
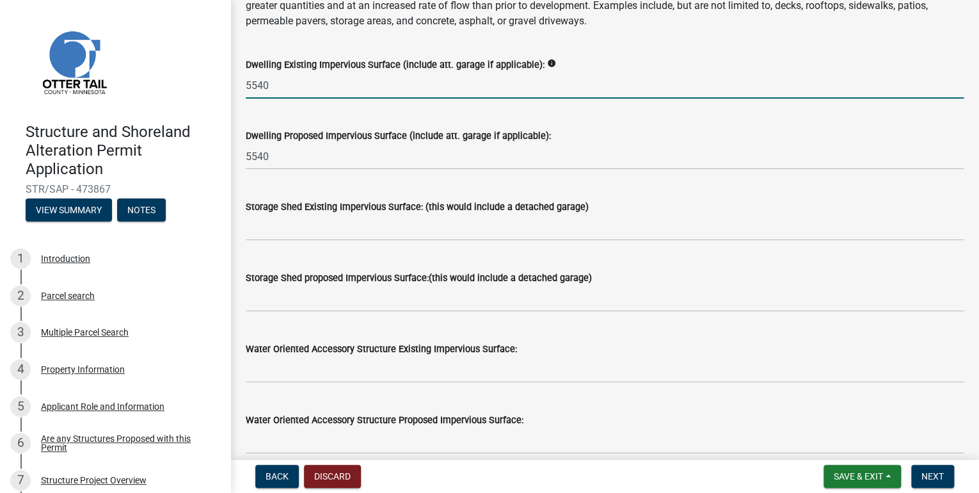
click at [269, 84] on input "5540" at bounding box center [605, 85] width 718 height 26
type input "5520"
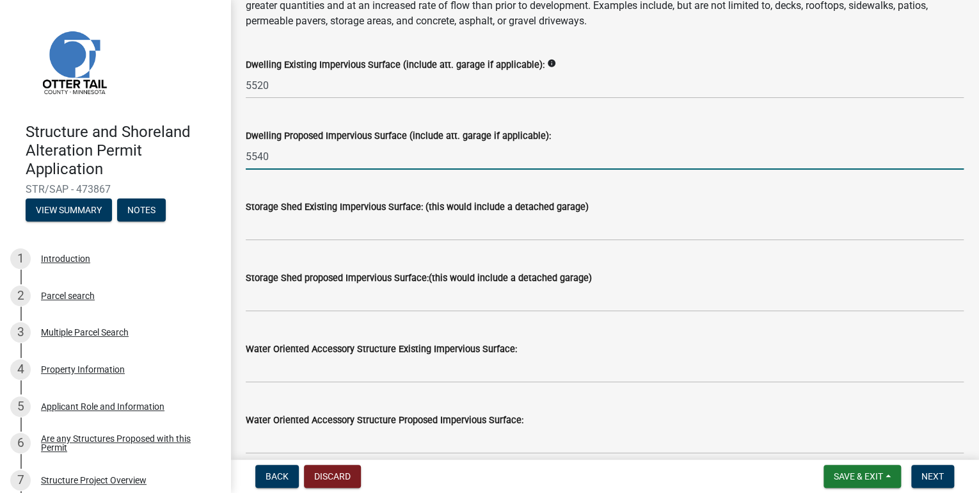
click at [282, 155] on input "5540" at bounding box center [605, 156] width 718 height 26
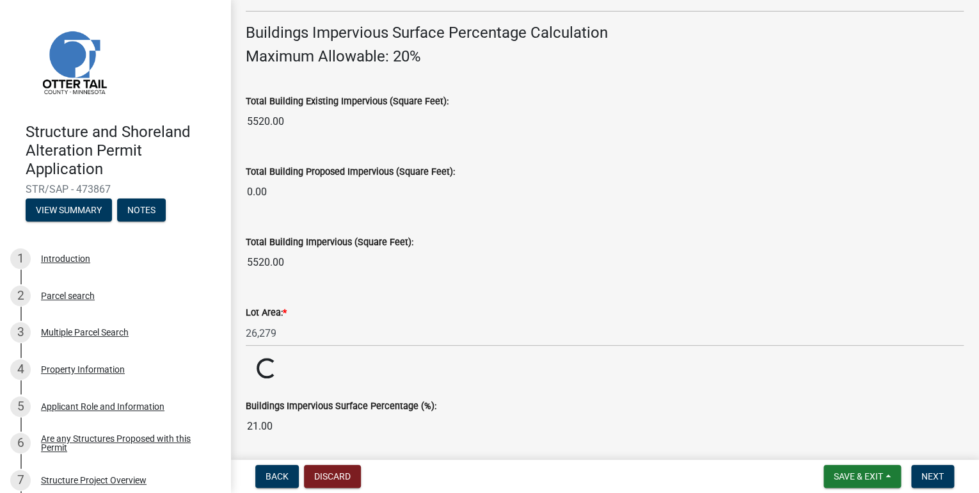
scroll to position [924, 0]
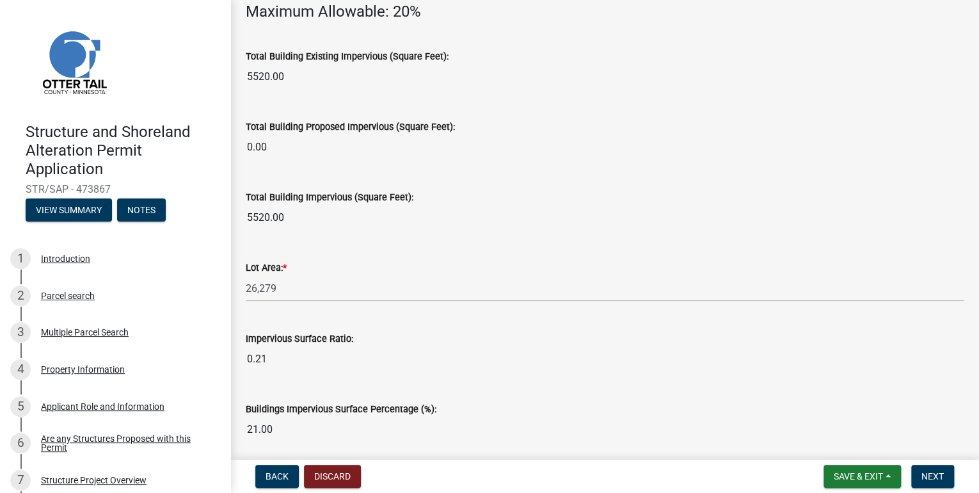
type input "5520"
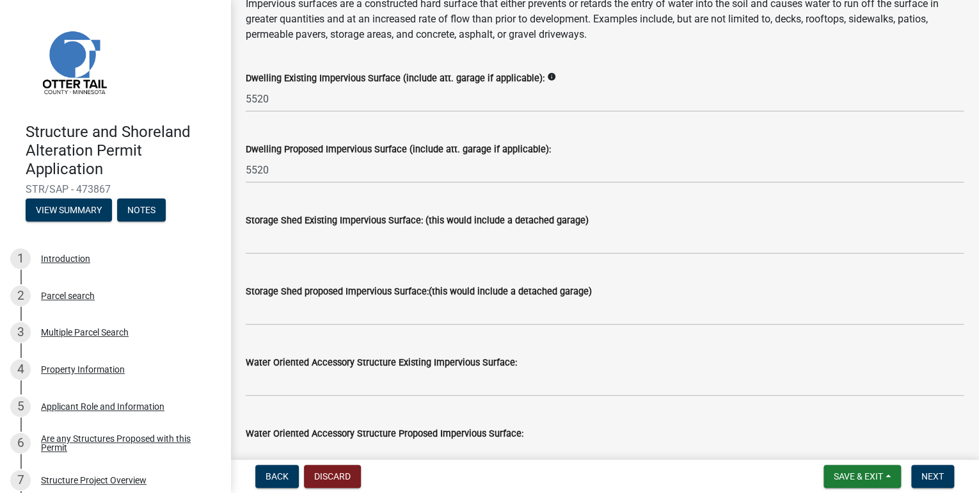
scroll to position [105, 0]
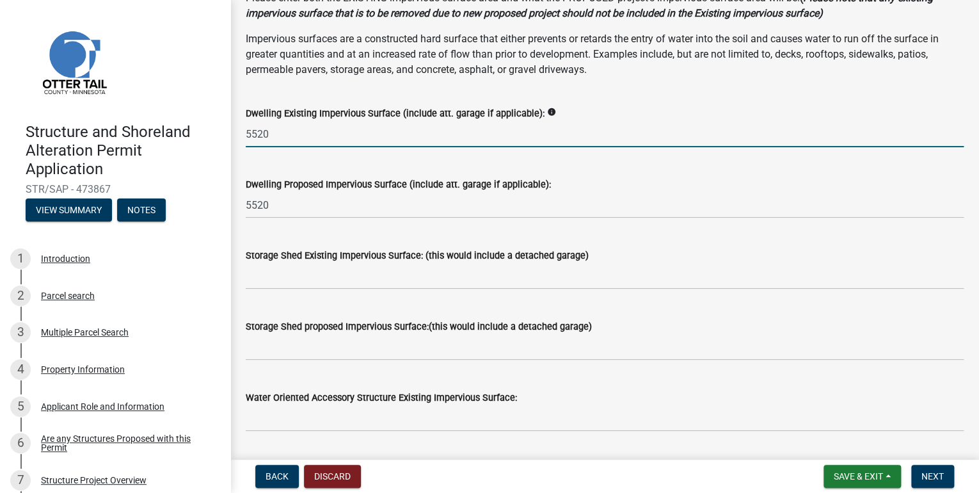
drag, startPoint x: 269, startPoint y: 131, endPoint x: 269, endPoint y: 154, distance: 23.0
click at [269, 131] on input "5520" at bounding box center [605, 134] width 718 height 26
type input "5250"
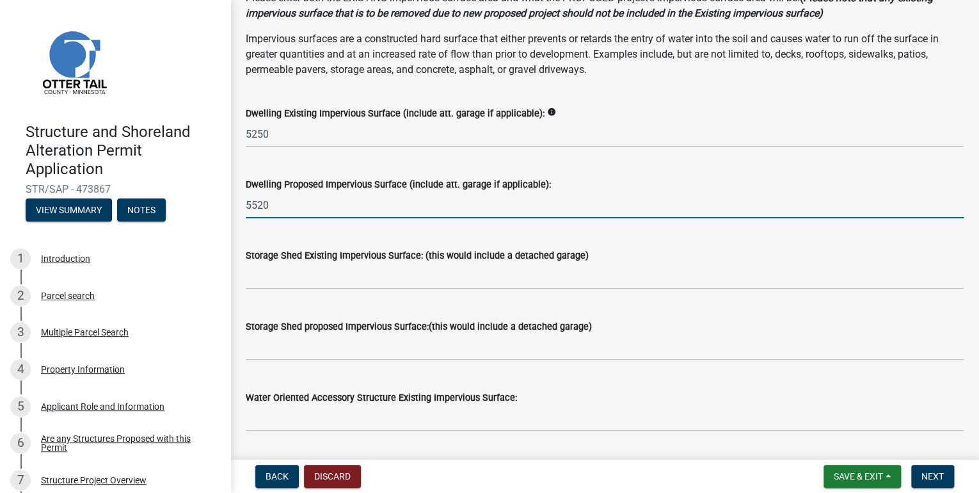
drag, startPoint x: 287, startPoint y: 202, endPoint x: 233, endPoint y: 200, distance: 53.8
type input "0"
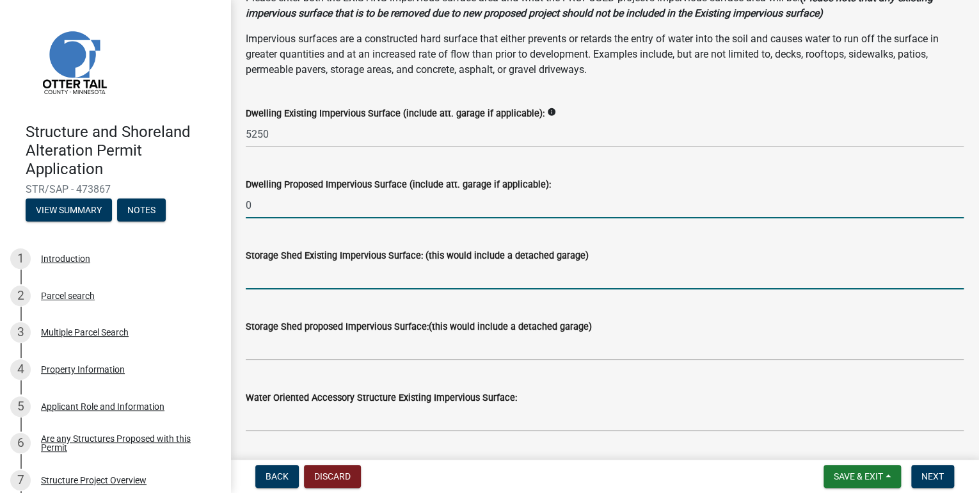
click at [378, 287] on input "text" at bounding box center [605, 276] width 718 height 26
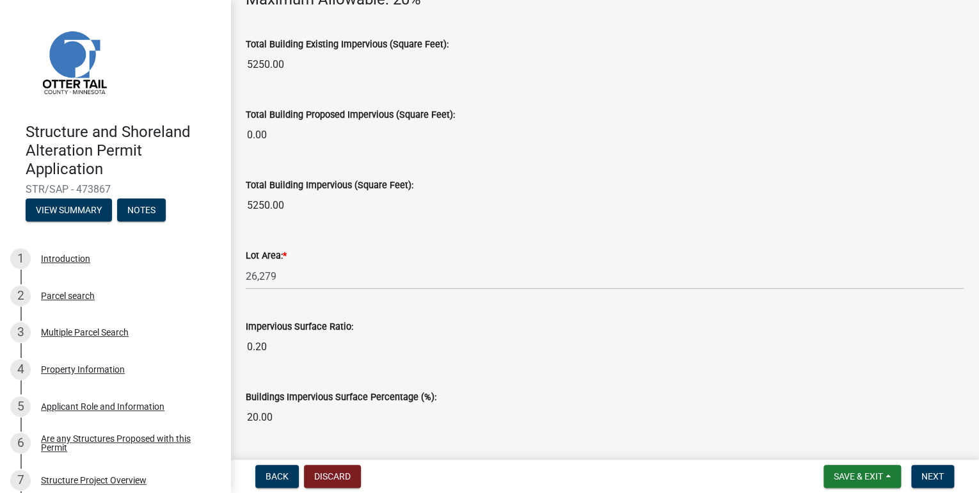
scroll to position [973, 0]
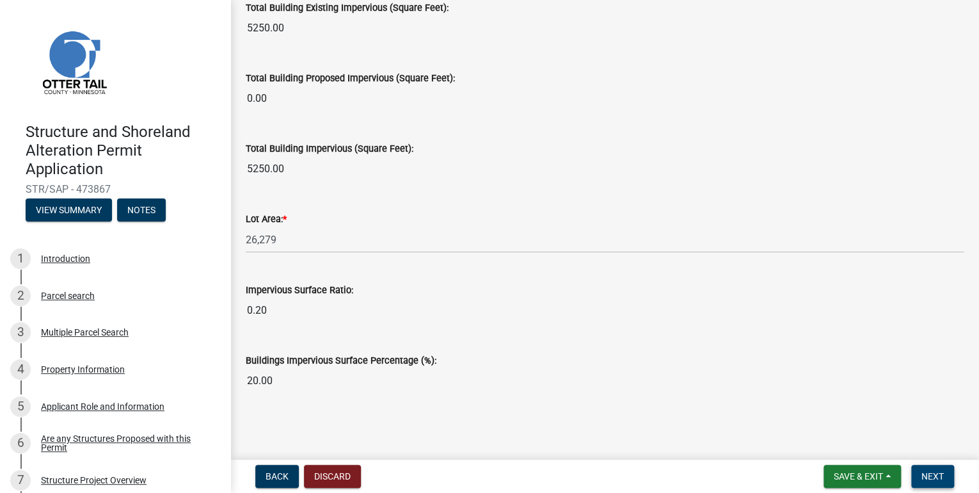
click at [939, 477] on span "Next" at bounding box center [932, 476] width 22 height 10
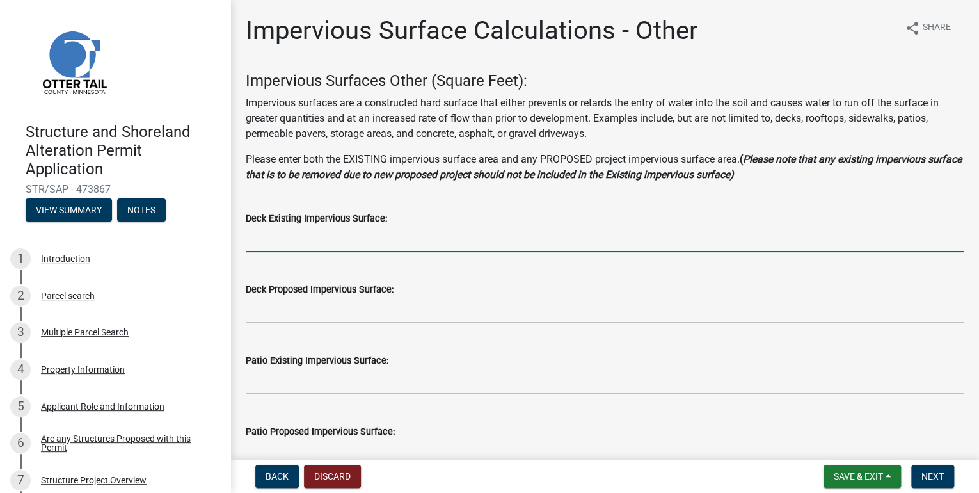
click at [336, 240] on input "text" at bounding box center [605, 239] width 718 height 26
type input "0"
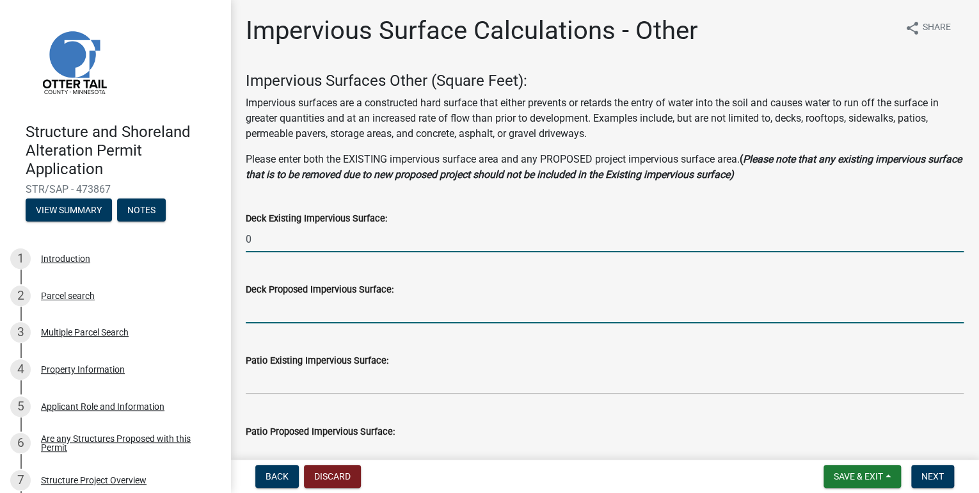
click at [291, 315] on input "text" at bounding box center [605, 310] width 718 height 26
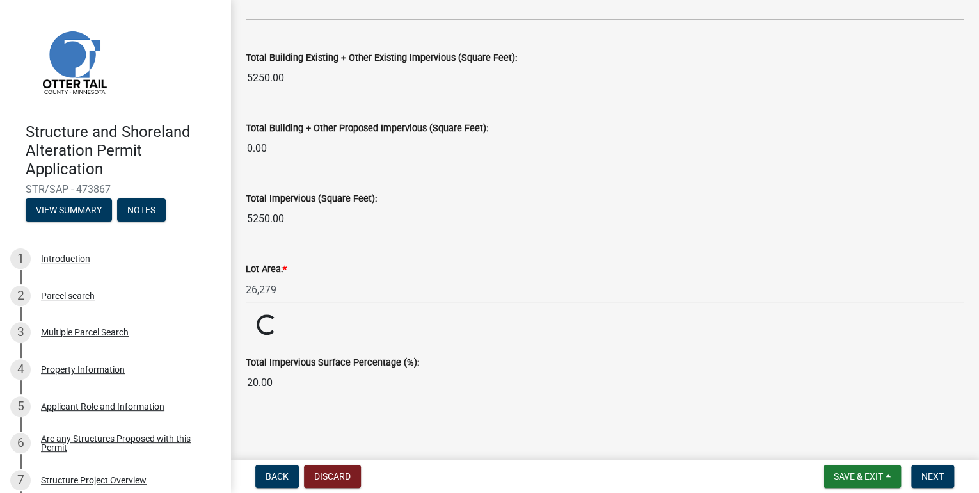
scroll to position [1440, 0]
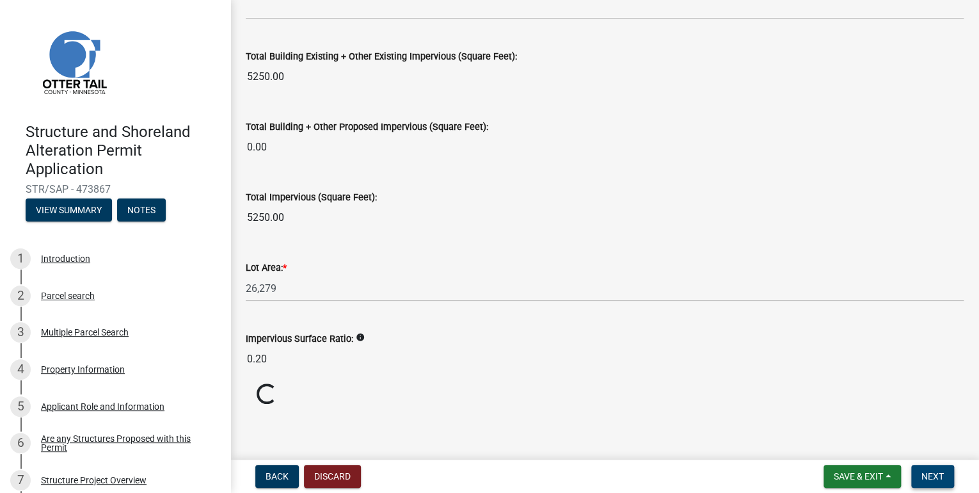
type input "0"
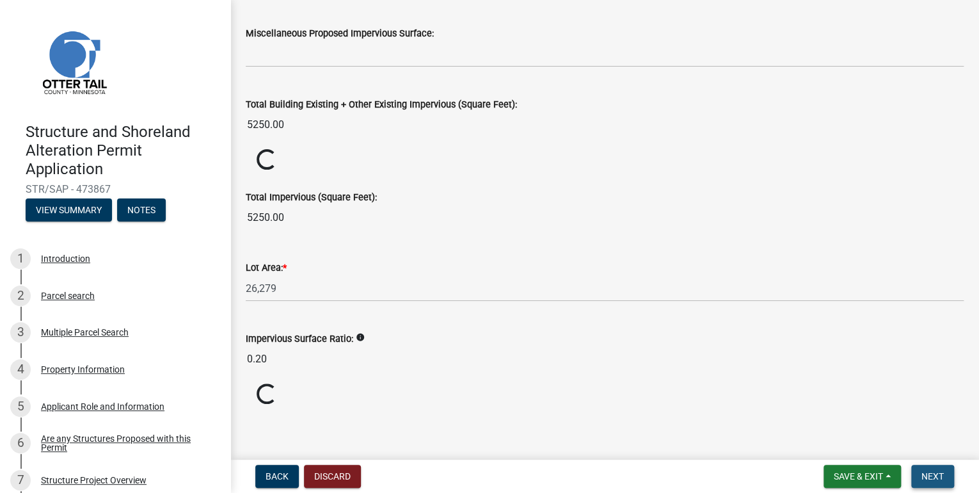
click at [933, 475] on span "Next" at bounding box center [932, 476] width 22 height 10
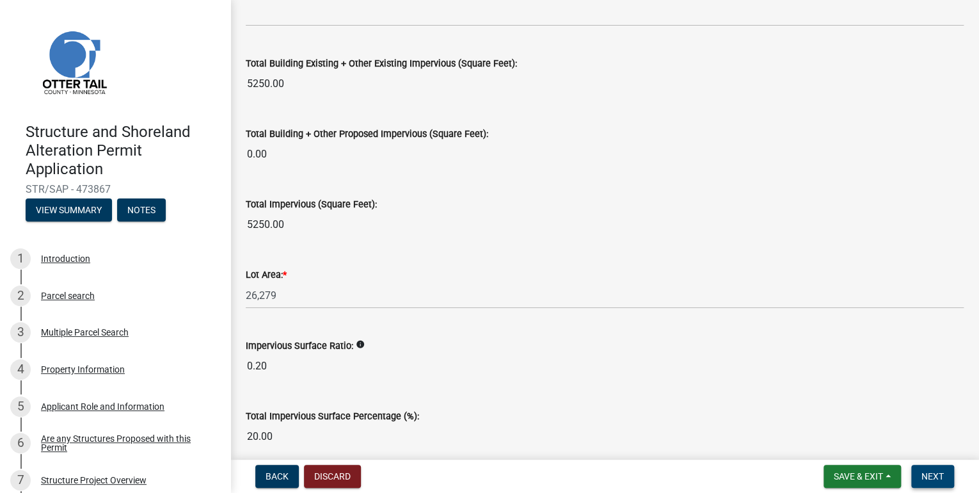
scroll to position [1488, 0]
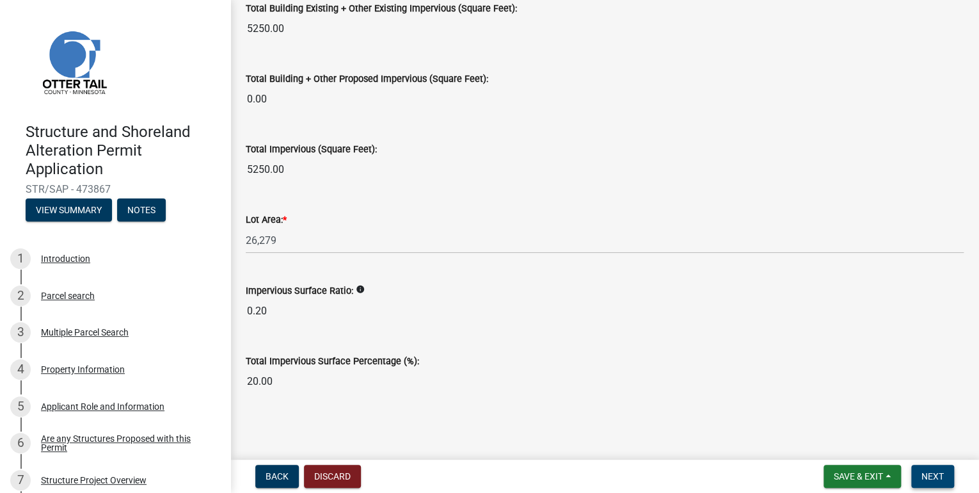
click at [934, 474] on span "Next" at bounding box center [932, 476] width 22 height 10
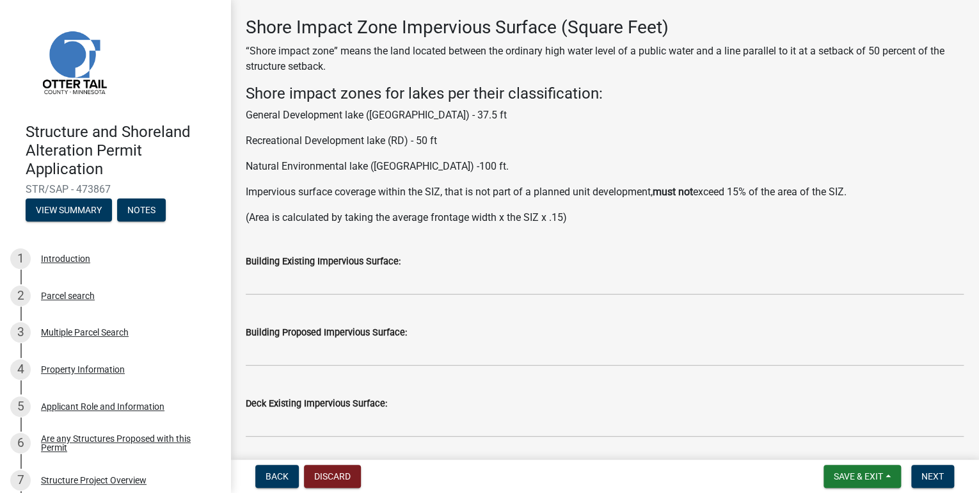
scroll to position [51, 0]
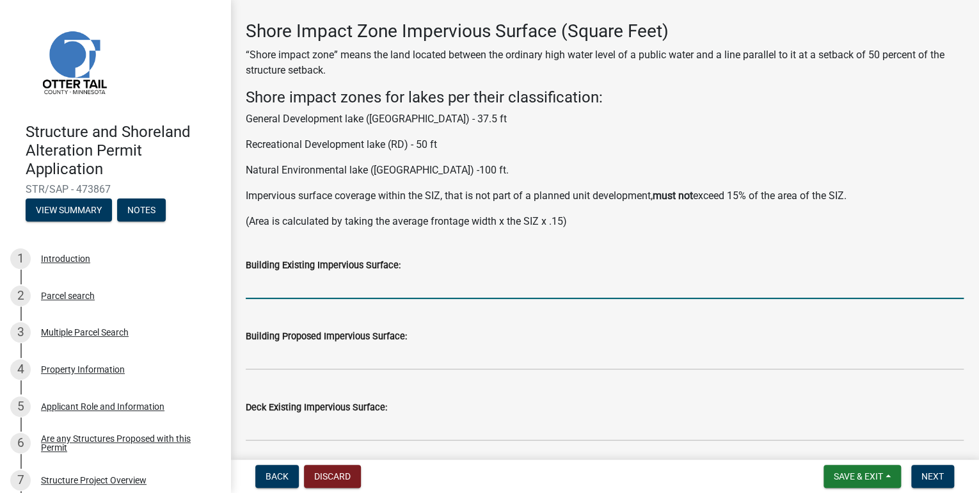
click at [283, 291] on input "text" at bounding box center [605, 286] width 718 height 26
type input "5250"
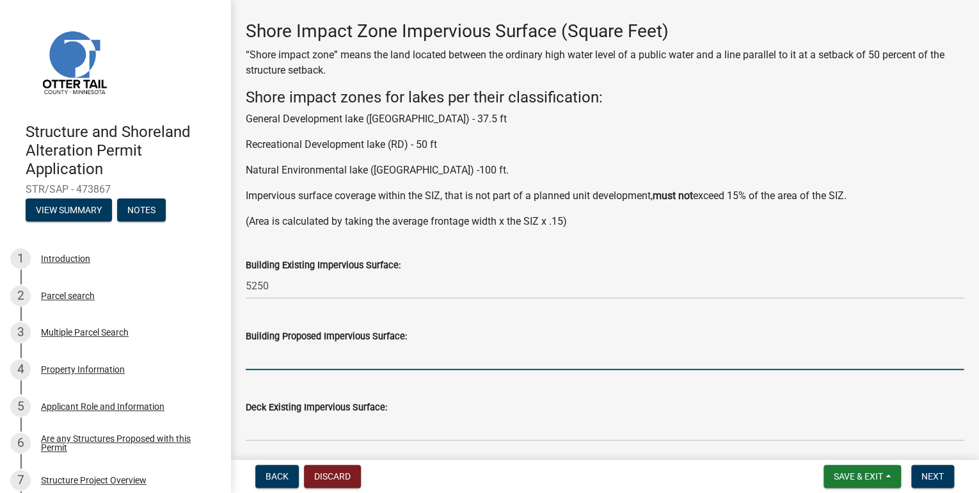
click at [316, 363] on input "text" at bounding box center [605, 357] width 718 height 26
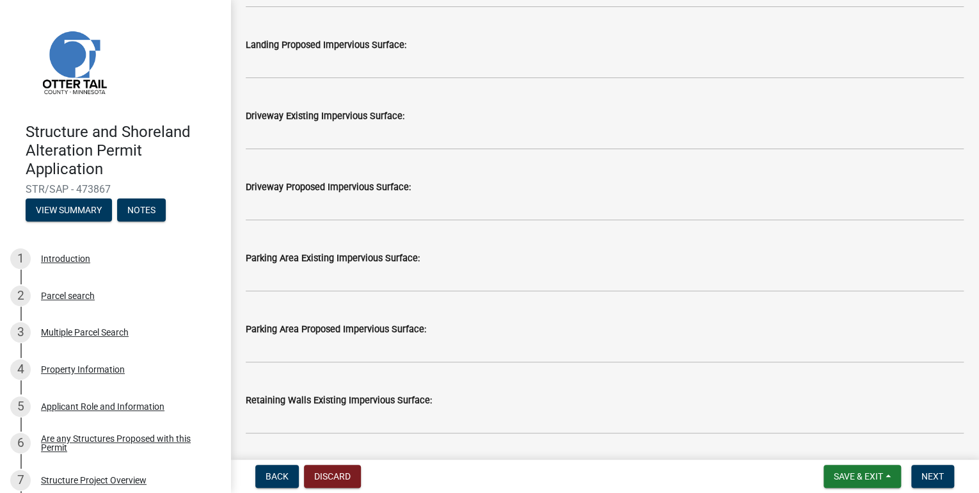
scroll to position [921, 0]
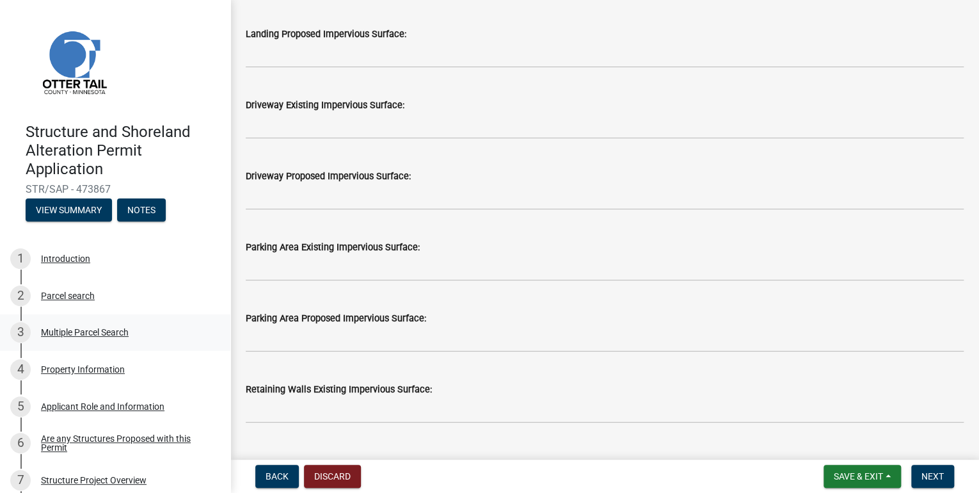
type input "5250"
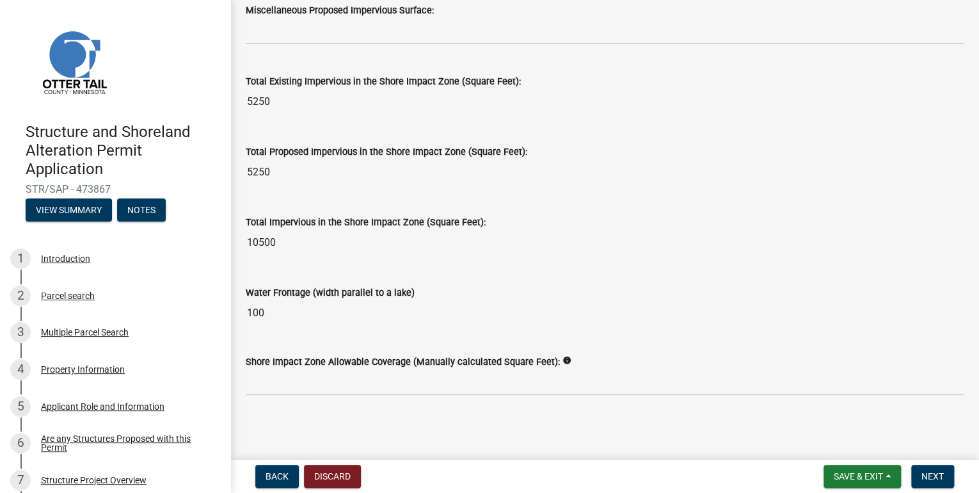
scroll to position [1657, 0]
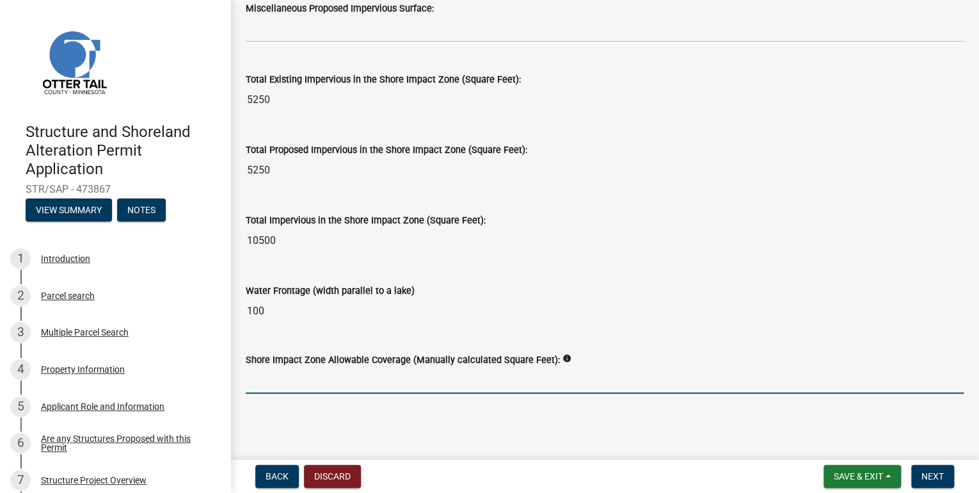
click at [322, 381] on input "text" at bounding box center [605, 380] width 718 height 26
type input "0"
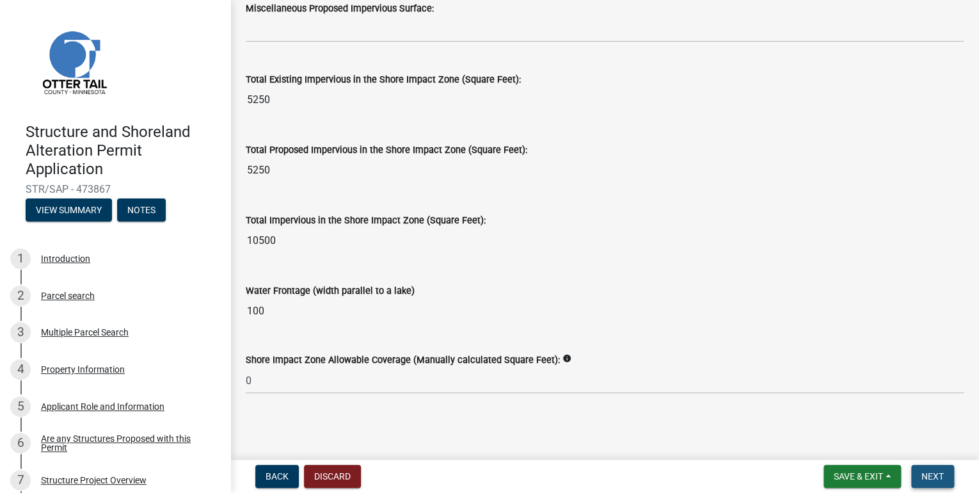
click at [937, 481] on button "Next" at bounding box center [932, 476] width 43 height 23
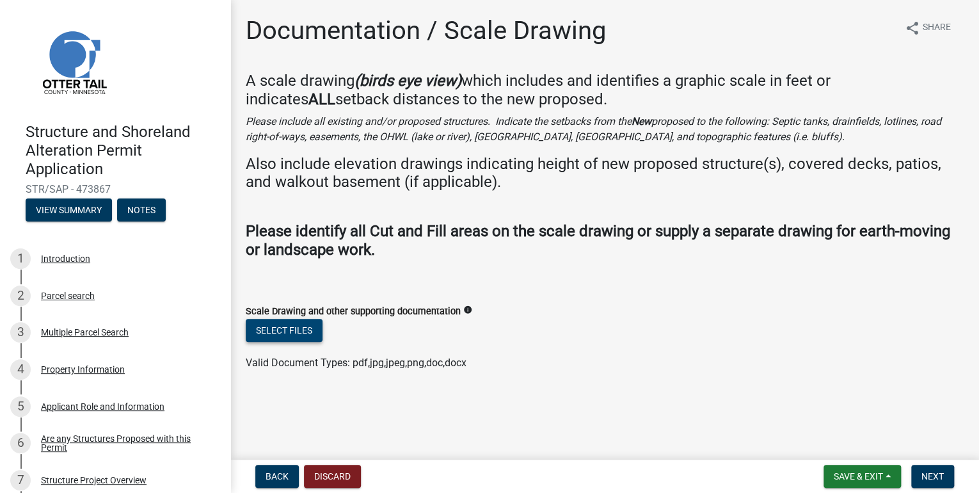
click at [299, 331] on button "Select files" at bounding box center [284, 330] width 77 height 23
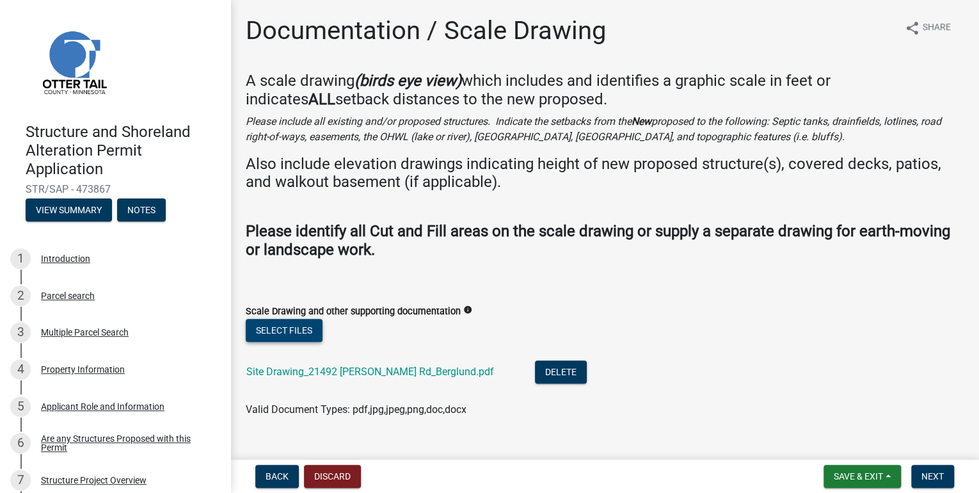
click at [271, 324] on button "Select files" at bounding box center [284, 330] width 77 height 23
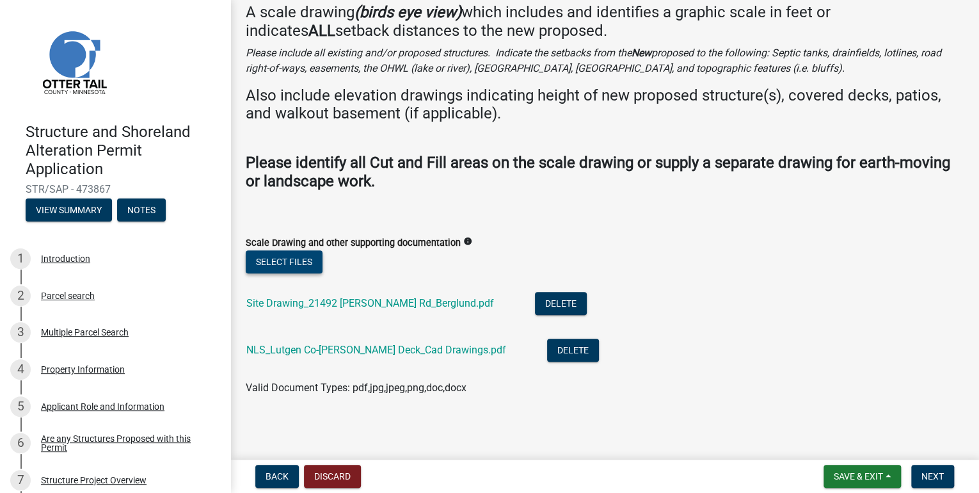
scroll to position [71, 0]
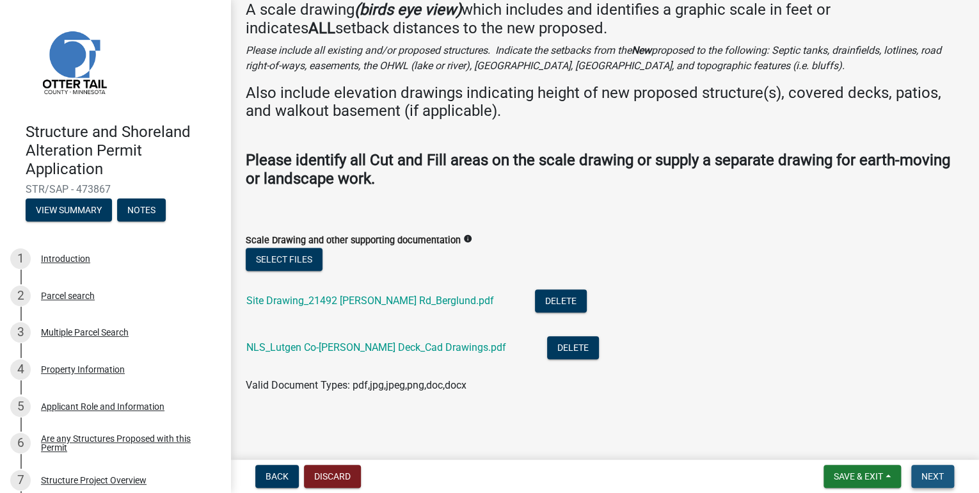
click at [934, 473] on span "Next" at bounding box center [932, 476] width 22 height 10
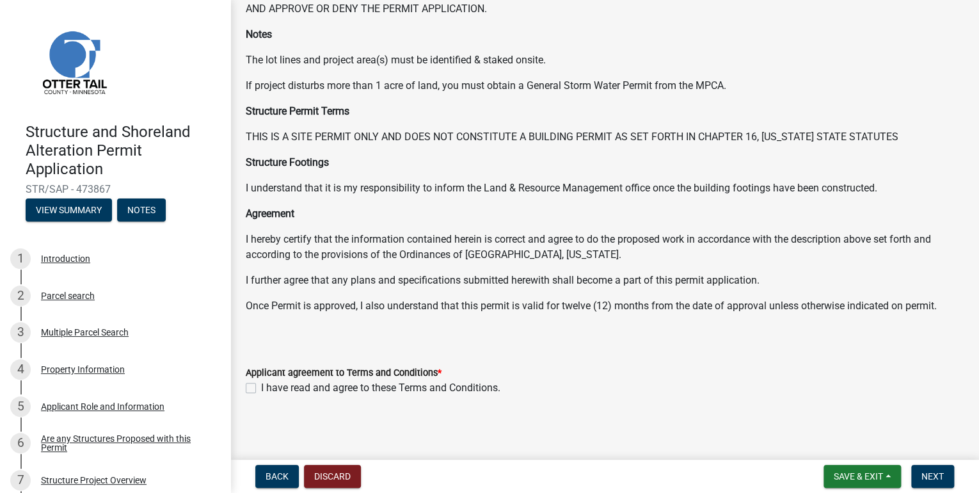
scroll to position [112, 0]
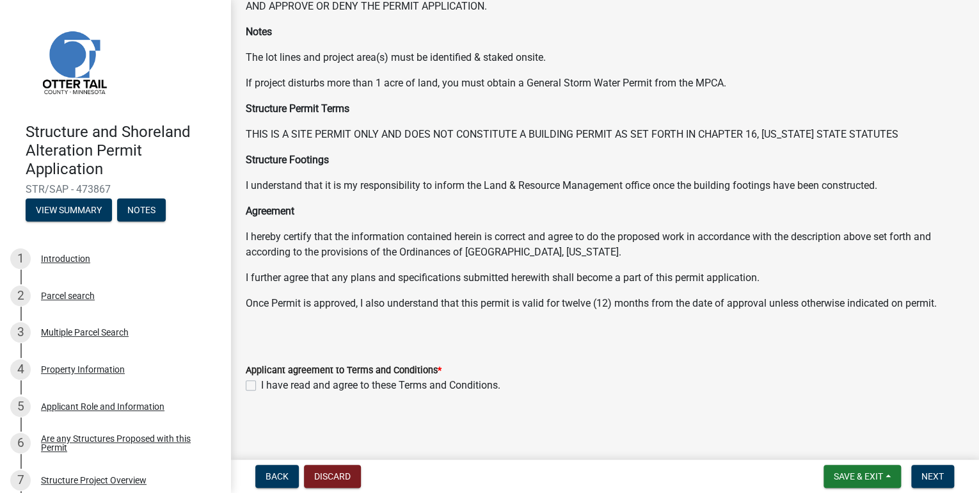
click at [261, 384] on label "I have read and agree to these Terms and Conditions." at bounding box center [380, 385] width 239 height 15
click at [261, 384] on input "I have read and agree to these Terms and Conditions." at bounding box center [265, 382] width 8 height 8
checkbox input "true"
click at [942, 481] on button "Next" at bounding box center [932, 476] width 43 height 23
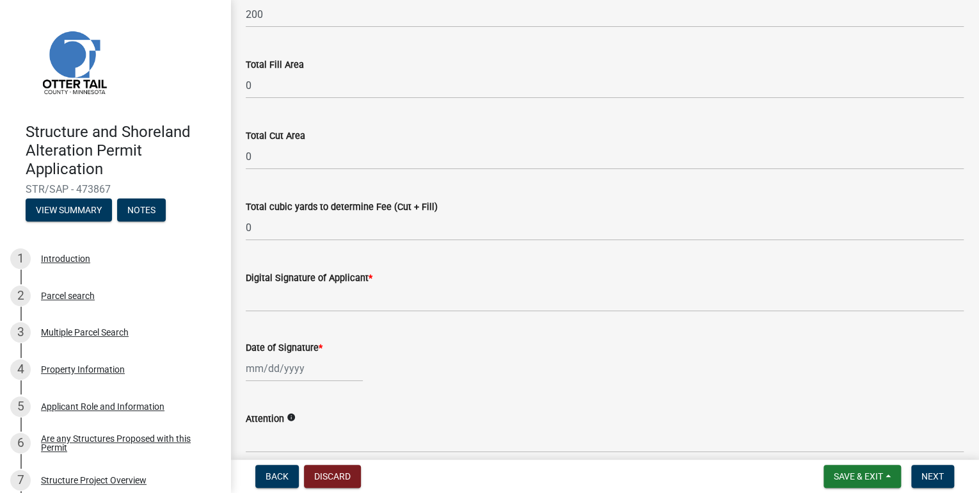
scroll to position [154, 0]
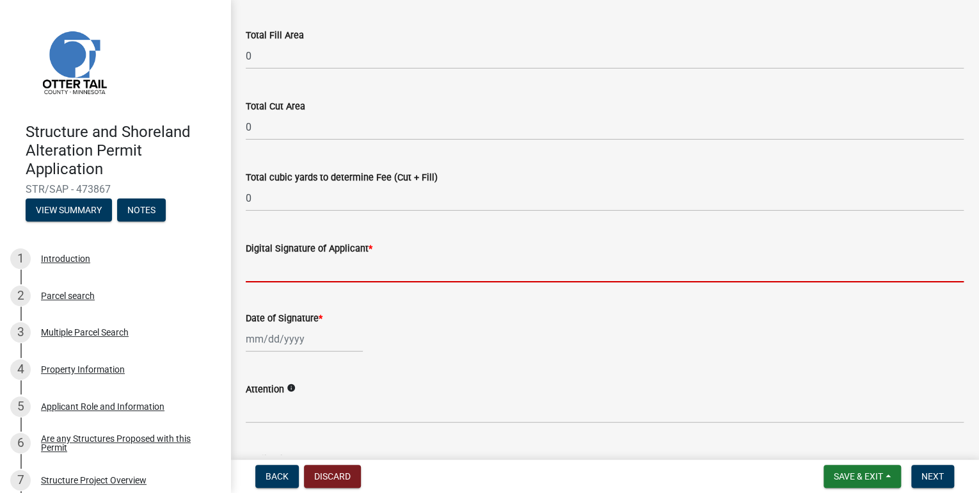
click at [276, 272] on input "Digital Signature of Applicant *" at bounding box center [605, 269] width 718 height 26
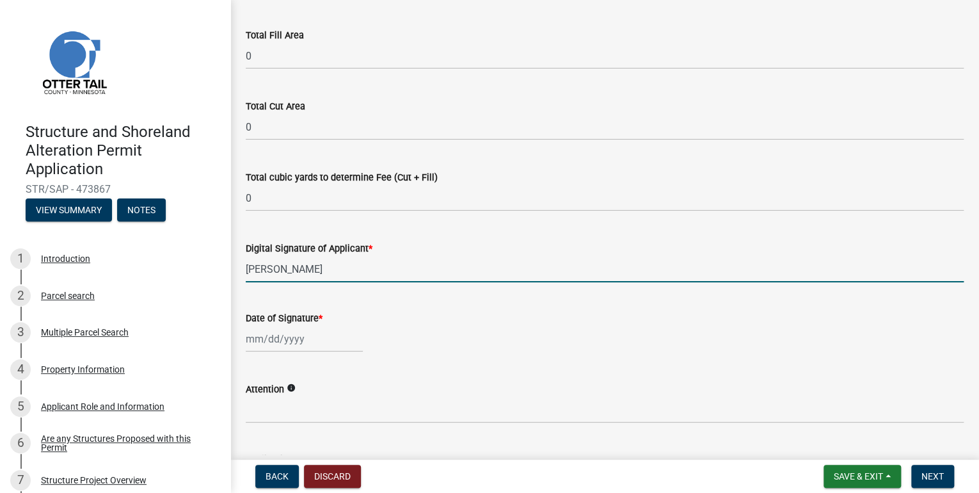
type input "[PERSON_NAME]"
click at [294, 343] on div at bounding box center [304, 339] width 117 height 26
select select "9"
select select "2025"
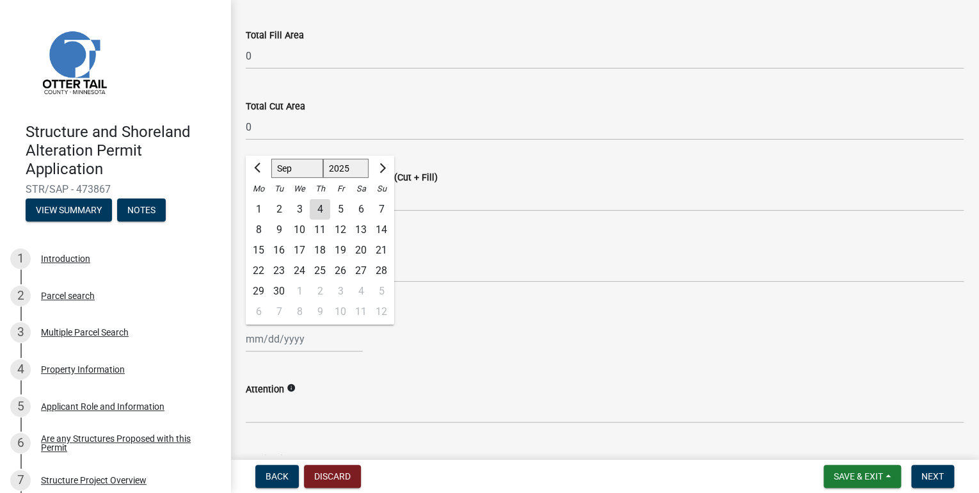
click at [320, 211] on div "4" at bounding box center [320, 209] width 20 height 20
type input "[DATE]"
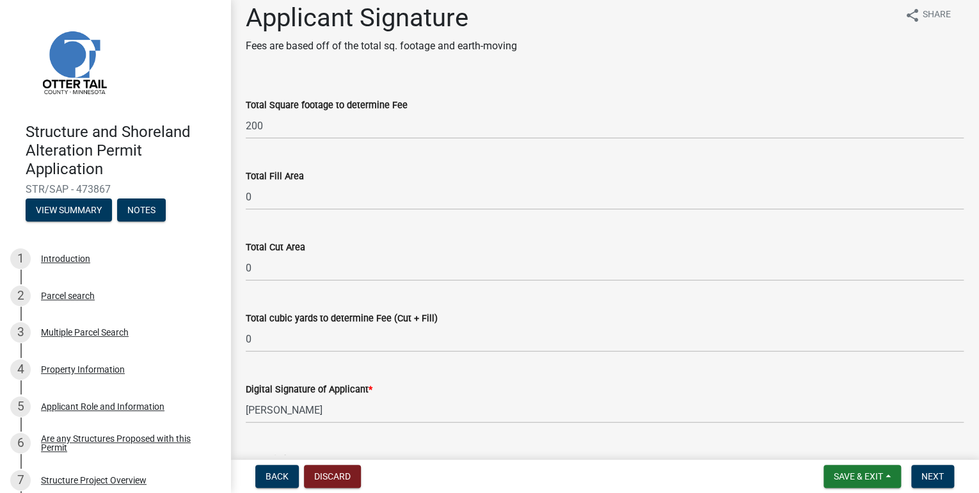
scroll to position [0, 0]
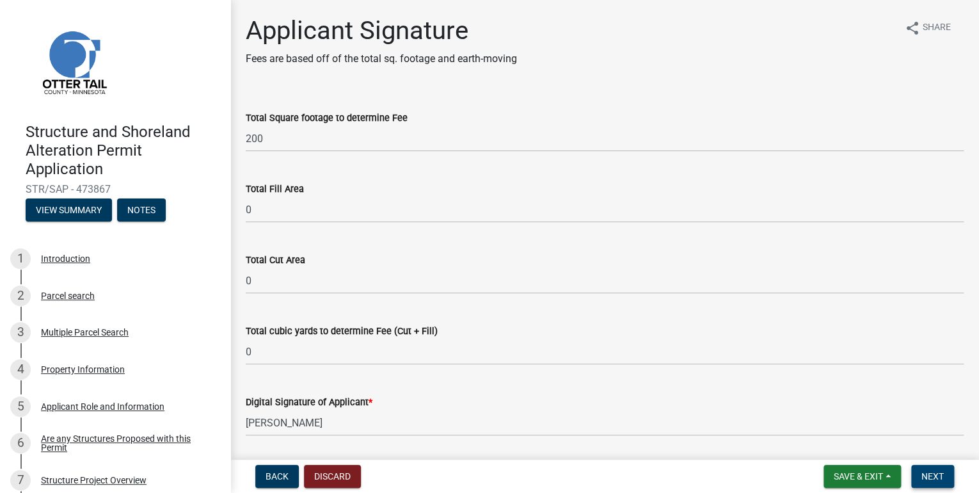
click at [939, 476] on span "Next" at bounding box center [932, 476] width 22 height 10
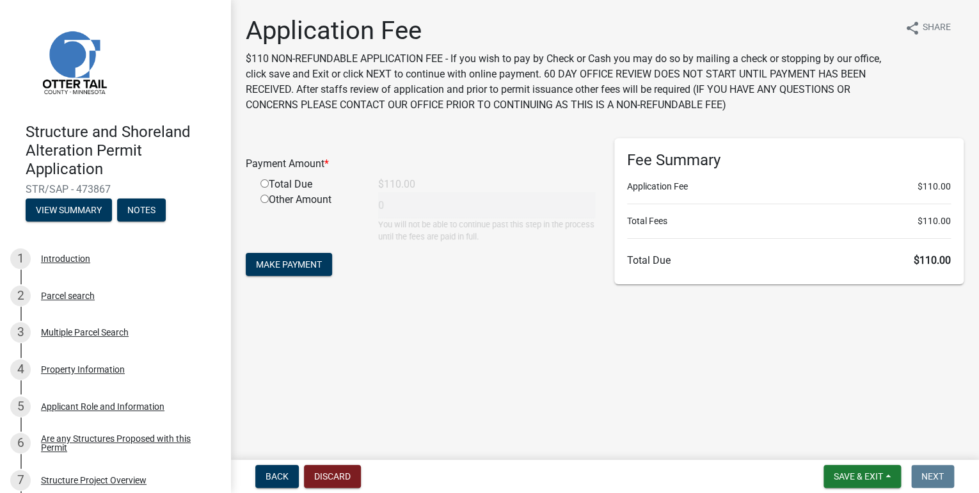
click at [265, 182] on input "radio" at bounding box center [264, 183] width 8 height 8
radio input "true"
type input "110"
click at [292, 262] on span "Make Payment" at bounding box center [289, 264] width 66 height 10
